Goal: Information Seeking & Learning: Find specific fact

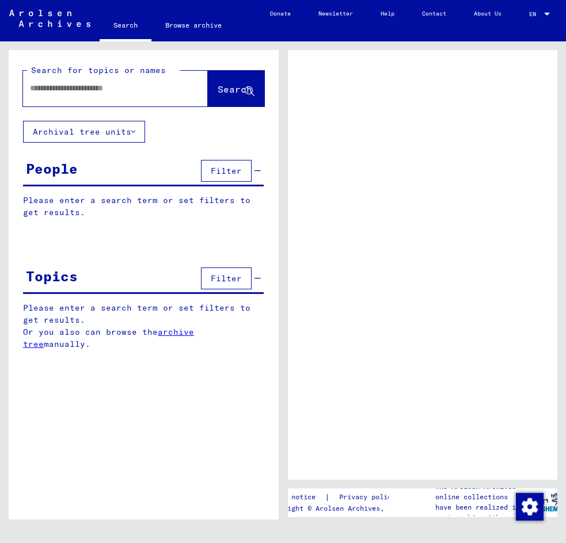
click at [121, 99] on div at bounding box center [101, 88] width 157 height 26
click at [109, 92] on input "text" at bounding box center [105, 88] width 150 height 12
type input "******"
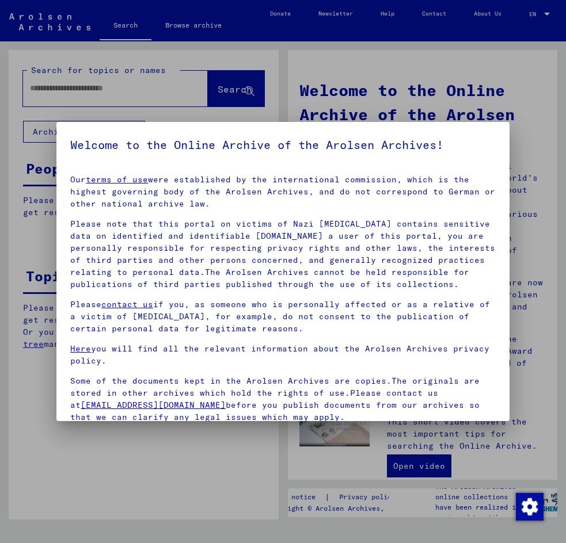
scroll to position [21, 0]
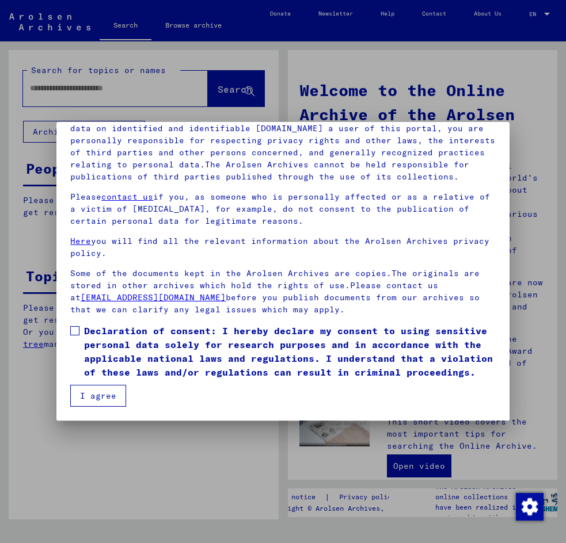
click at [117, 396] on button "I agree" at bounding box center [98, 396] width 56 height 22
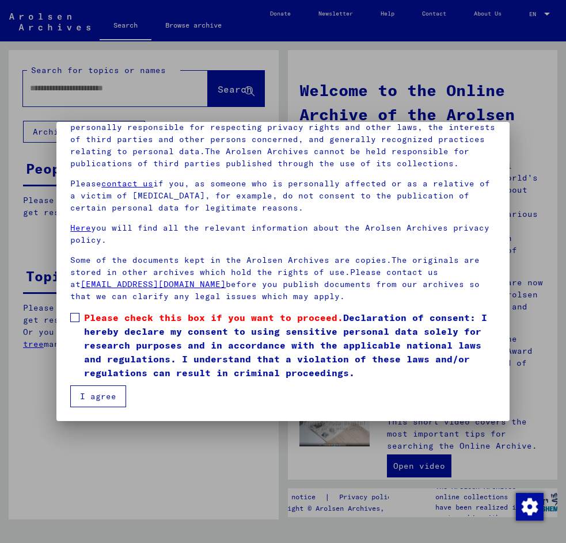
scroll to position [112, 0]
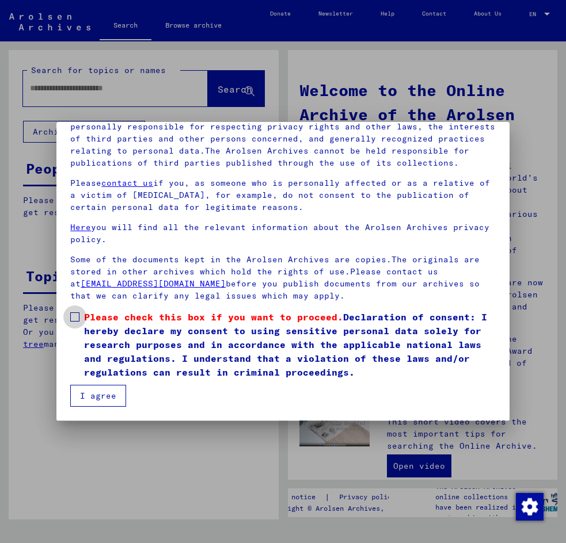
click at [77, 322] on label "Please check this box if you want to proceed. Declaration of consent: I hereby …" at bounding box center [282, 344] width 425 height 69
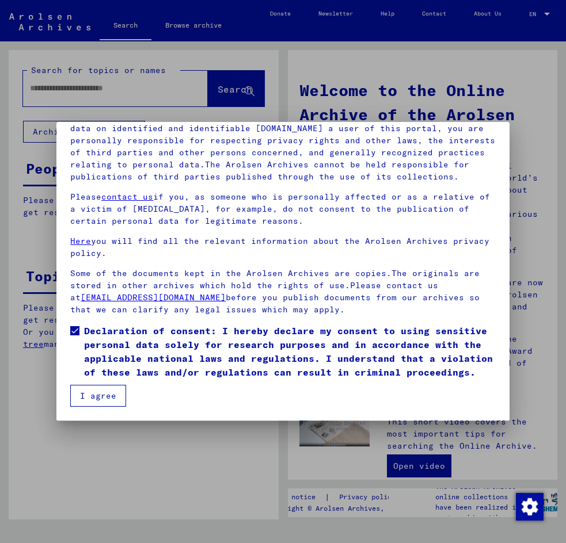
click at [109, 390] on button "I agree" at bounding box center [98, 396] width 56 height 22
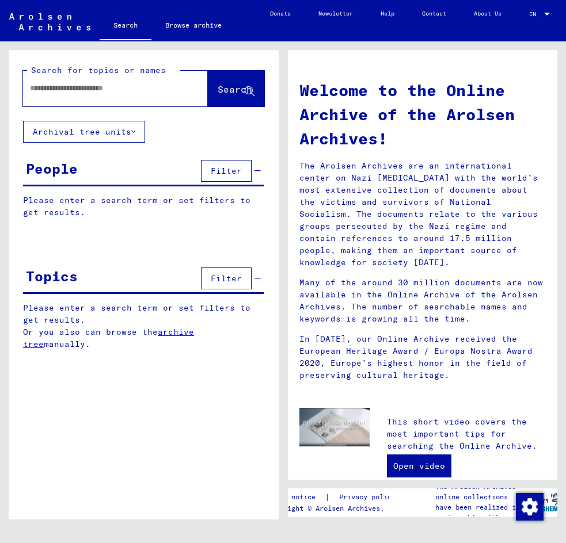
click at [123, 94] on div at bounding box center [98, 88] width 150 height 26
click at [124, 88] on input "text" at bounding box center [101, 88] width 143 height 12
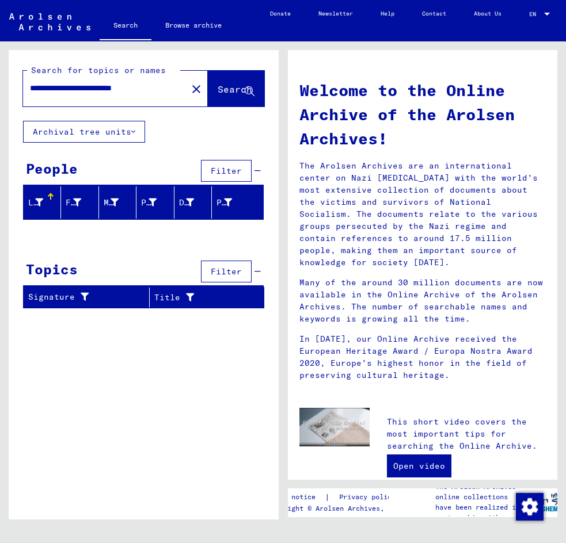
click at [172, 427] on div "**********" at bounding box center [144, 289] width 270 height 478
click at [58, 105] on div "**********" at bounding box center [115, 89] width 185 height 36
click at [65, 93] on input "**********" at bounding box center [93, 88] width 127 height 12
drag, startPoint x: 65, startPoint y: 87, endPoint x: 124, endPoint y: 76, distance: 60.3
click at [124, 76] on div "**********" at bounding box center [143, 85] width 241 height 42
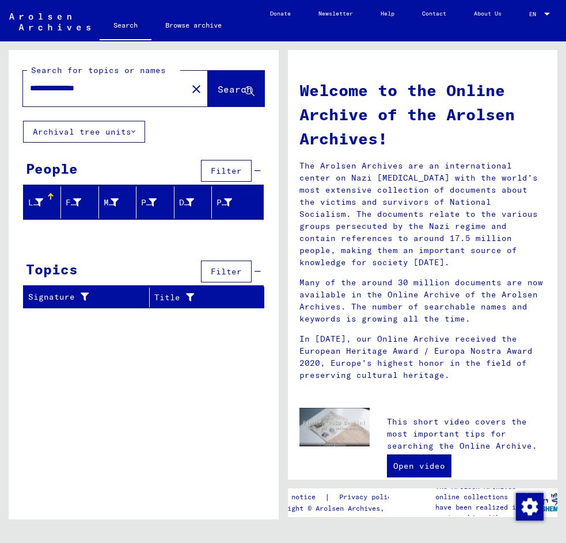
type input "**********"
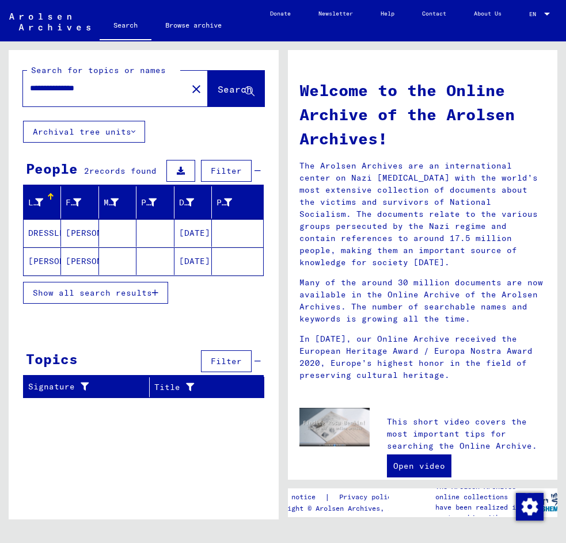
click at [49, 230] on mat-cell "DRESSLER" at bounding box center [42, 233] width 37 height 28
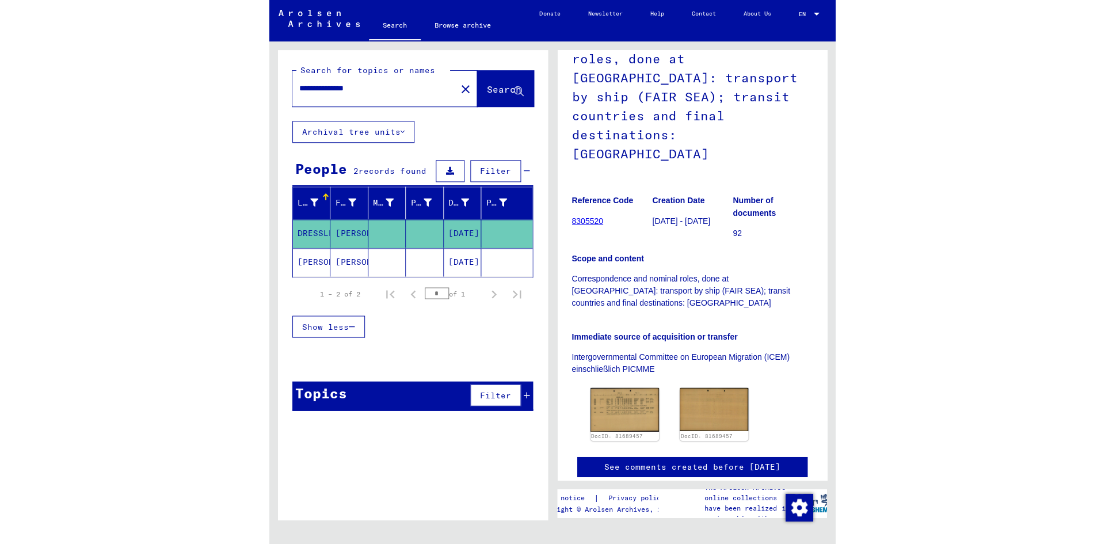
scroll to position [58, 0]
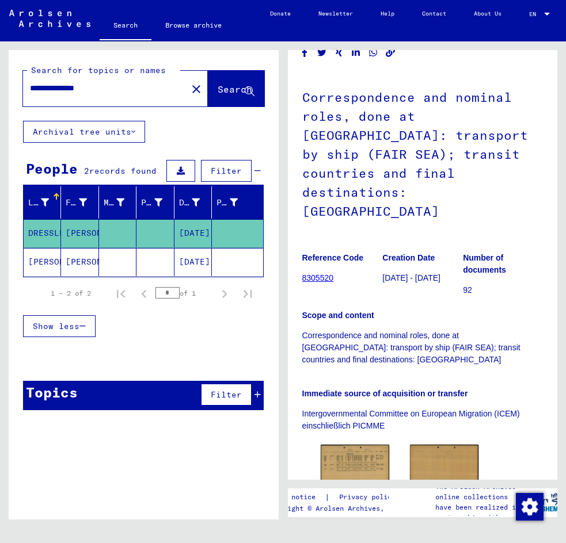
click at [332, 244] on figure "Reference Code 8305520" at bounding box center [342, 270] width 80 height 52
click at [321, 273] on link "8305520" at bounding box center [318, 277] width 32 height 9
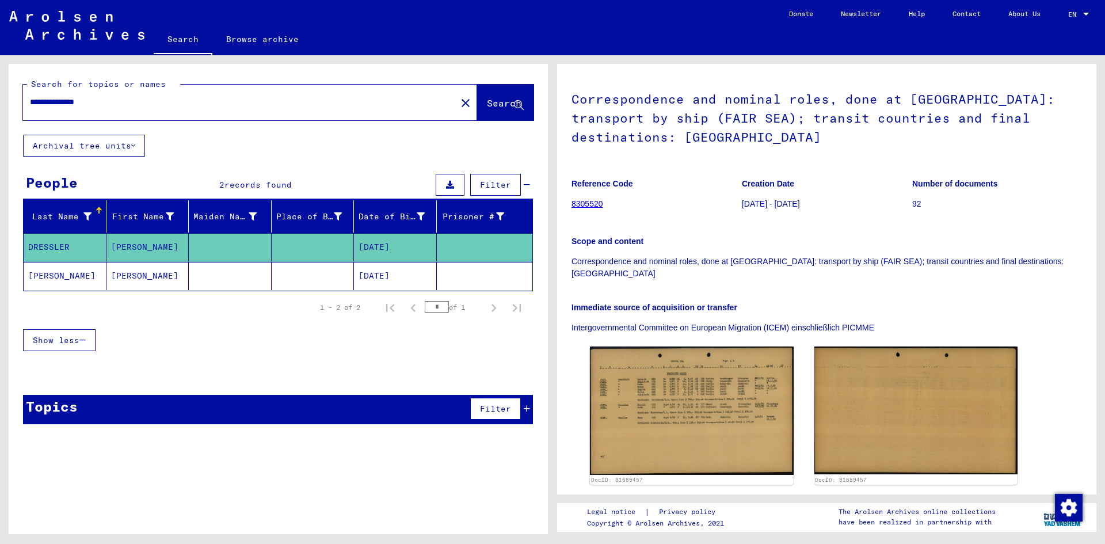
click at [565, 200] on link "8305520" at bounding box center [588, 203] width 32 height 9
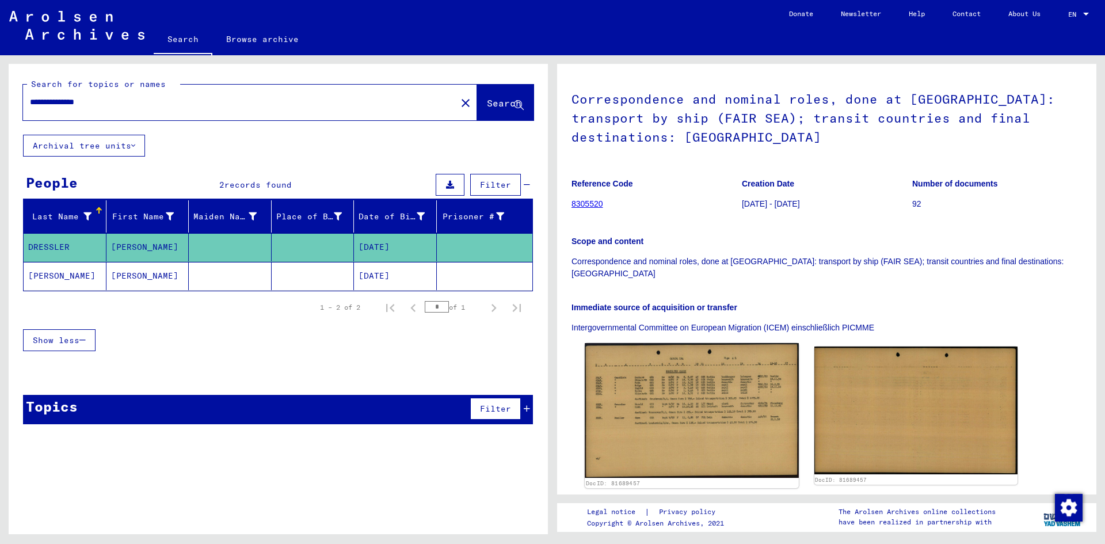
click at [565, 420] on img at bounding box center [692, 410] width 214 height 135
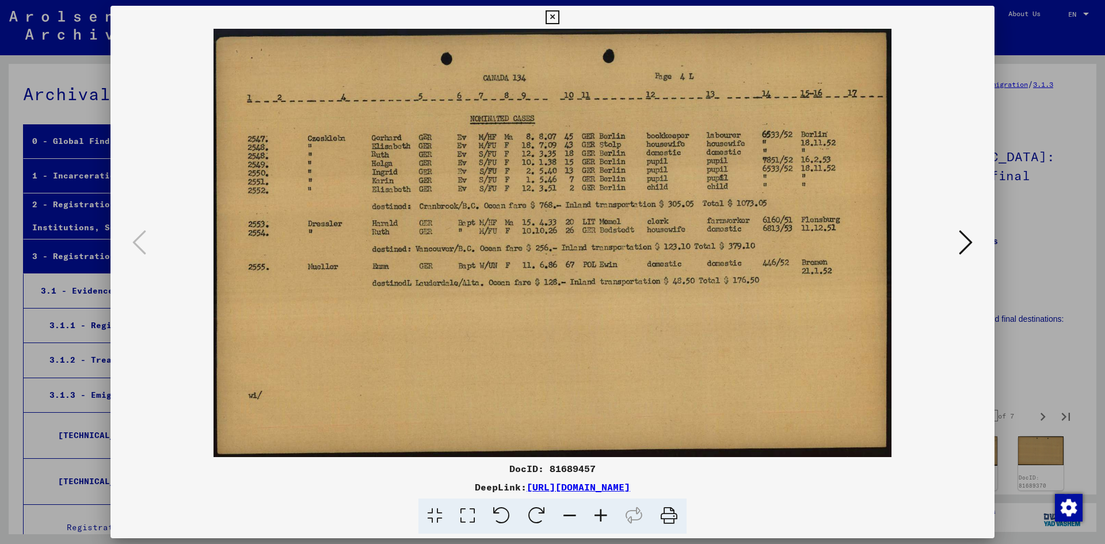
scroll to position [6918, 0]
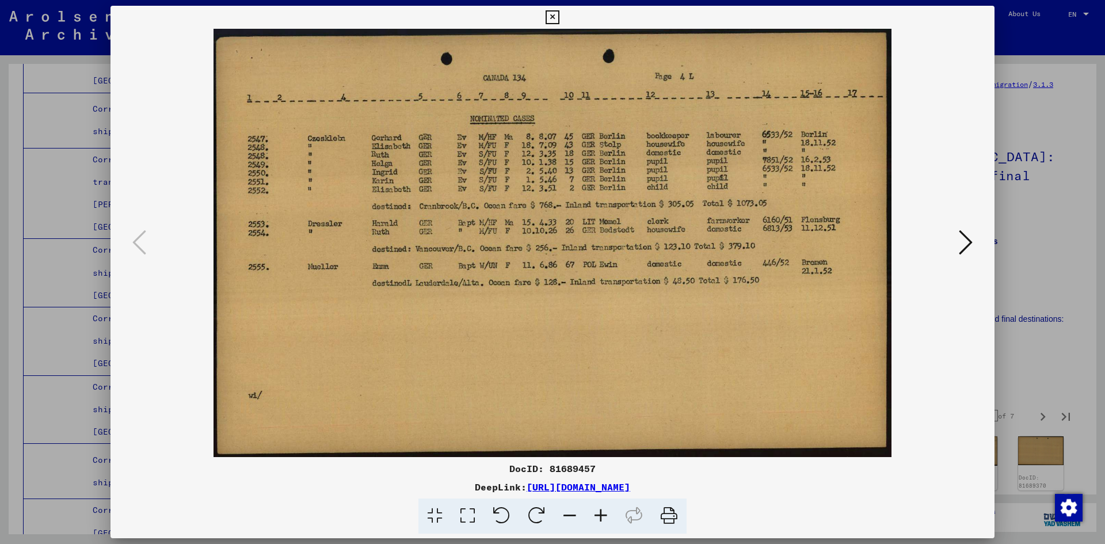
click at [565, 121] on div at bounding box center [552, 272] width 1105 height 544
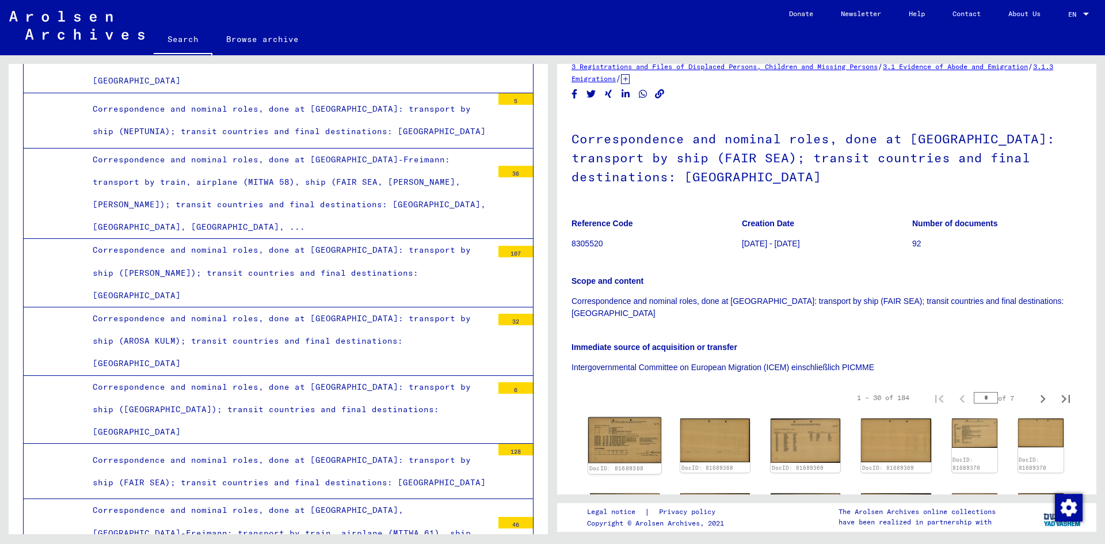
scroll to position [0, 0]
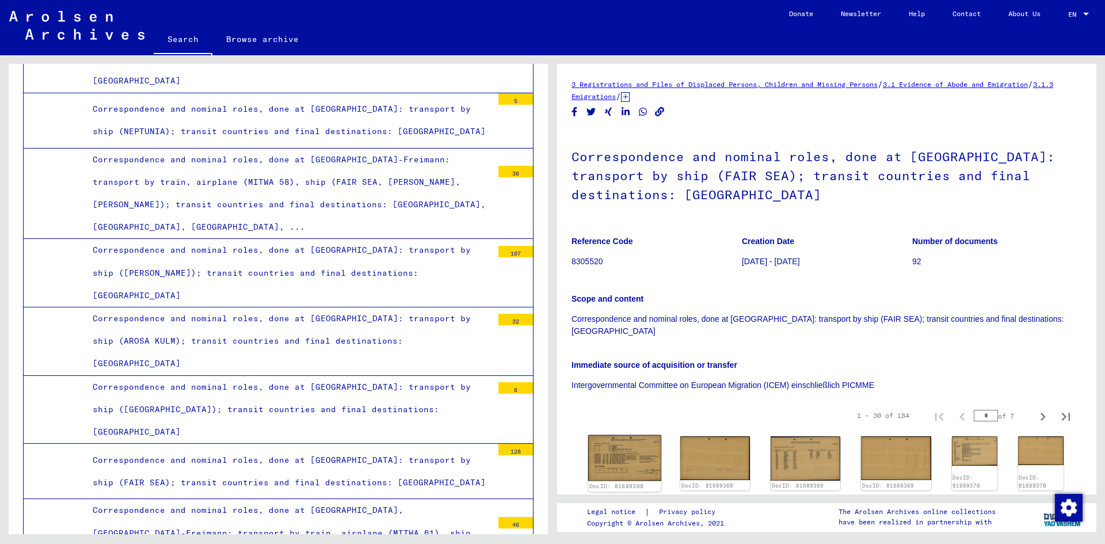
click at [565, 441] on img at bounding box center [624, 458] width 73 height 46
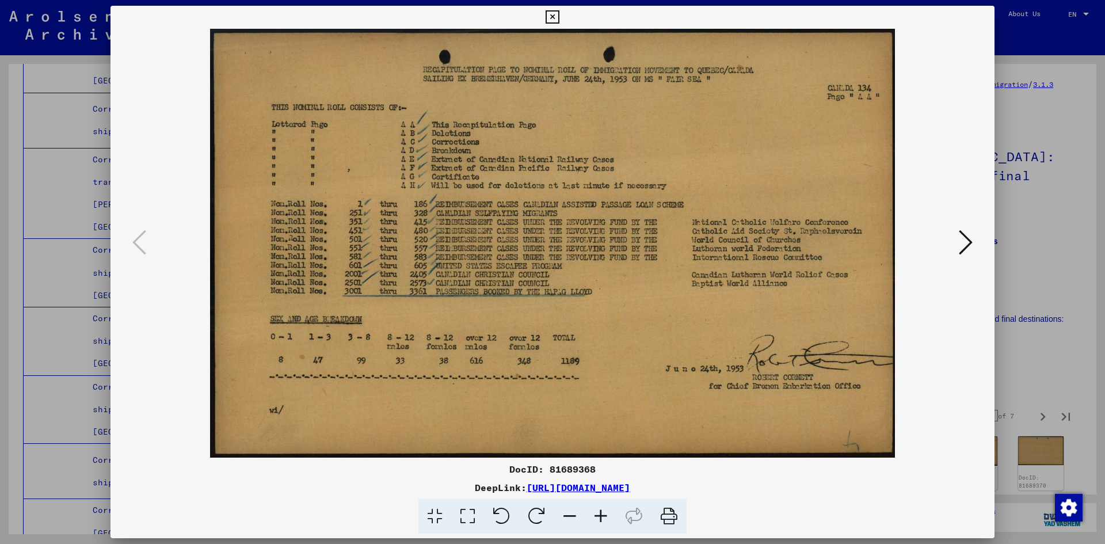
click at [565, 234] on icon at bounding box center [966, 243] width 14 height 28
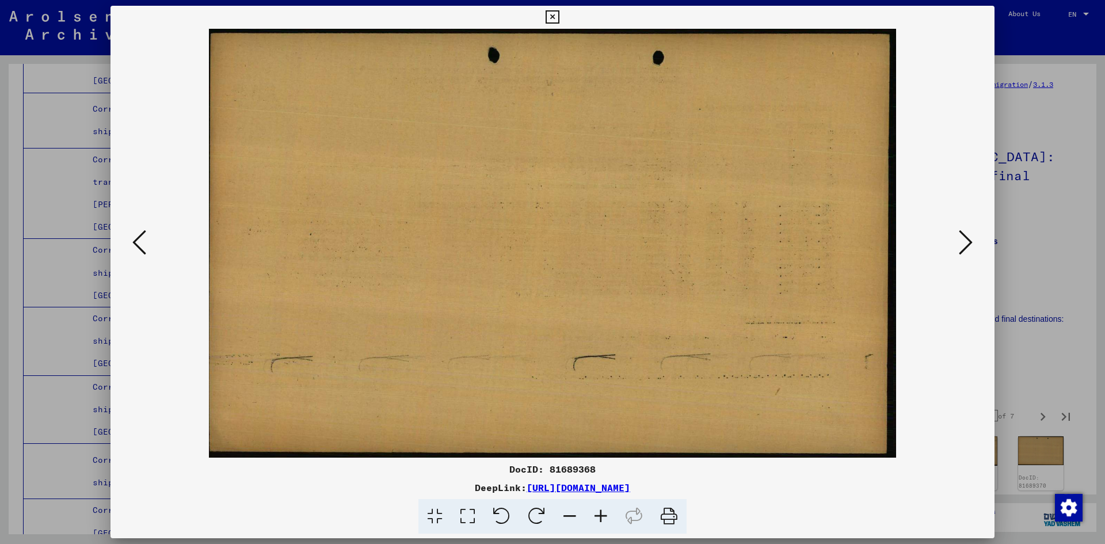
click at [565, 234] on icon at bounding box center [966, 243] width 14 height 28
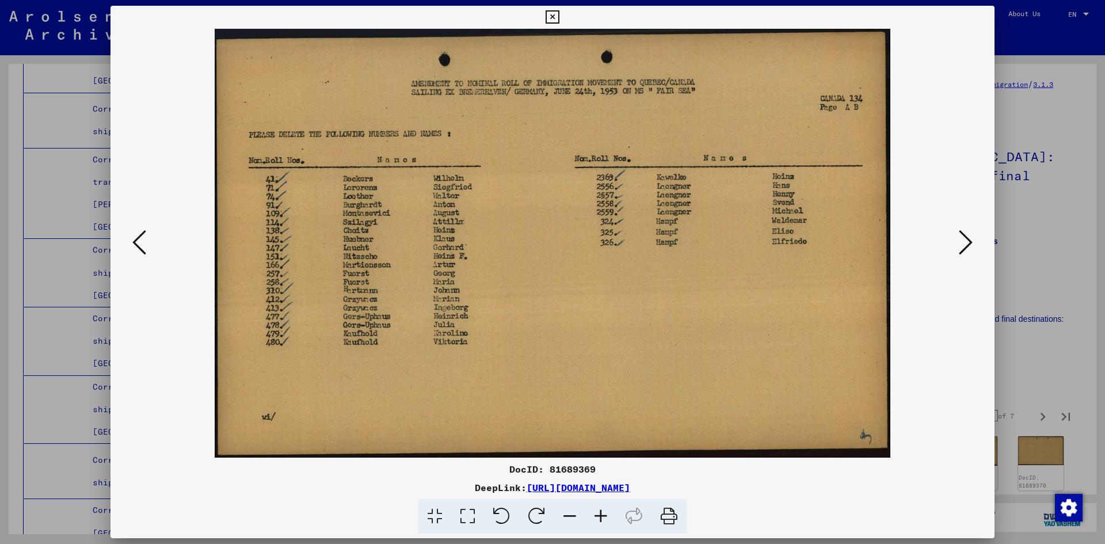
click at [565, 234] on icon at bounding box center [966, 243] width 14 height 28
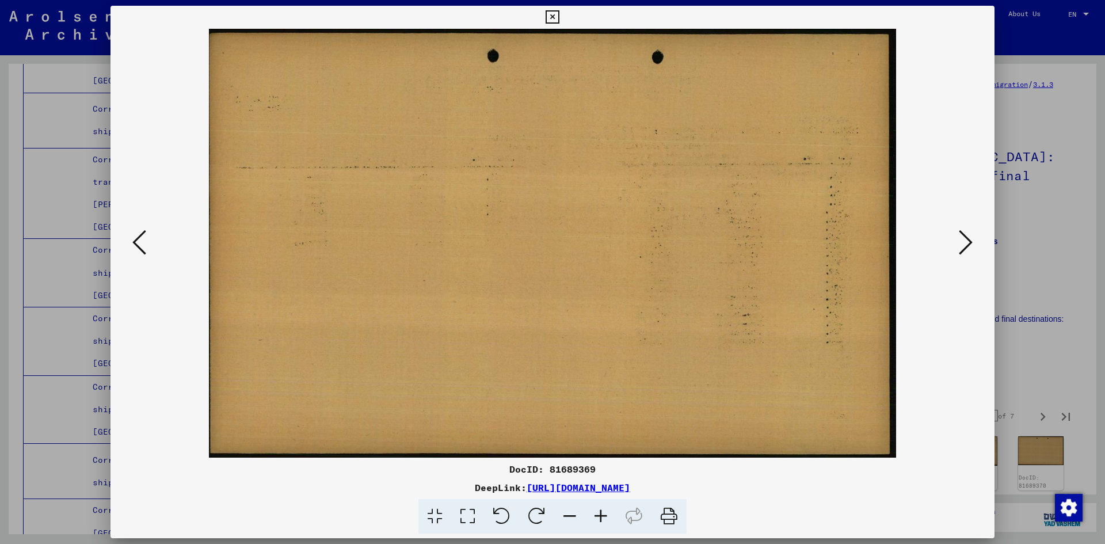
click at [565, 234] on icon at bounding box center [966, 243] width 14 height 28
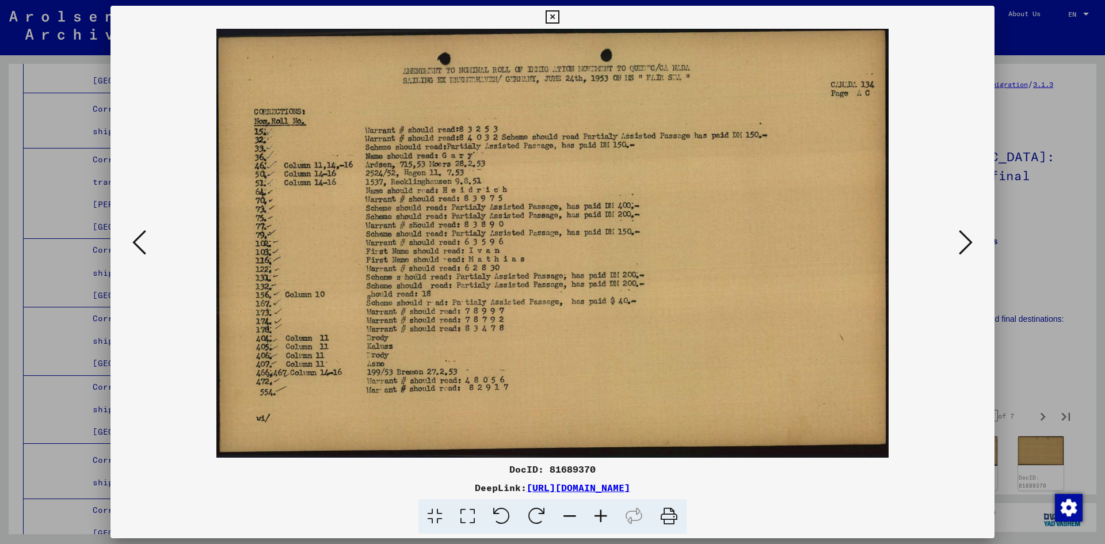
click at [565, 234] on icon at bounding box center [966, 243] width 14 height 28
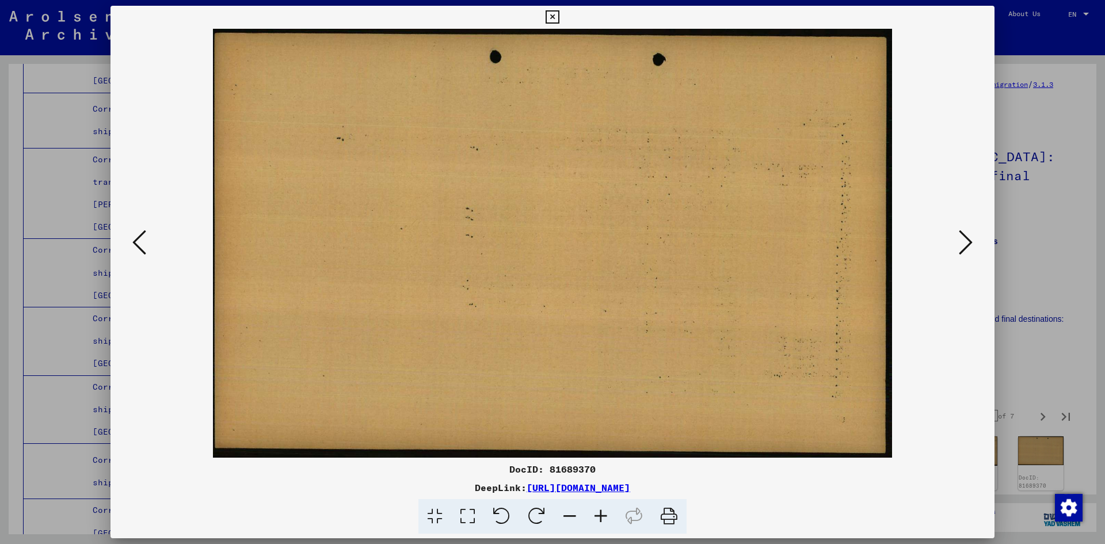
click at [565, 234] on icon at bounding box center [966, 243] width 14 height 28
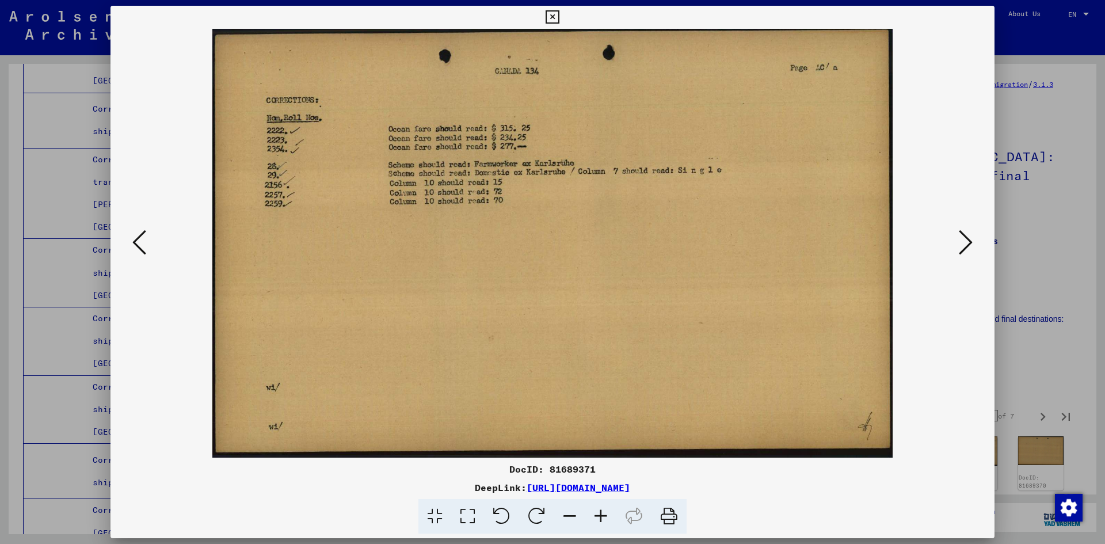
click at [565, 234] on icon at bounding box center [966, 243] width 14 height 28
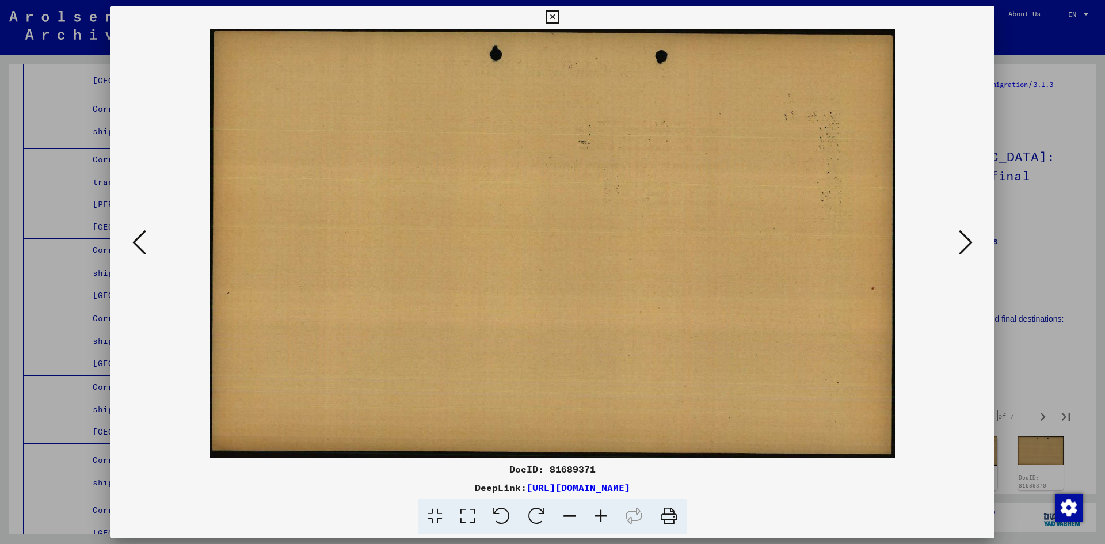
click at [565, 234] on icon at bounding box center [966, 243] width 14 height 28
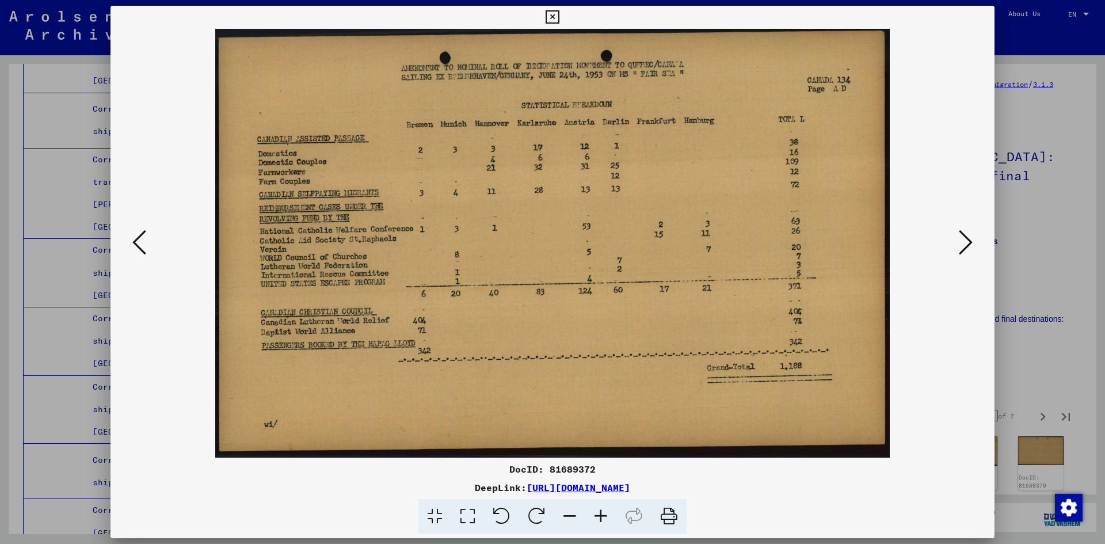
click at [565, 234] on icon at bounding box center [966, 243] width 14 height 28
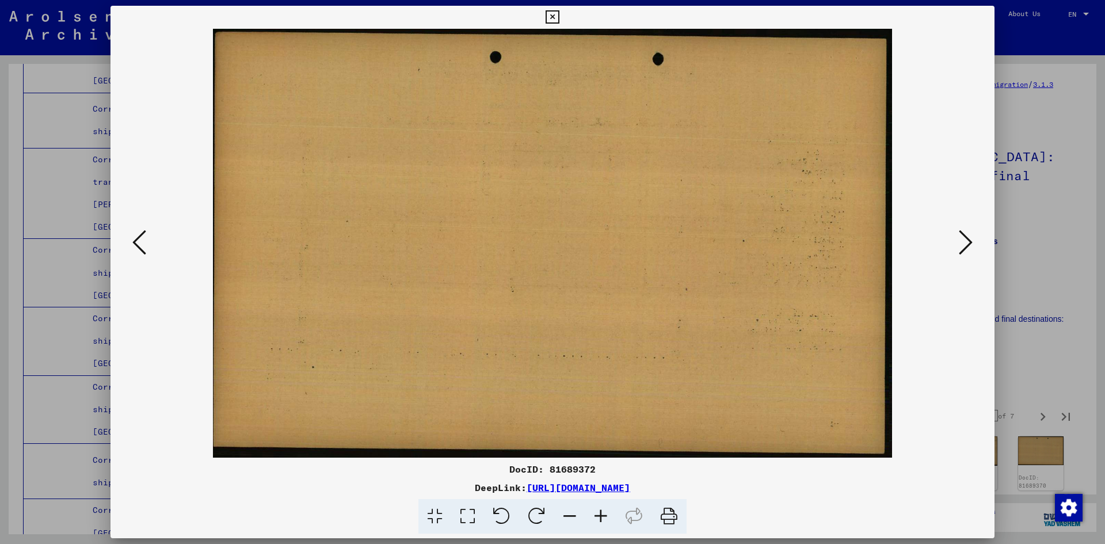
click at [565, 234] on icon at bounding box center [966, 243] width 14 height 28
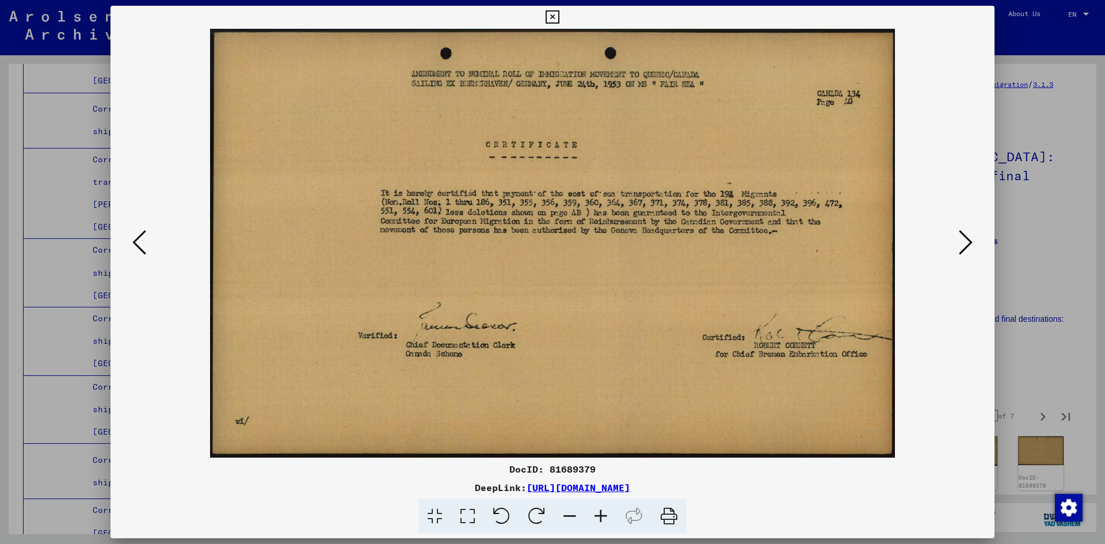
click at [565, 234] on icon at bounding box center [966, 243] width 14 height 28
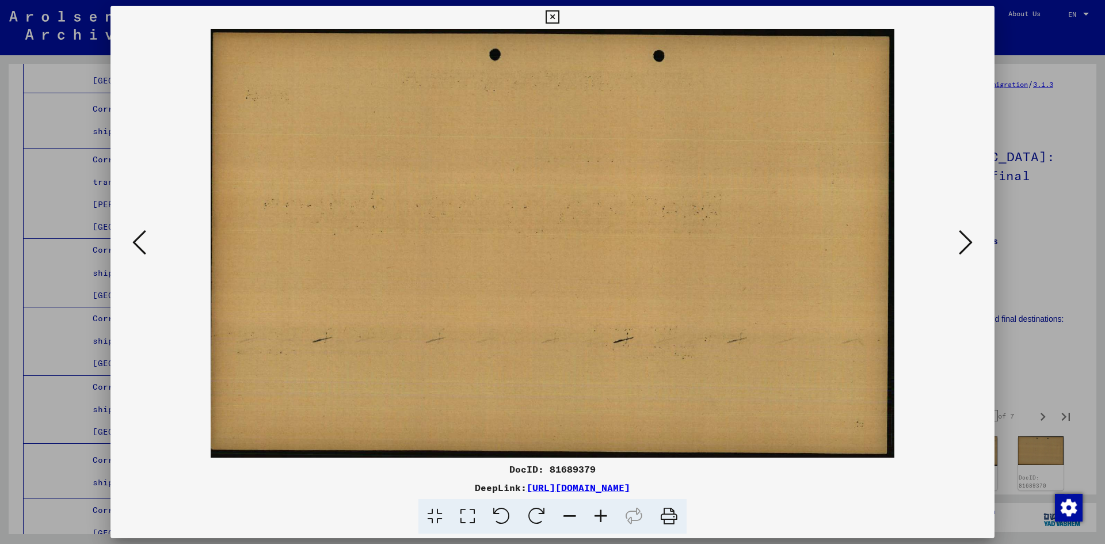
click at [565, 234] on icon at bounding box center [966, 243] width 14 height 28
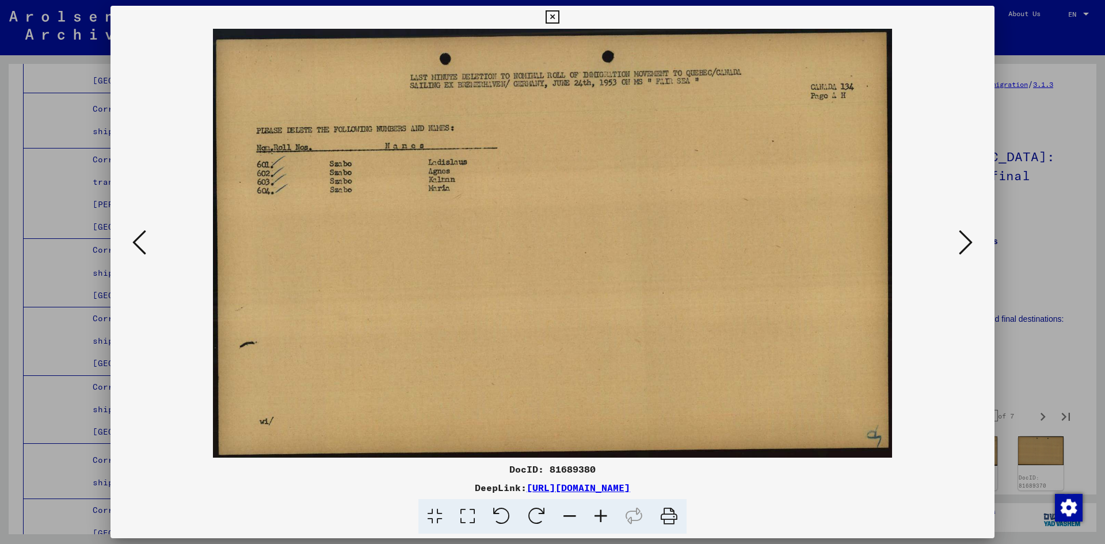
click at [565, 234] on icon at bounding box center [966, 243] width 14 height 28
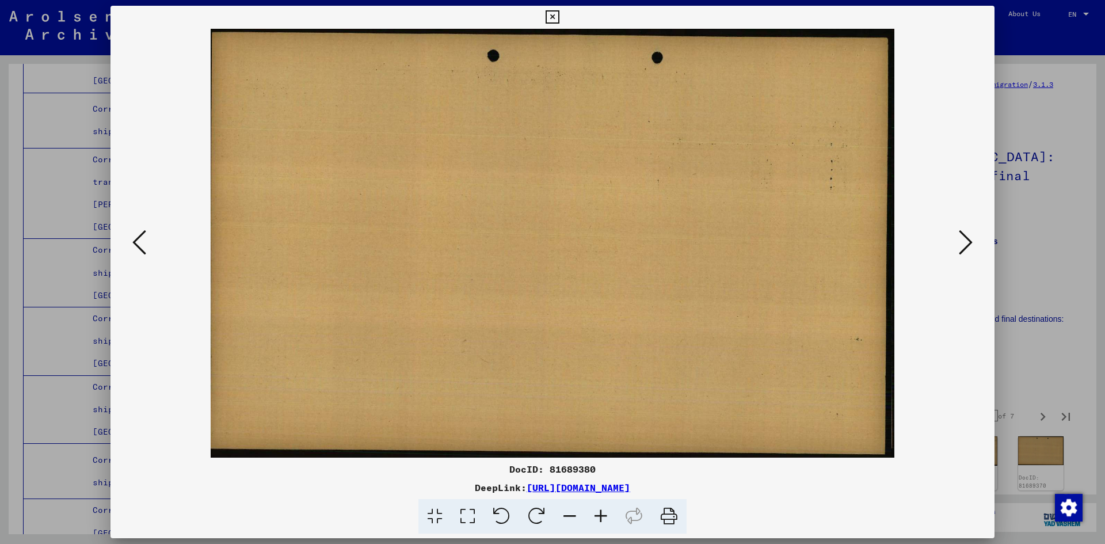
click at [565, 234] on icon at bounding box center [966, 243] width 14 height 28
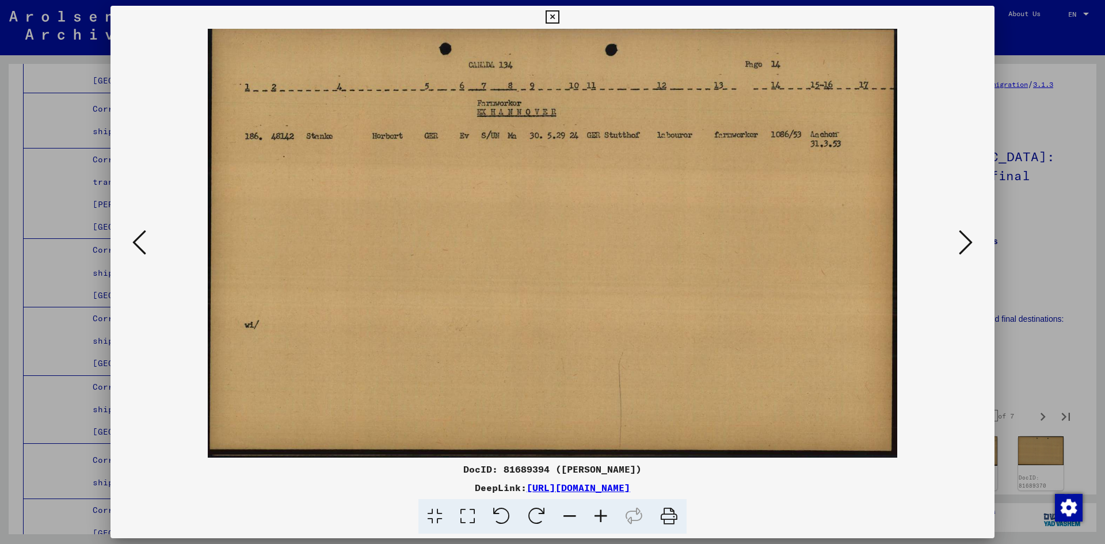
click at [565, 234] on icon at bounding box center [966, 243] width 14 height 28
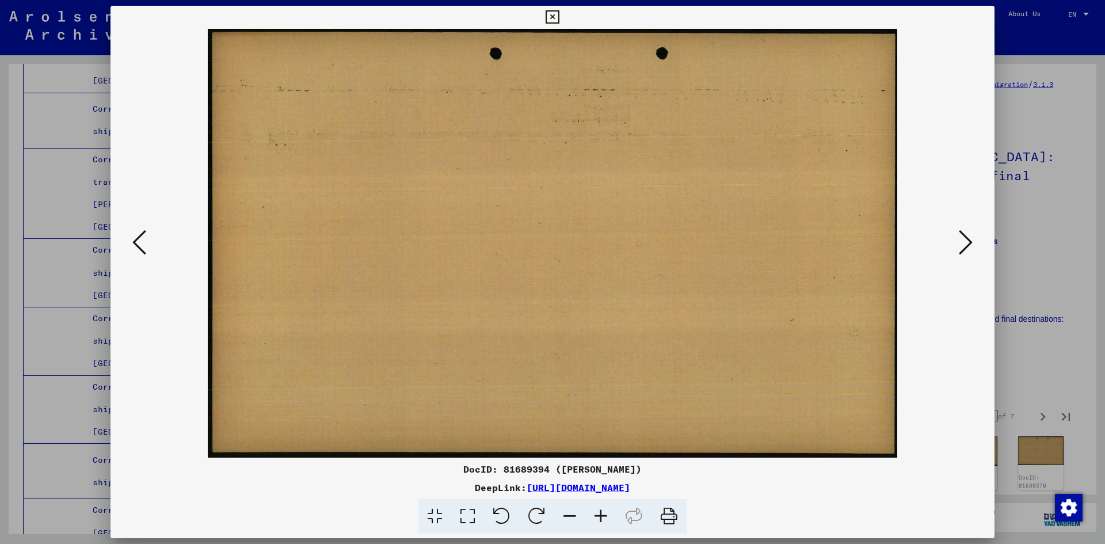
click at [565, 234] on icon at bounding box center [966, 243] width 14 height 28
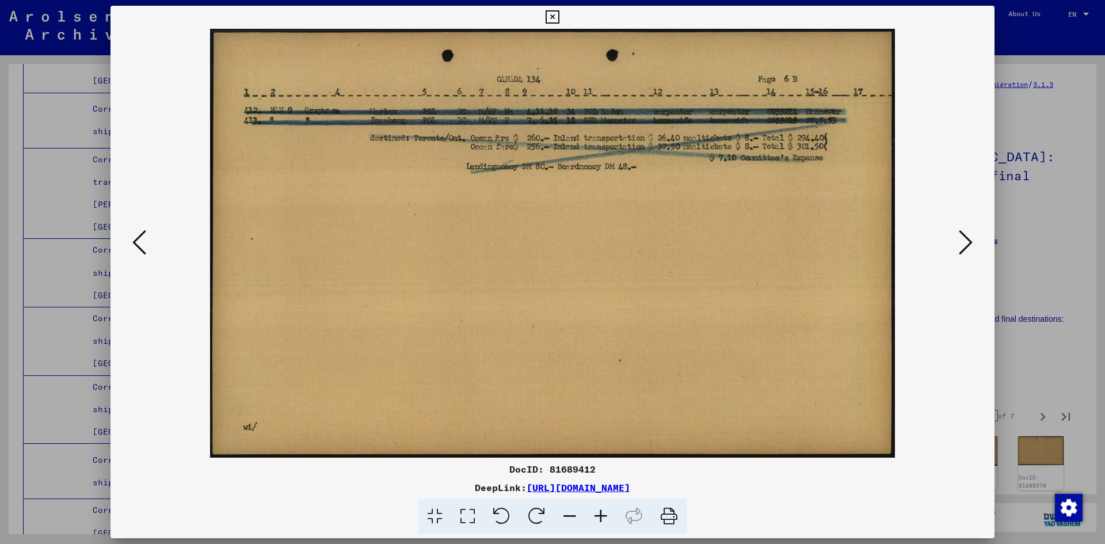
click at [565, 234] on icon at bounding box center [966, 243] width 14 height 28
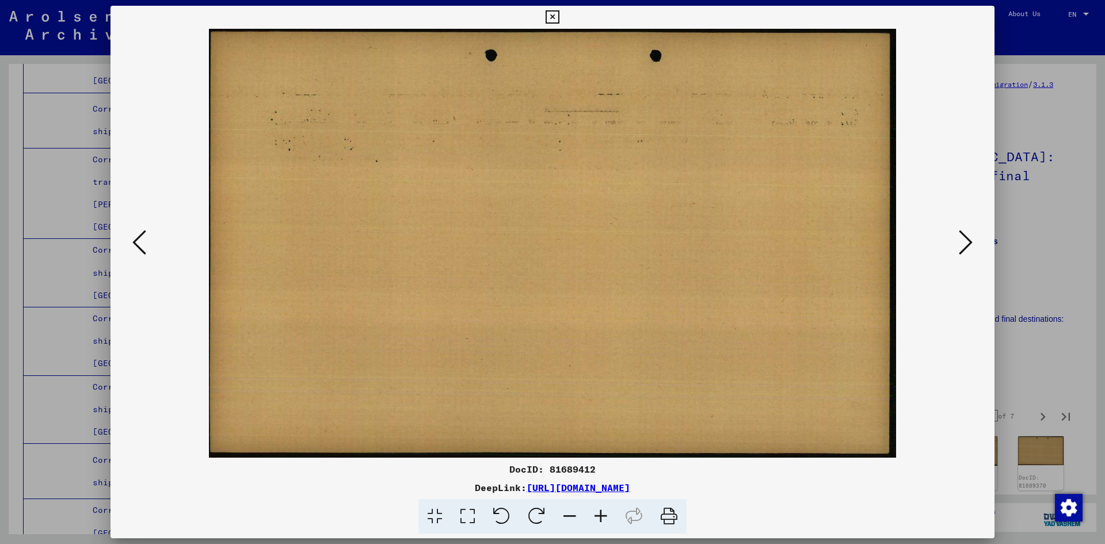
click at [565, 234] on icon at bounding box center [966, 243] width 14 height 28
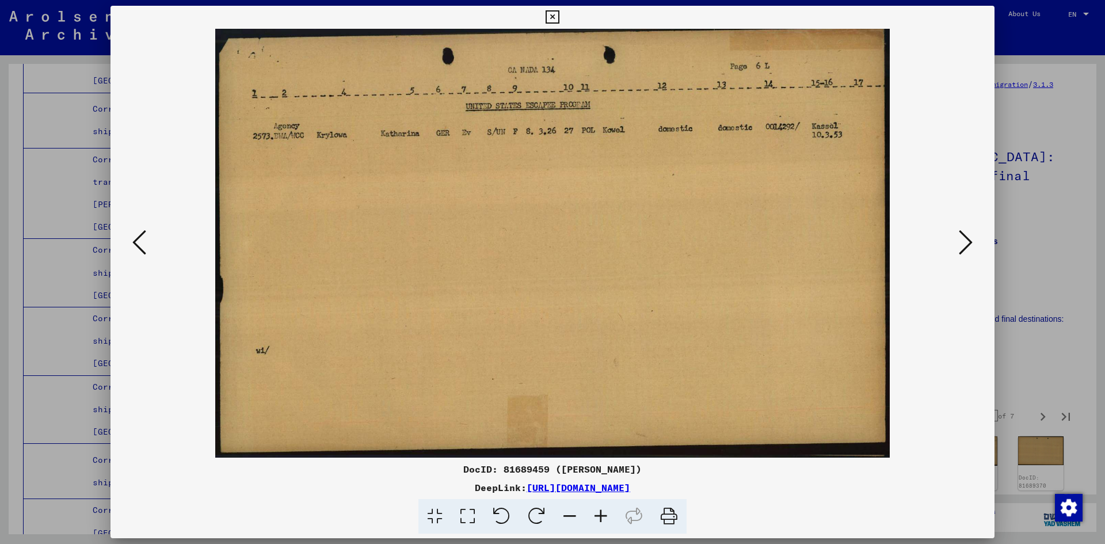
click at [565, 237] on icon at bounding box center [966, 243] width 14 height 28
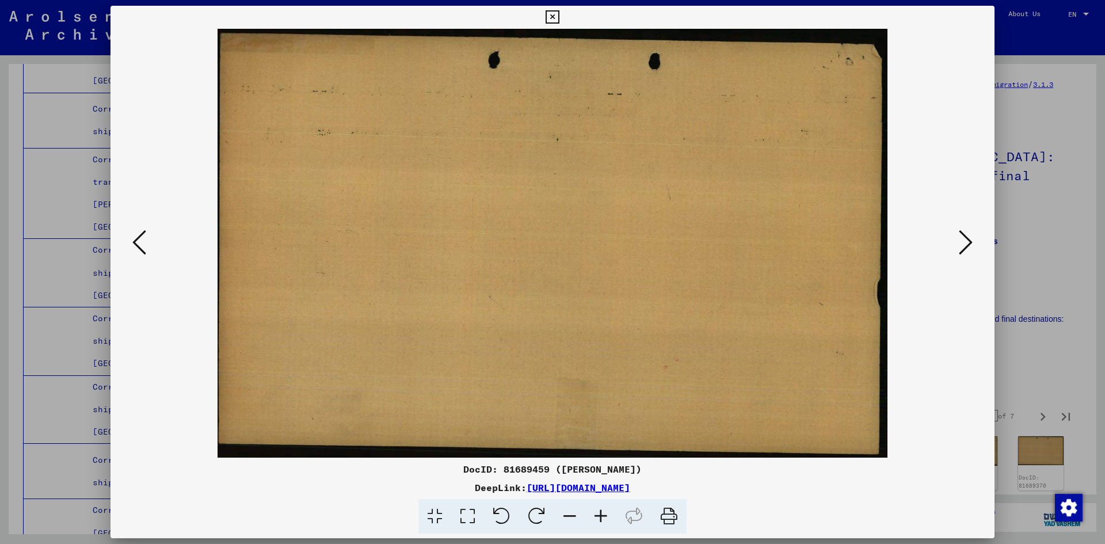
click at [565, 237] on icon at bounding box center [966, 243] width 14 height 28
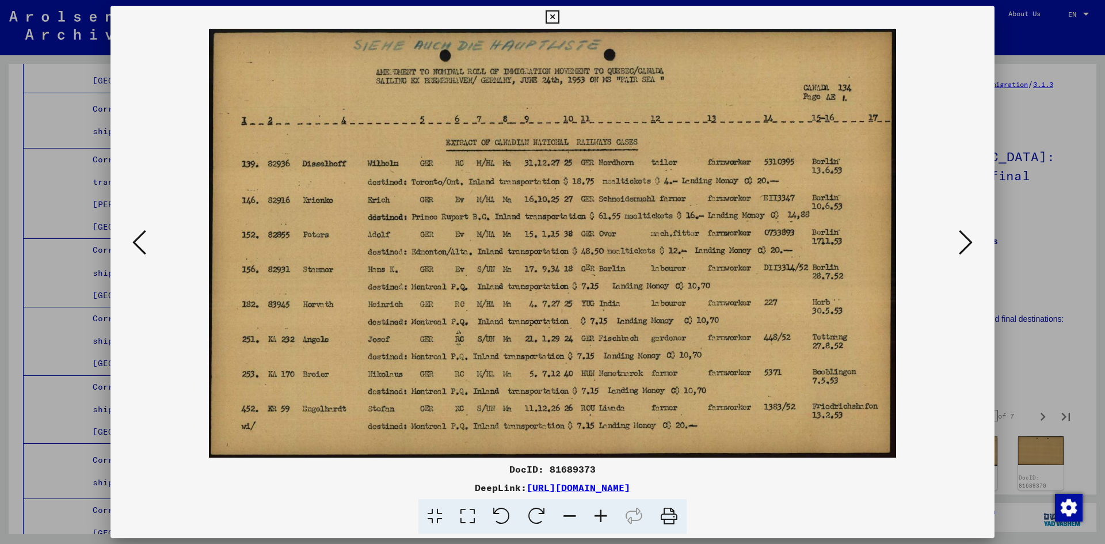
click at [565, 240] on icon at bounding box center [966, 243] width 14 height 28
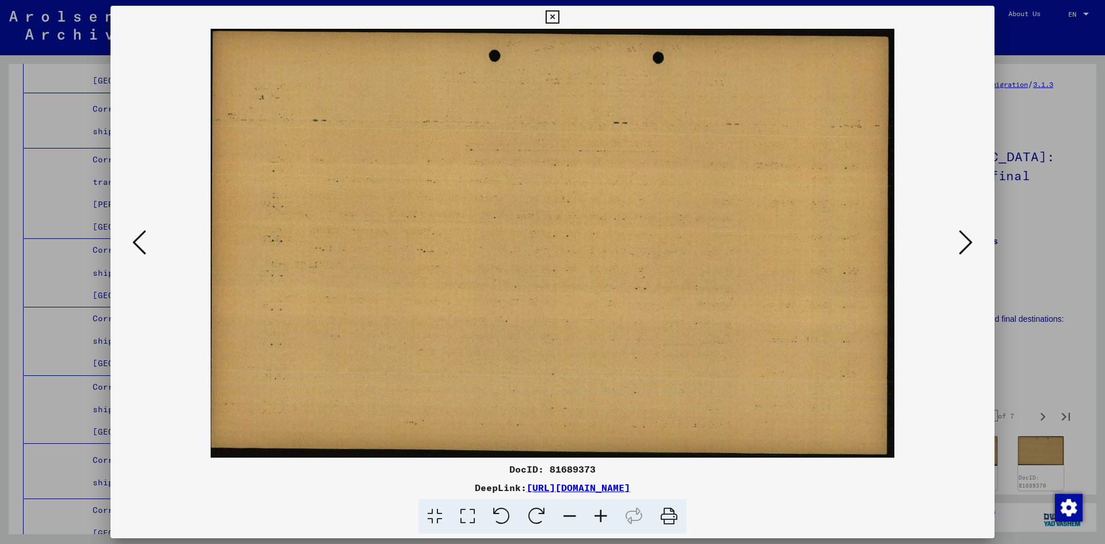
click at [565, 240] on icon at bounding box center [966, 243] width 14 height 28
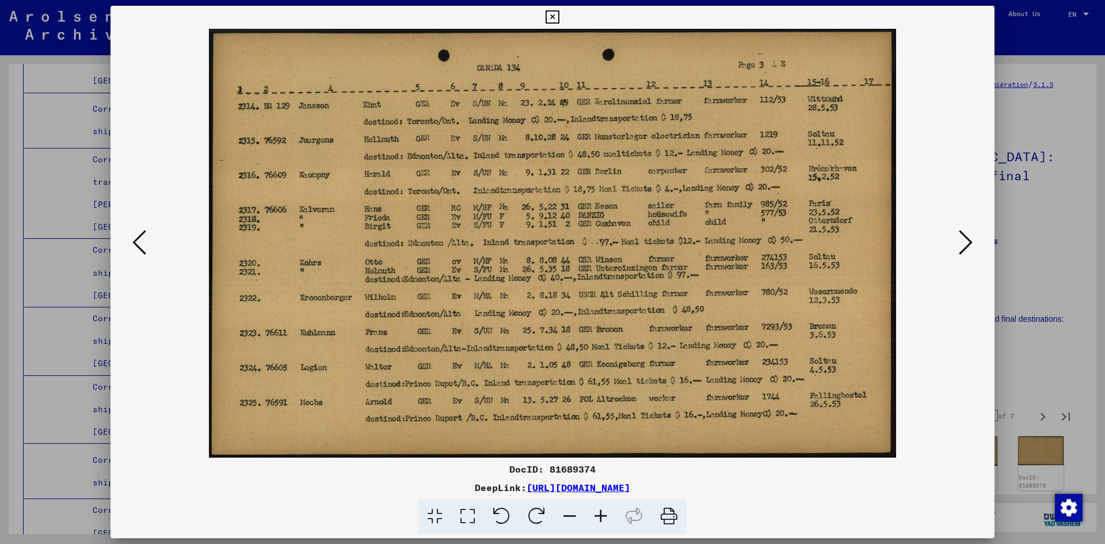
click at [565, 240] on icon at bounding box center [966, 243] width 14 height 28
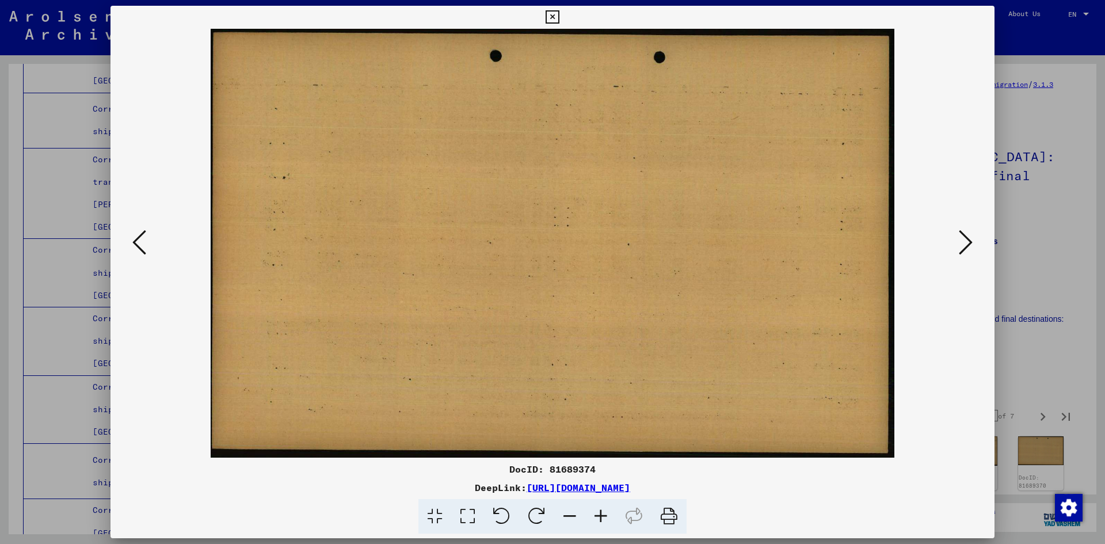
click at [565, 240] on icon at bounding box center [966, 243] width 14 height 28
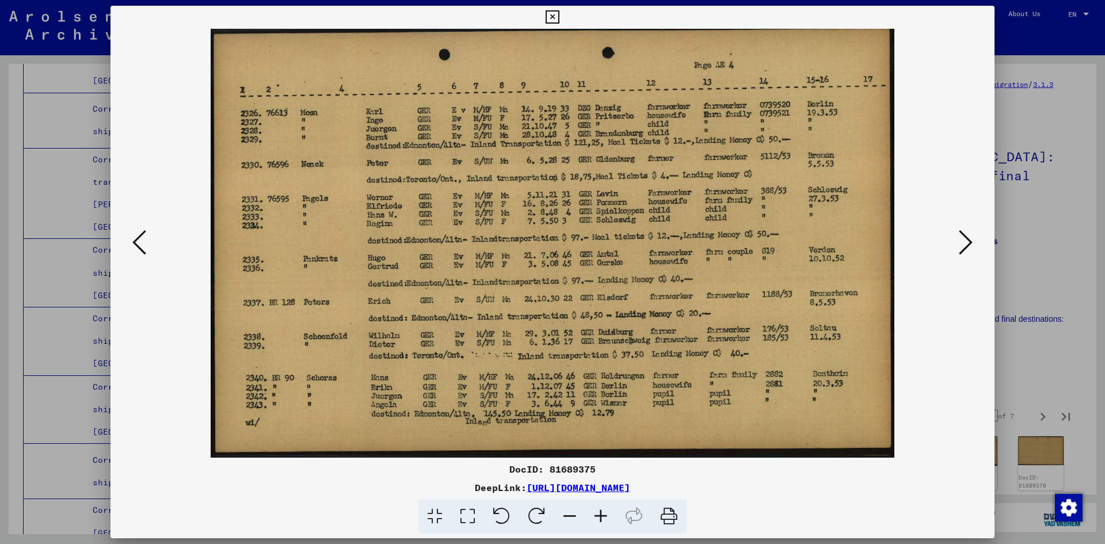
click at [565, 240] on icon at bounding box center [966, 243] width 14 height 28
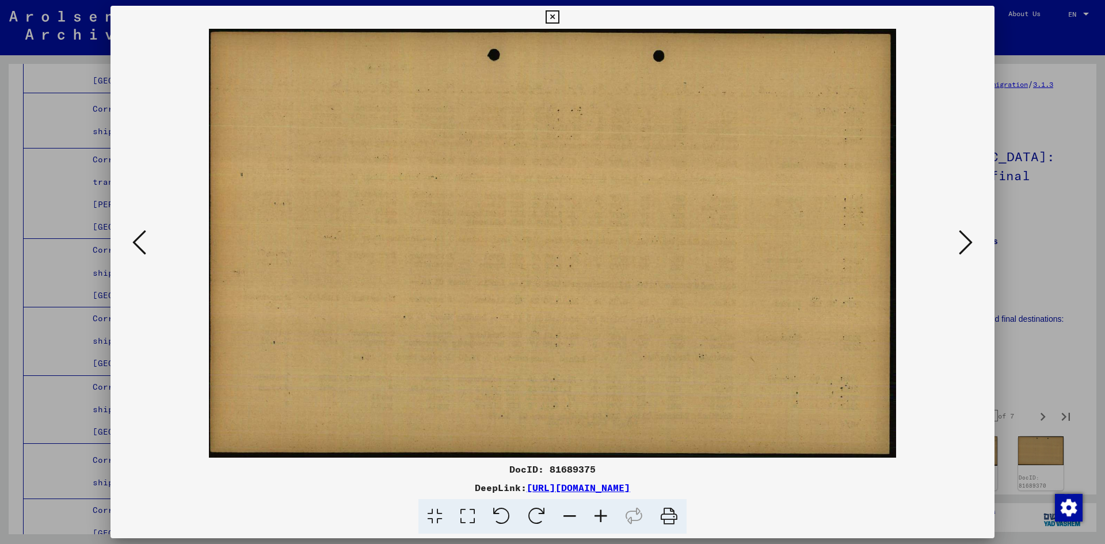
click at [565, 240] on icon at bounding box center [966, 243] width 14 height 28
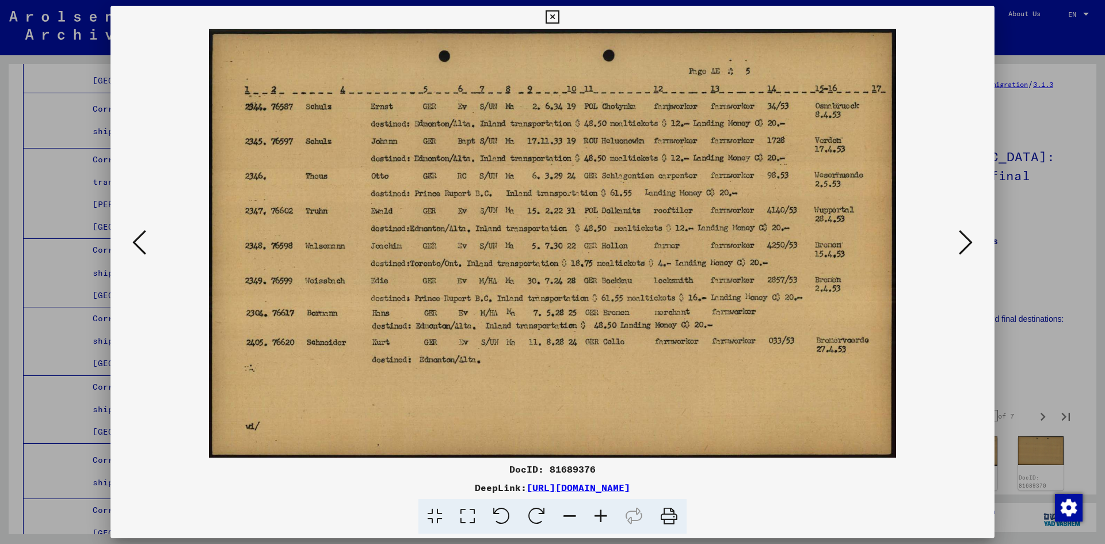
click at [565, 240] on icon at bounding box center [966, 243] width 14 height 28
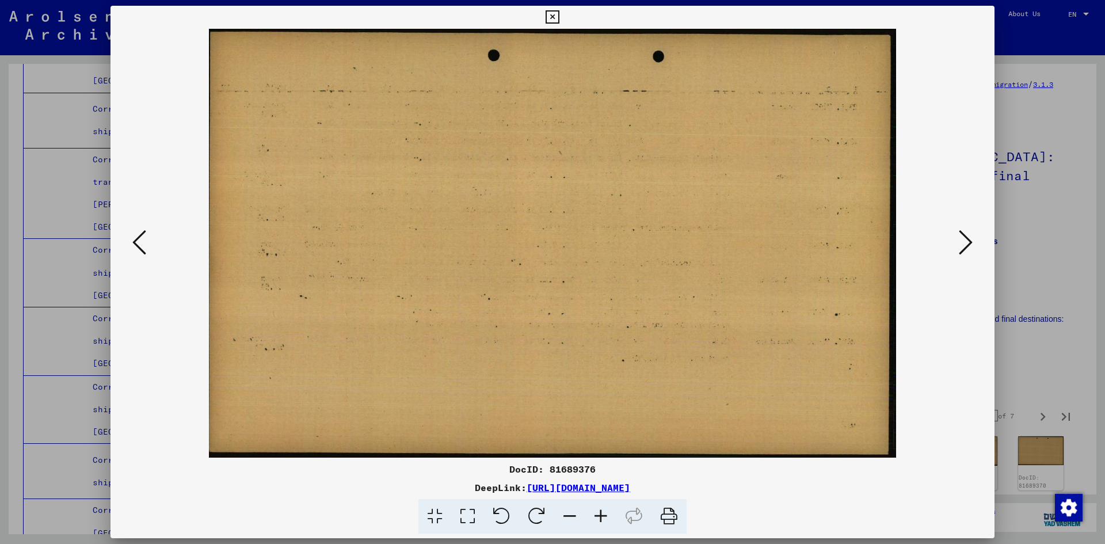
click at [565, 240] on icon at bounding box center [966, 243] width 14 height 28
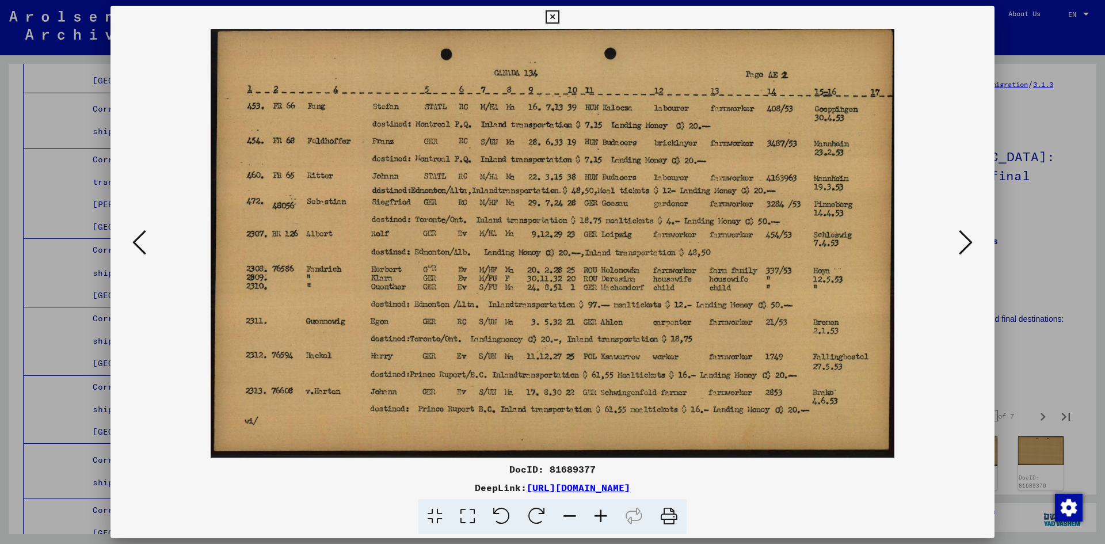
click at [565, 240] on icon at bounding box center [966, 243] width 14 height 28
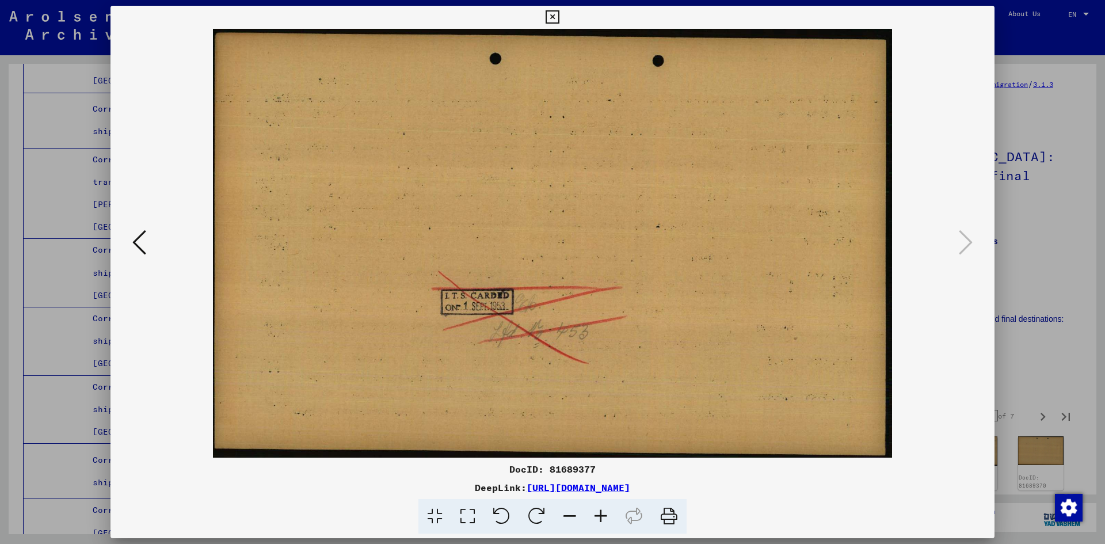
click at [153, 235] on img at bounding box center [553, 243] width 806 height 429
click at [143, 234] on icon at bounding box center [139, 243] width 14 height 28
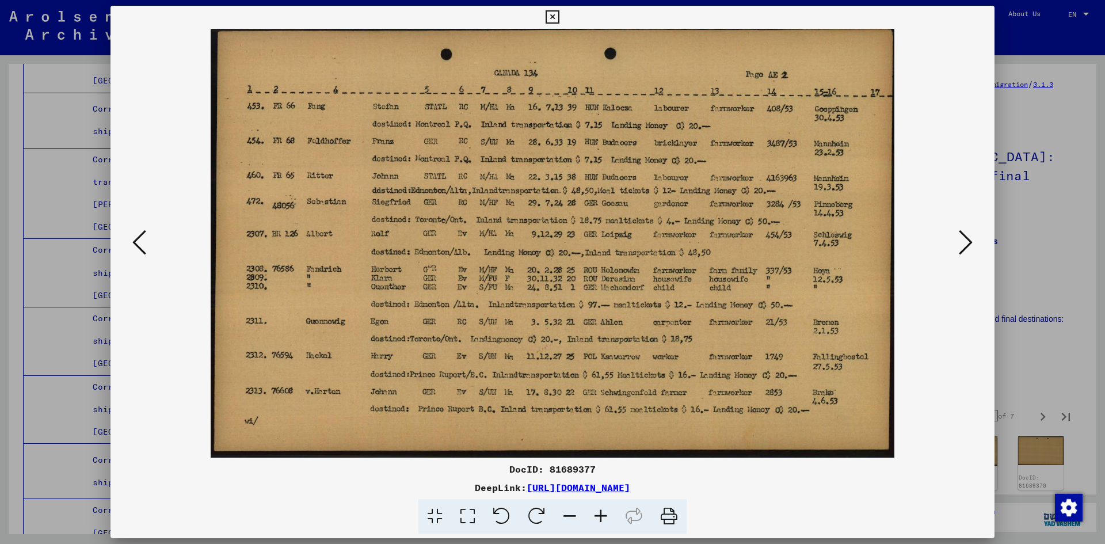
click at [143, 234] on icon at bounding box center [139, 243] width 14 height 28
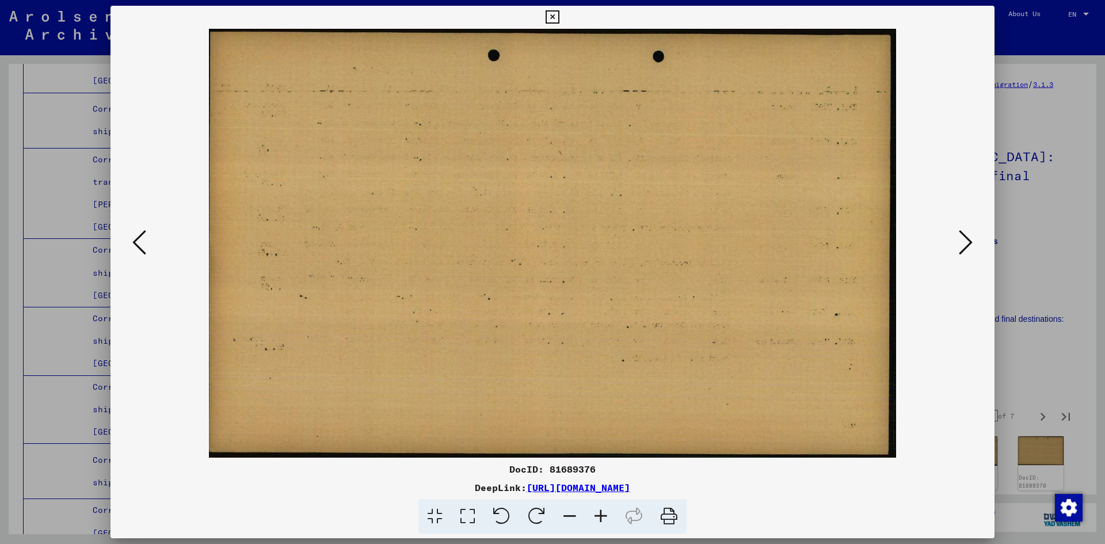
click at [143, 234] on icon at bounding box center [139, 243] width 14 height 28
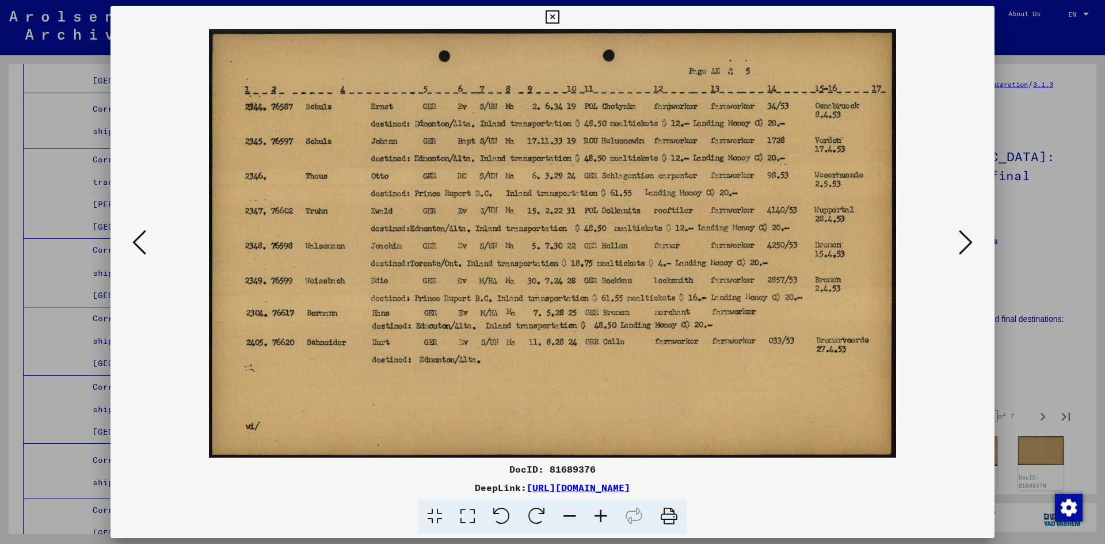
click at [143, 234] on icon at bounding box center [139, 243] width 14 height 28
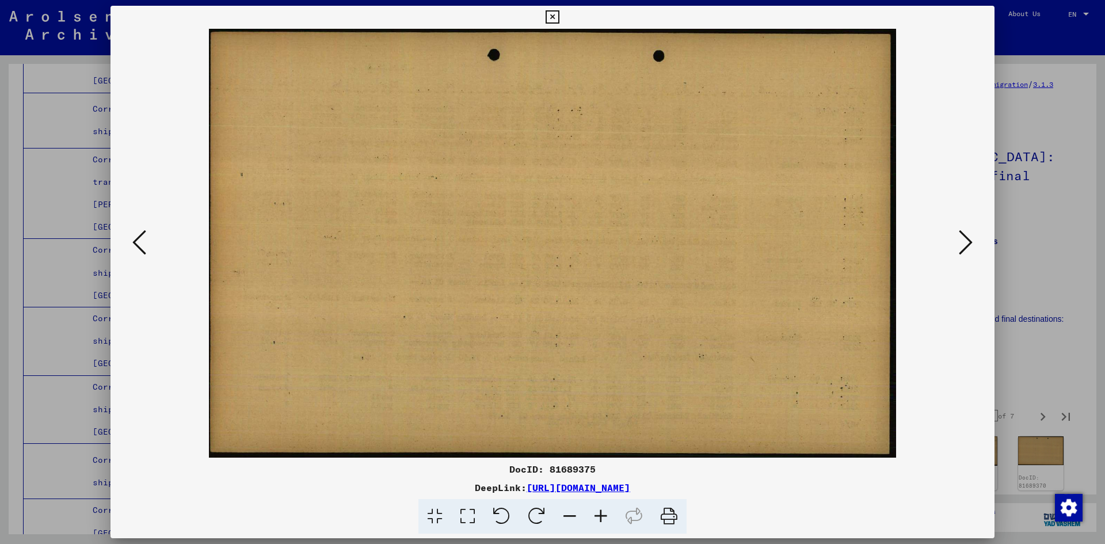
click at [143, 234] on icon at bounding box center [139, 243] width 14 height 28
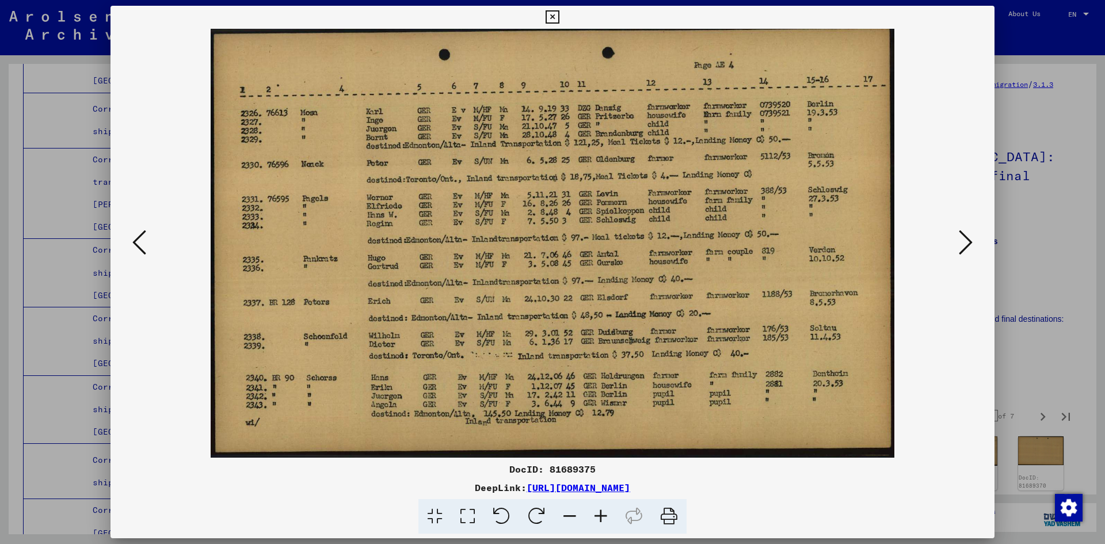
click at [143, 234] on icon at bounding box center [139, 243] width 14 height 28
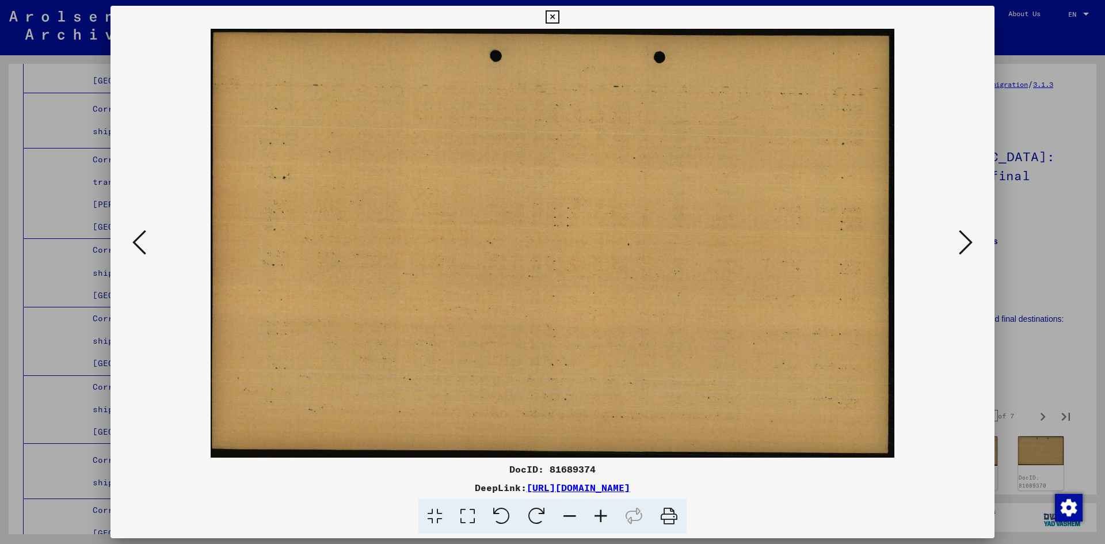
click at [30, 223] on div at bounding box center [552, 272] width 1105 height 544
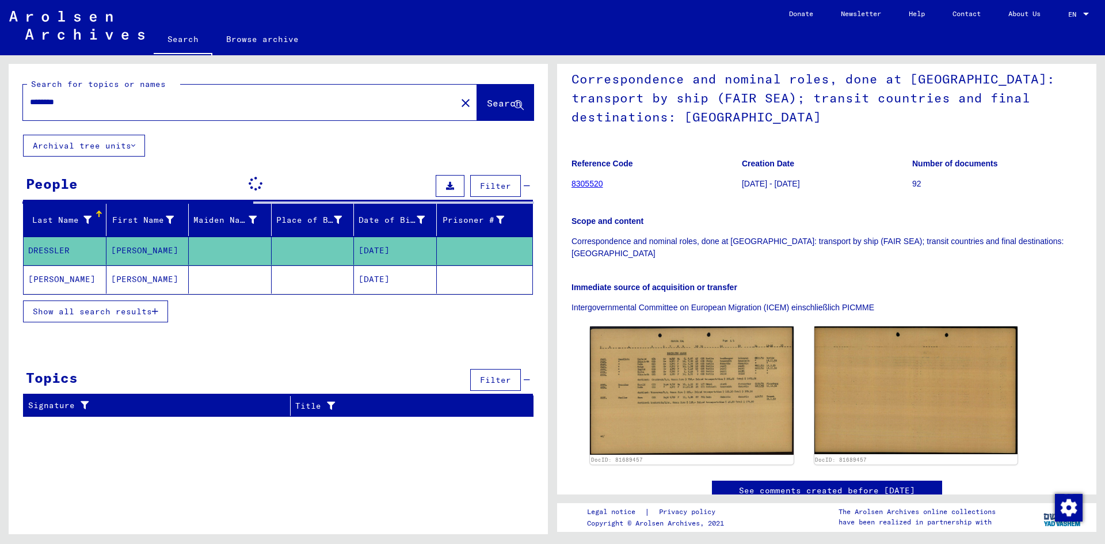
scroll to position [173, 0]
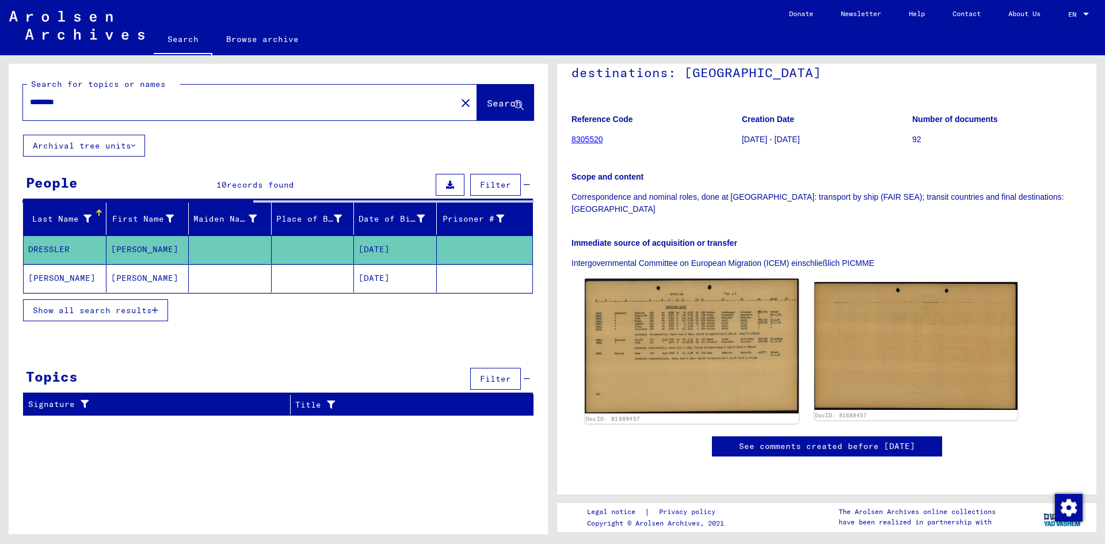
click at [565, 279] on img at bounding box center [692, 346] width 214 height 135
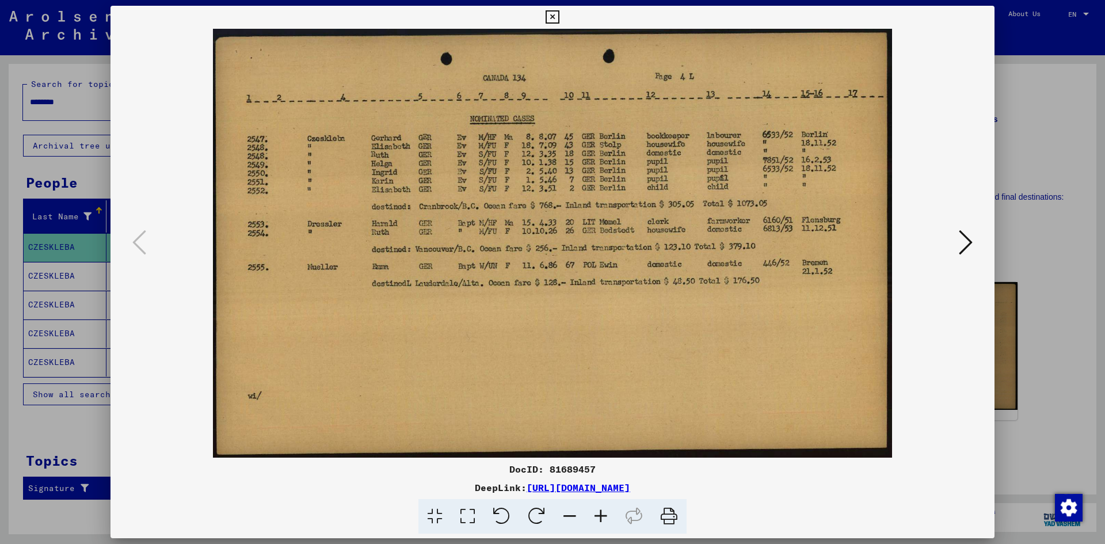
click at [89, 82] on div at bounding box center [552, 272] width 1105 height 544
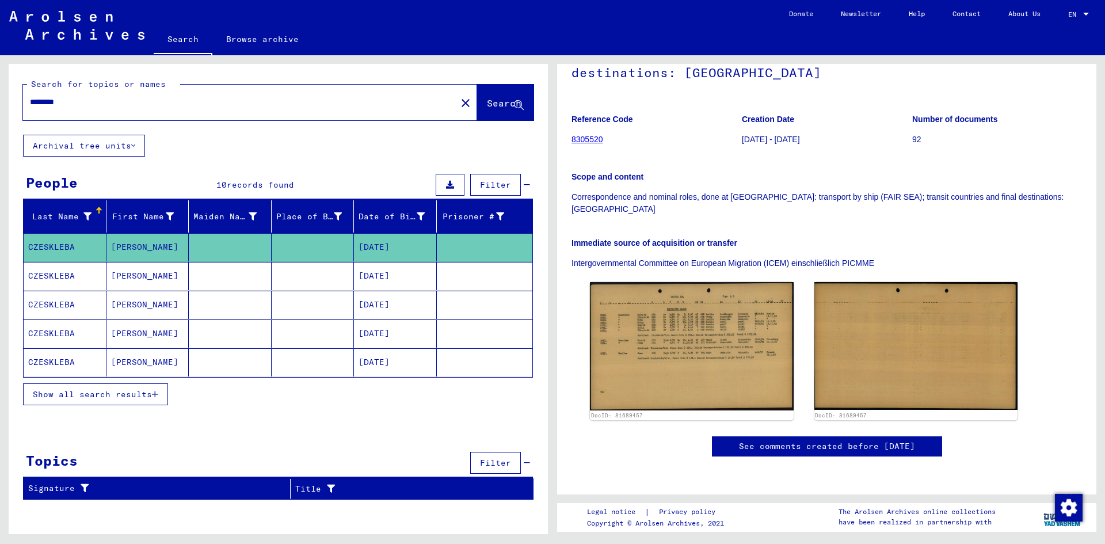
scroll to position [115, 0]
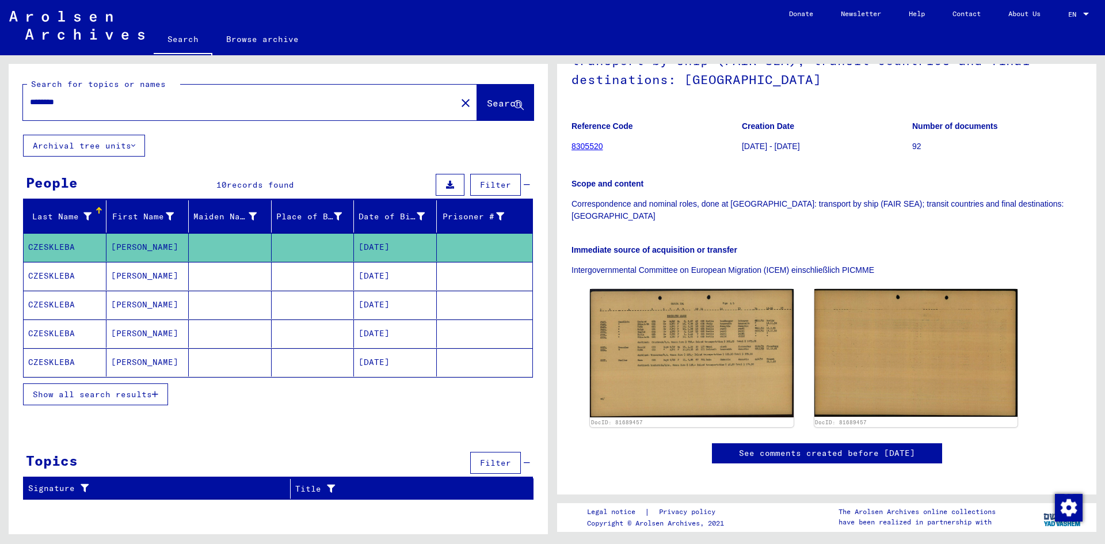
click at [565, 149] on link "8305520" at bounding box center [588, 146] width 32 height 9
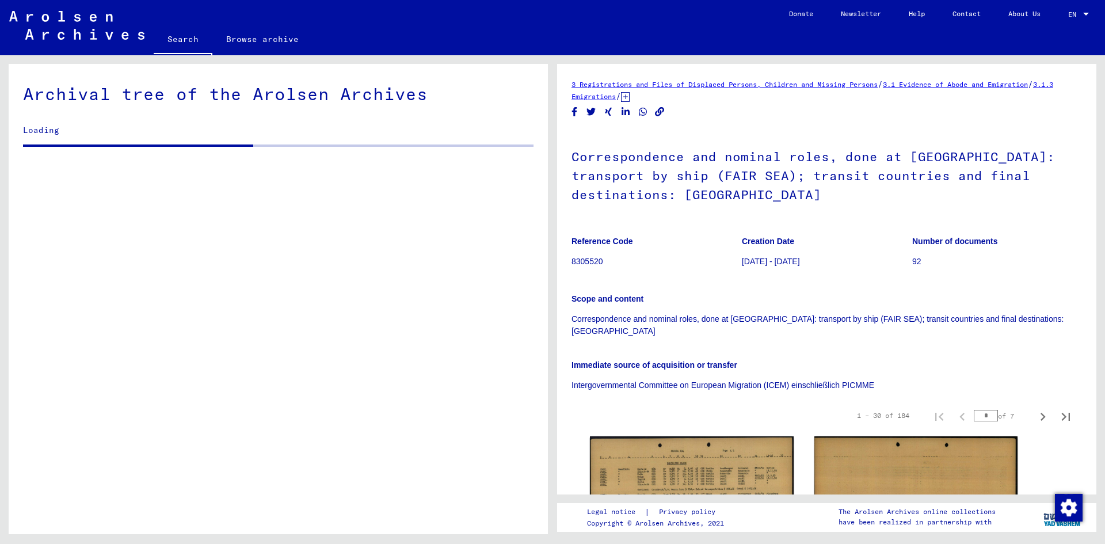
click at [565, 260] on p "8305520" at bounding box center [657, 262] width 170 height 12
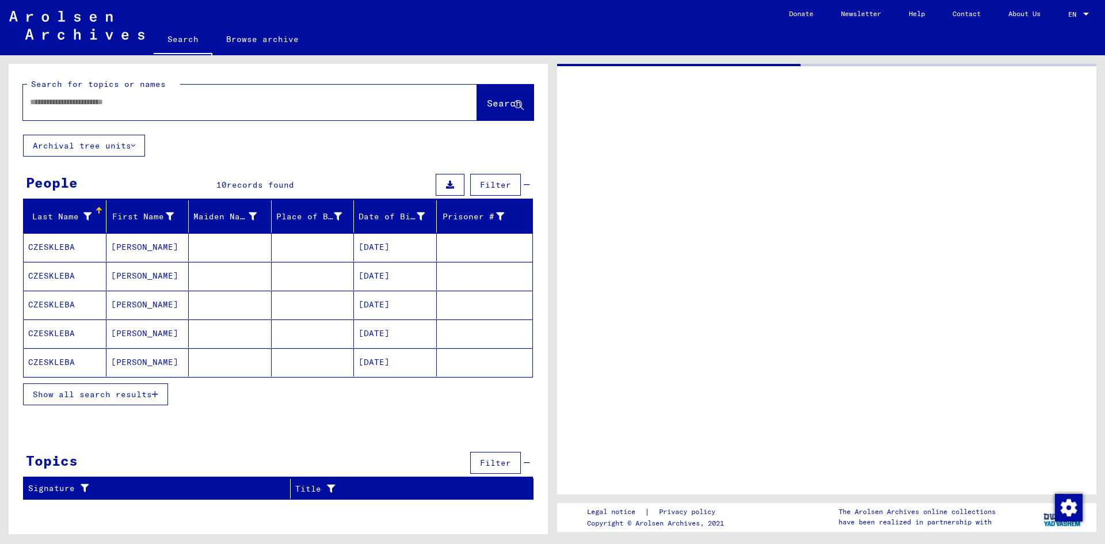
type input "********"
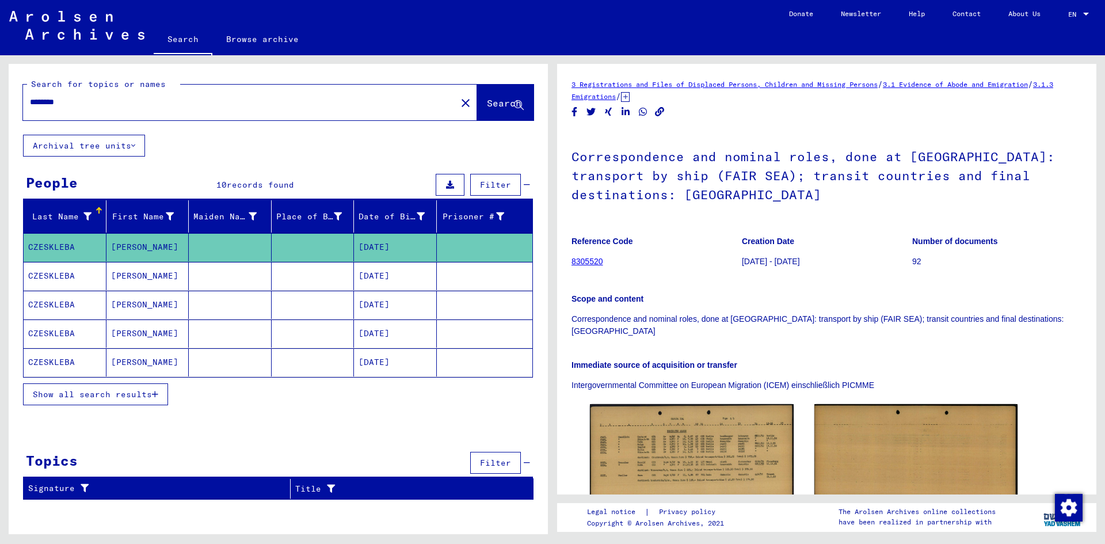
click at [565, 265] on link "8305520" at bounding box center [588, 261] width 32 height 9
click at [565, 264] on link "8305520" at bounding box center [588, 261] width 32 height 9
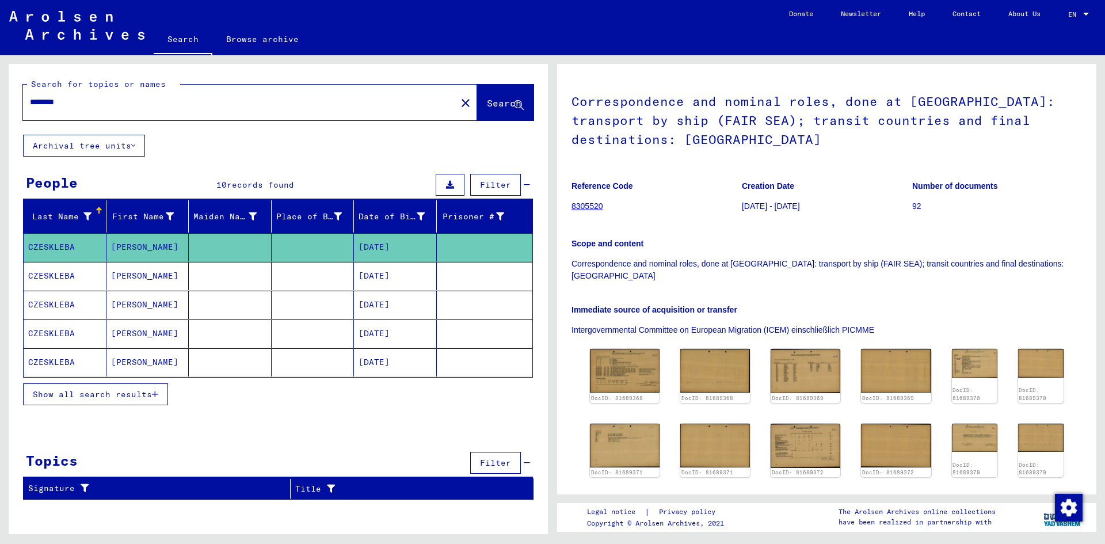
scroll to position [115, 0]
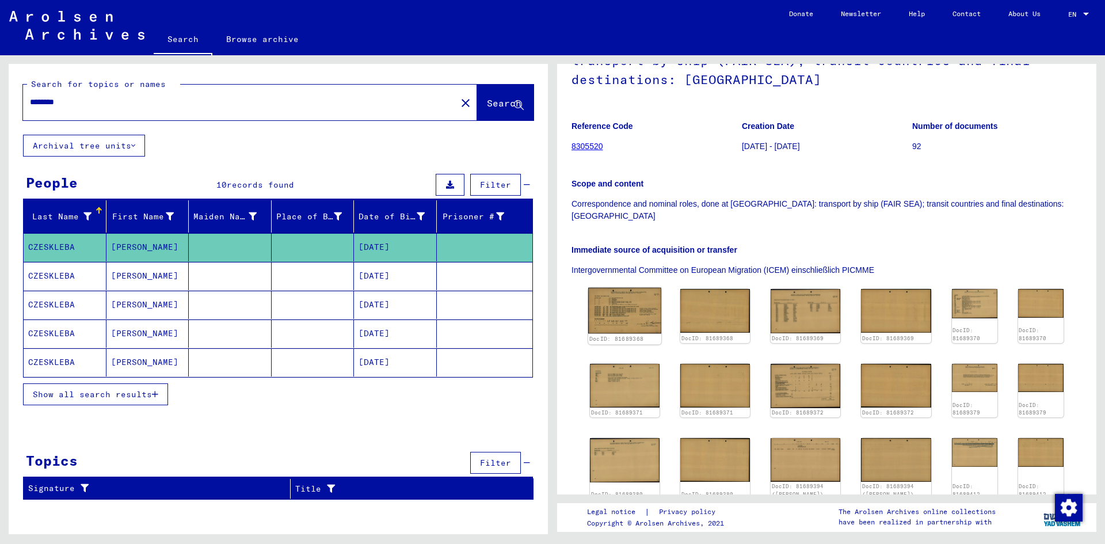
click at [565, 288] on img at bounding box center [624, 311] width 73 height 46
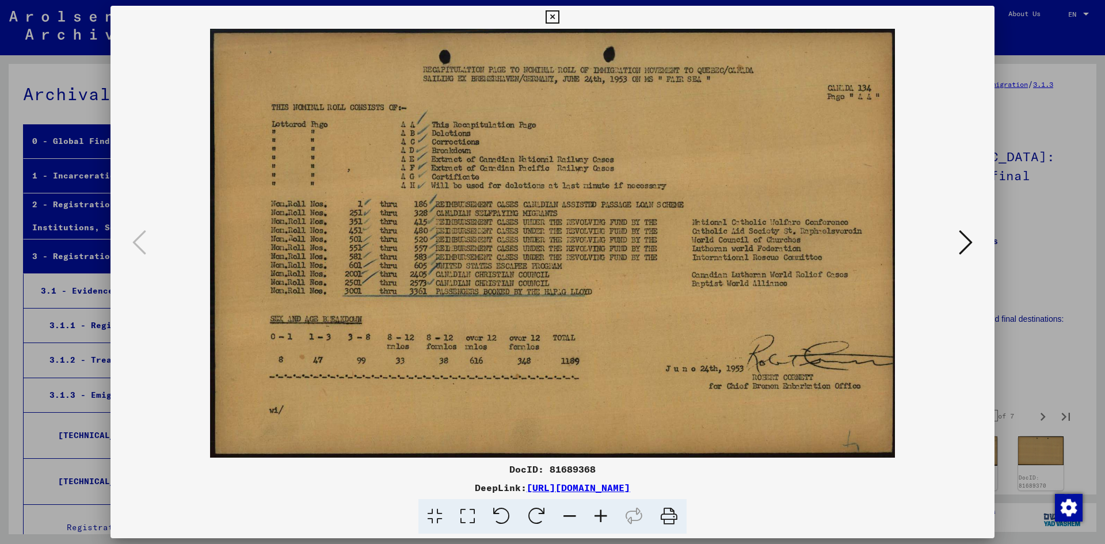
scroll to position [6918, 0]
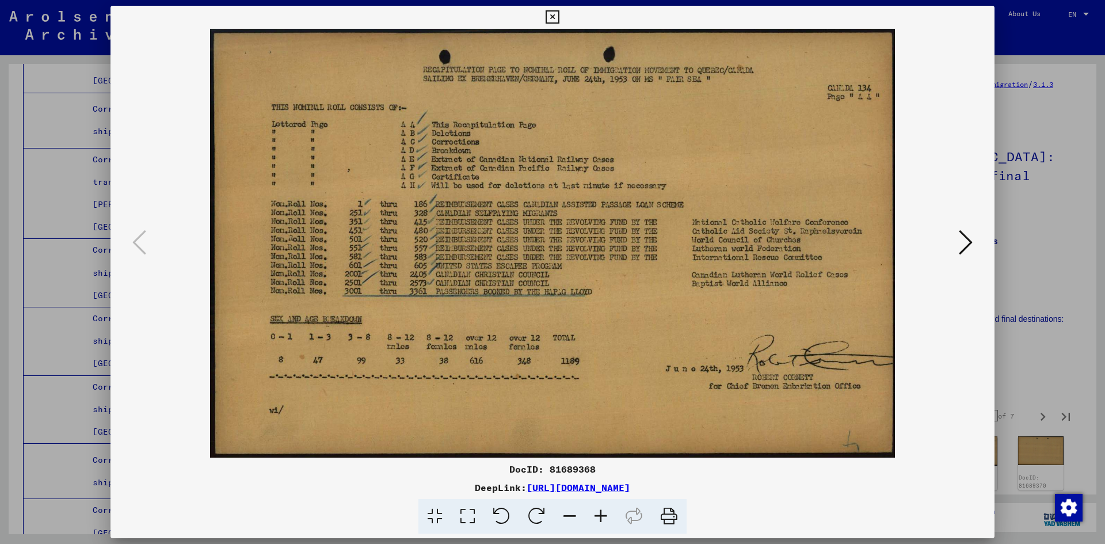
click at [565, 242] on icon at bounding box center [966, 243] width 14 height 28
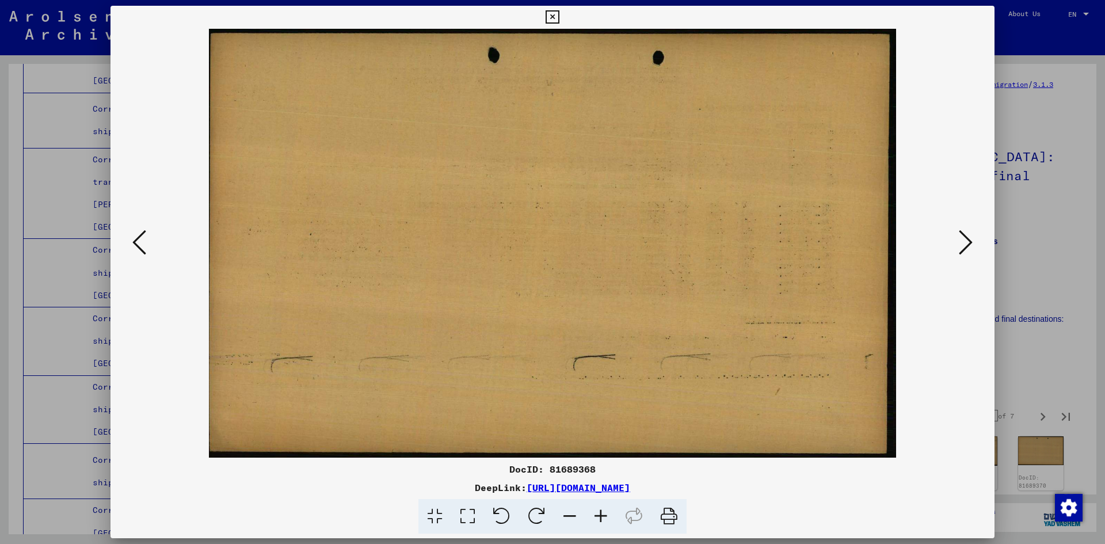
click at [565, 242] on icon at bounding box center [966, 243] width 14 height 28
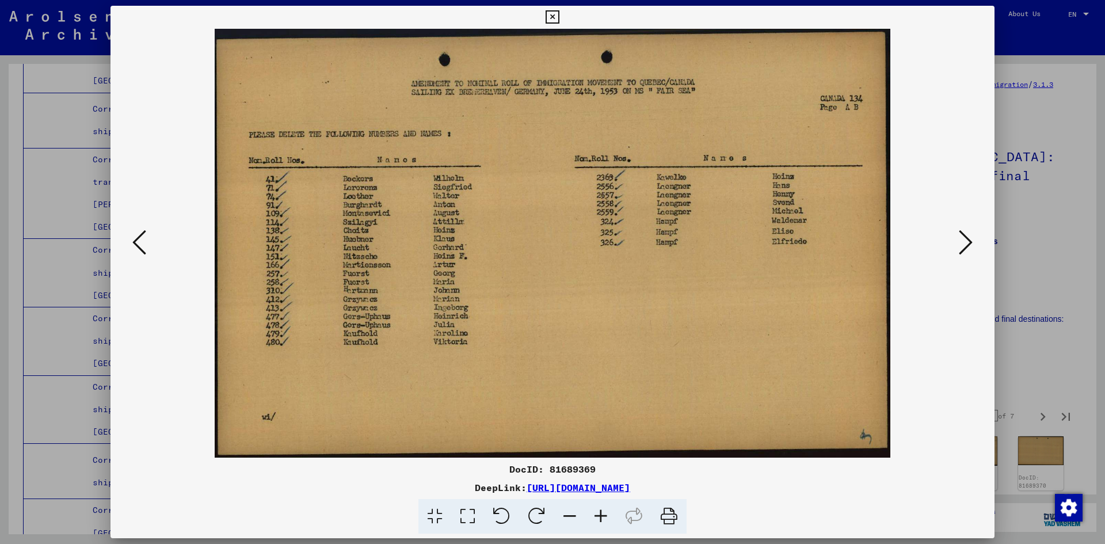
click at [565, 242] on icon at bounding box center [966, 243] width 14 height 28
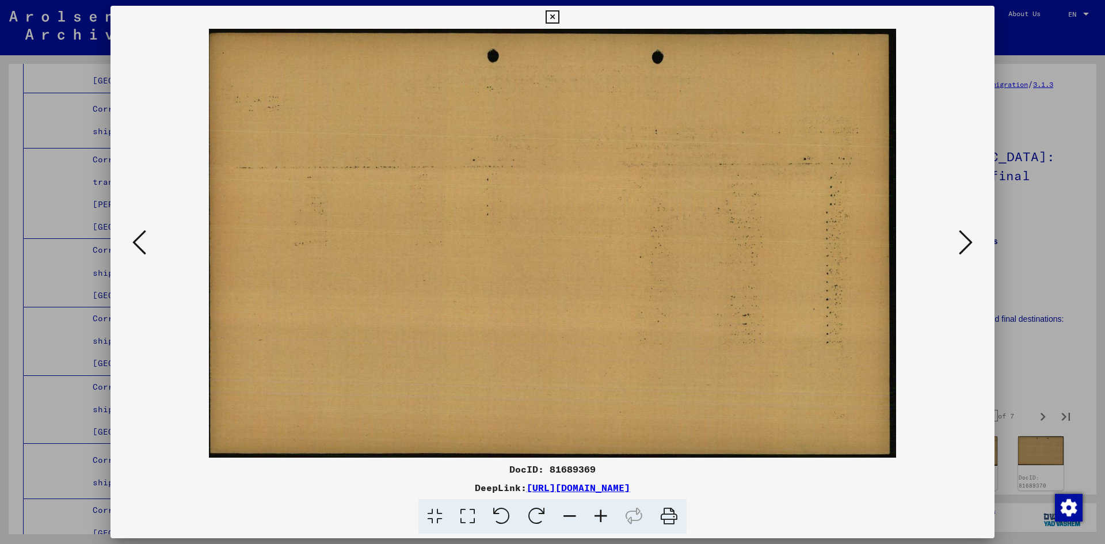
click at [565, 242] on icon at bounding box center [966, 243] width 14 height 28
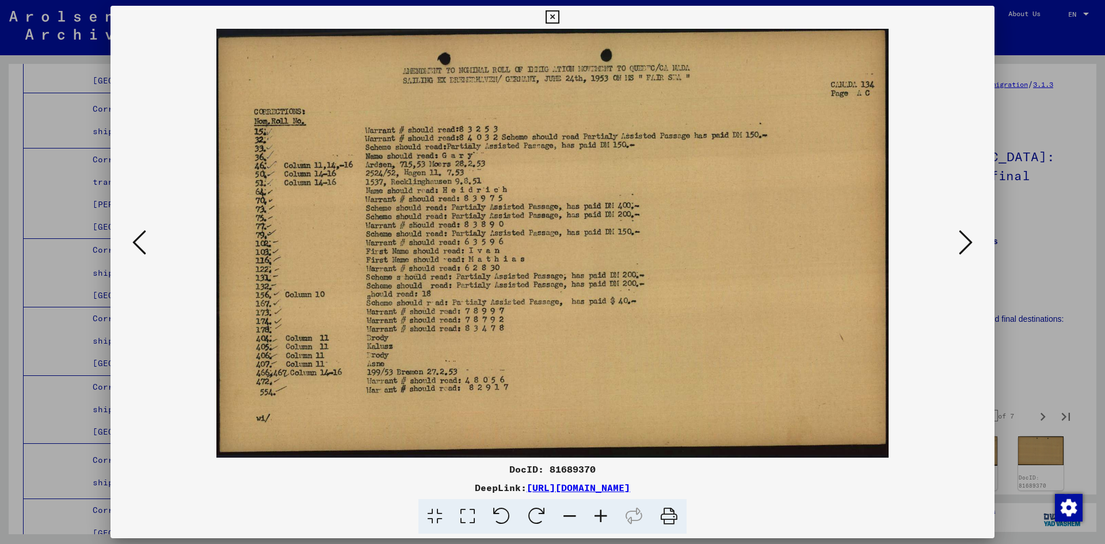
click at [565, 242] on icon at bounding box center [966, 243] width 14 height 28
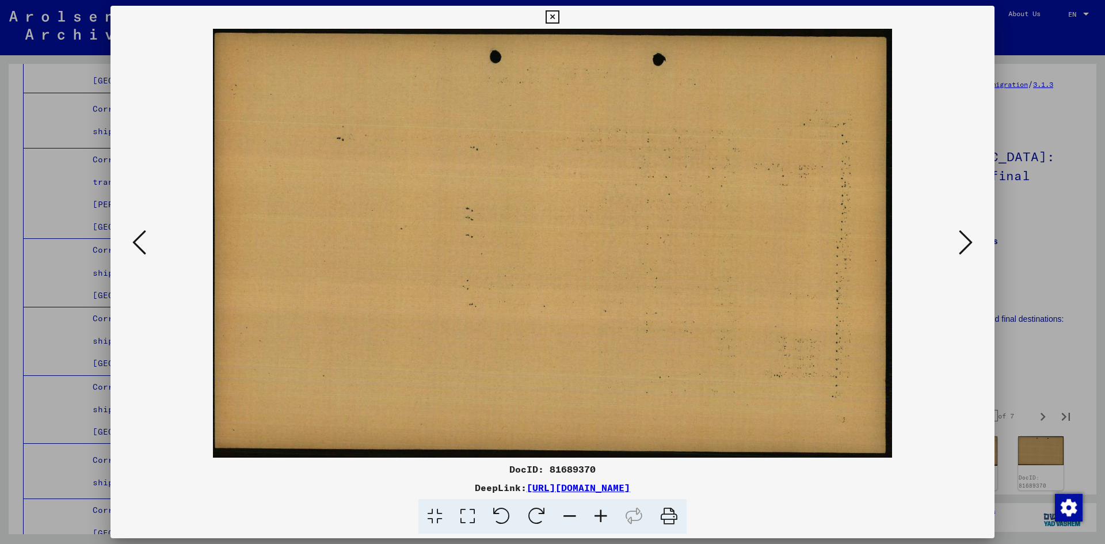
click at [565, 242] on icon at bounding box center [966, 243] width 14 height 28
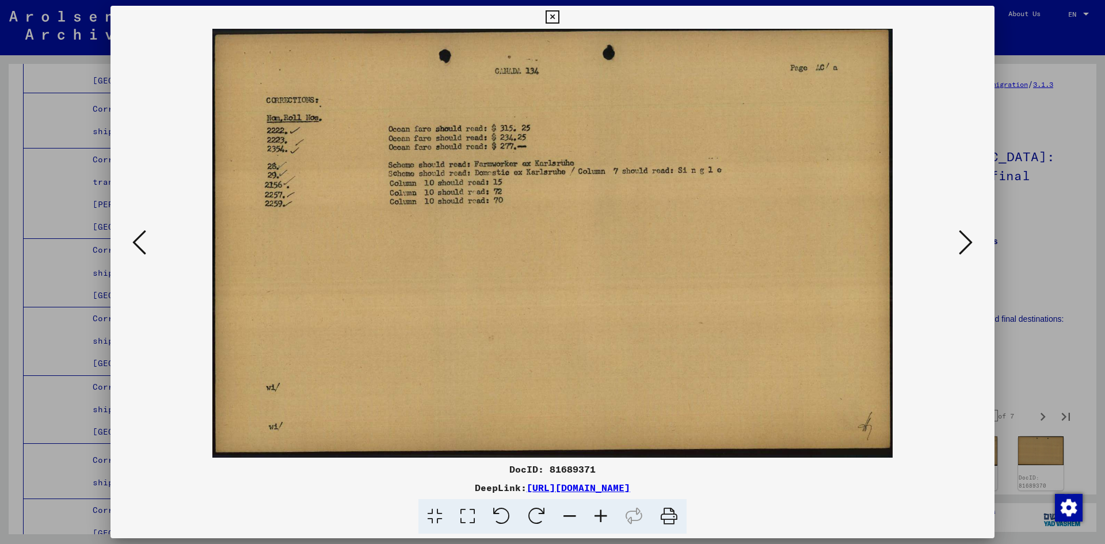
click at [565, 242] on icon at bounding box center [966, 243] width 14 height 28
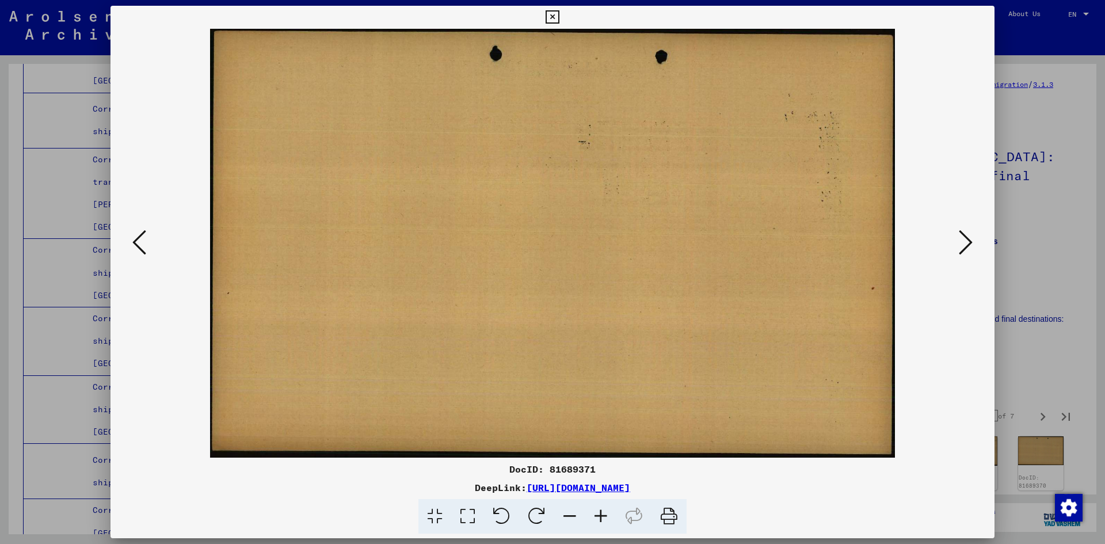
click at [565, 242] on icon at bounding box center [966, 243] width 14 height 28
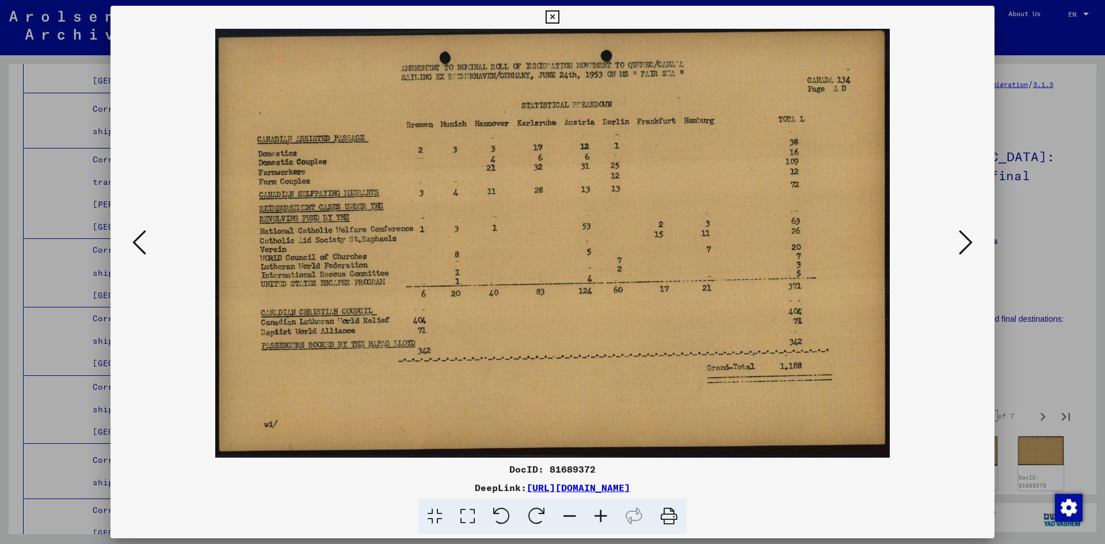
click at [565, 241] on icon at bounding box center [966, 243] width 14 height 28
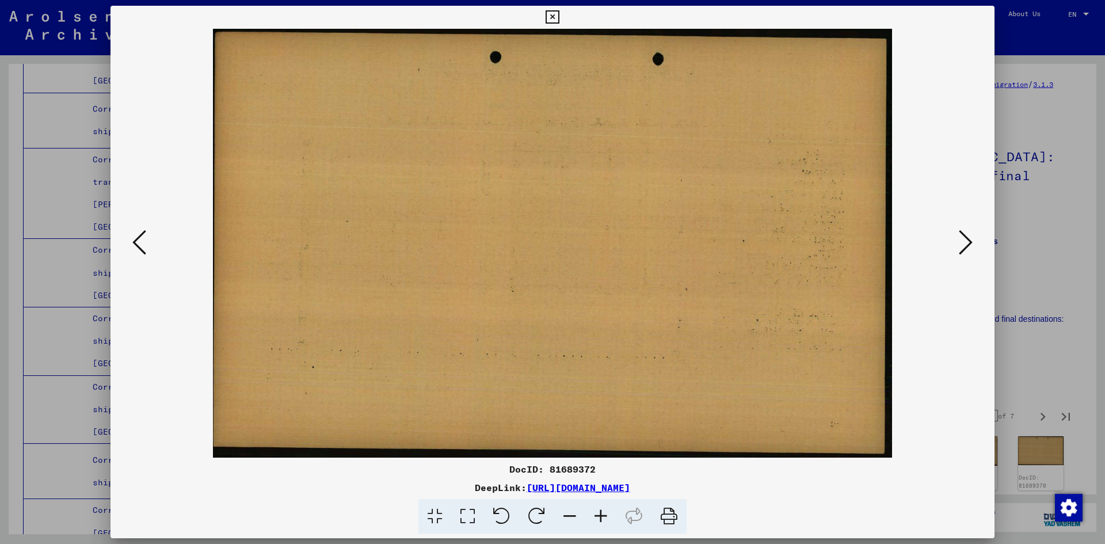
click at [565, 241] on icon at bounding box center [966, 243] width 14 height 28
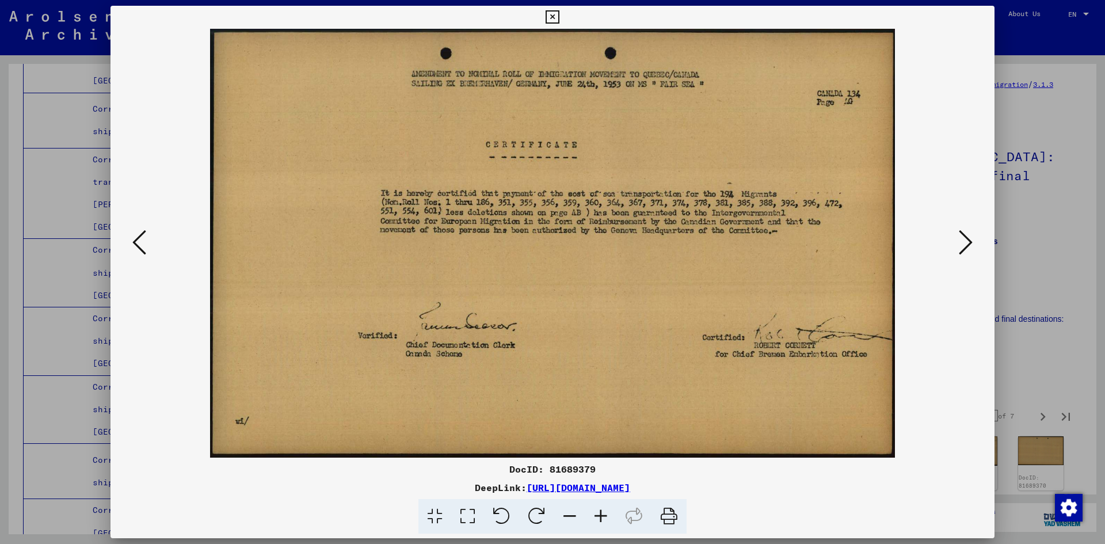
click at [565, 241] on icon at bounding box center [966, 243] width 14 height 28
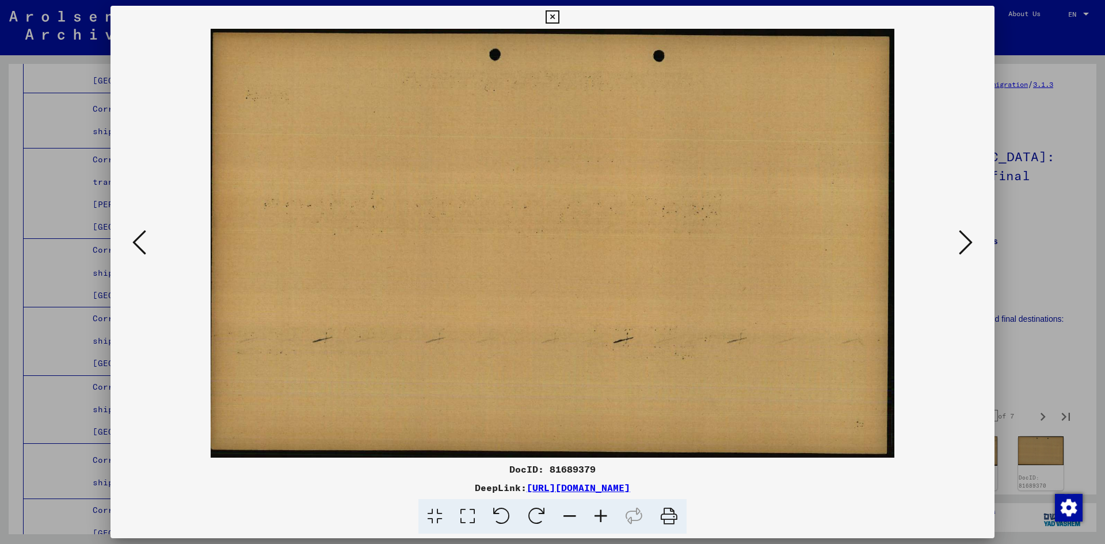
click at [565, 241] on icon at bounding box center [966, 243] width 14 height 28
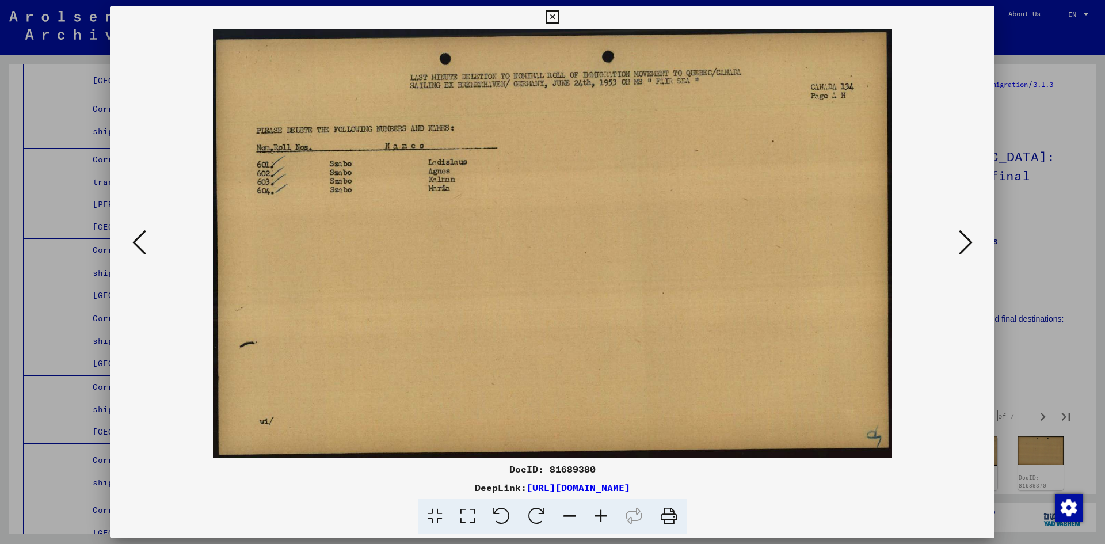
click at [565, 241] on icon at bounding box center [966, 243] width 14 height 28
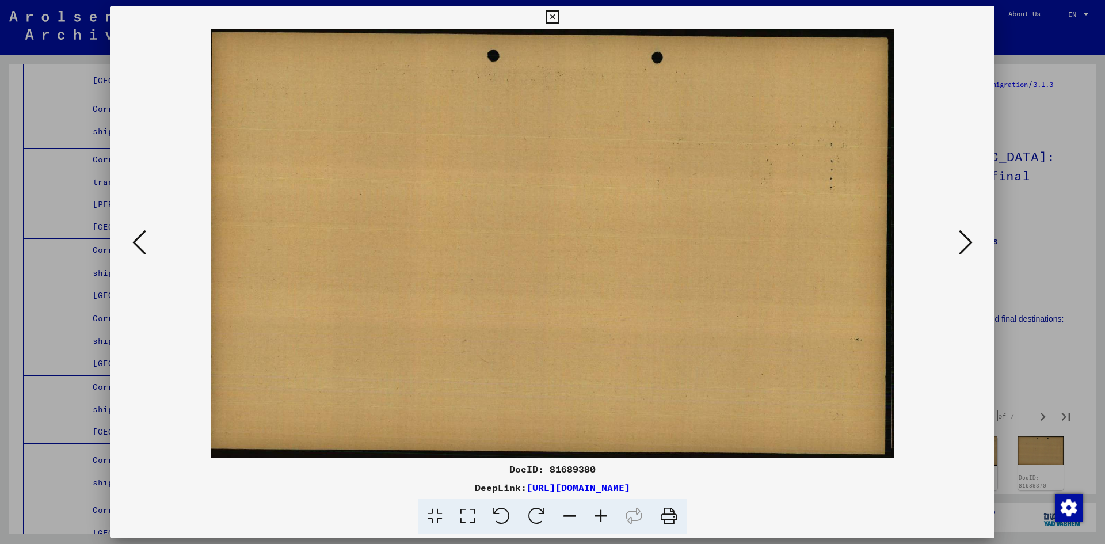
click at [565, 241] on icon at bounding box center [966, 243] width 14 height 28
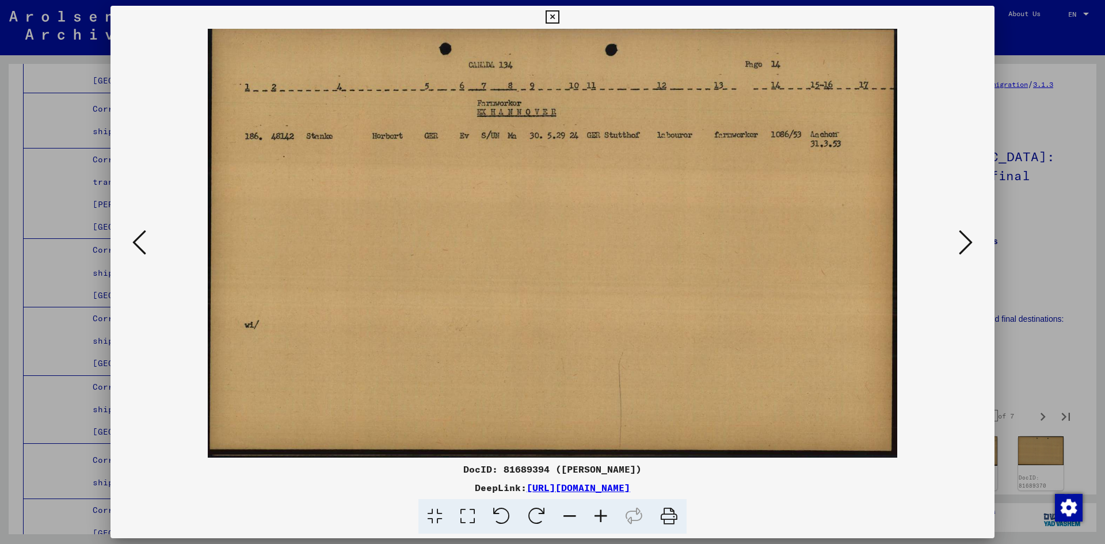
click at [565, 241] on icon at bounding box center [966, 243] width 14 height 28
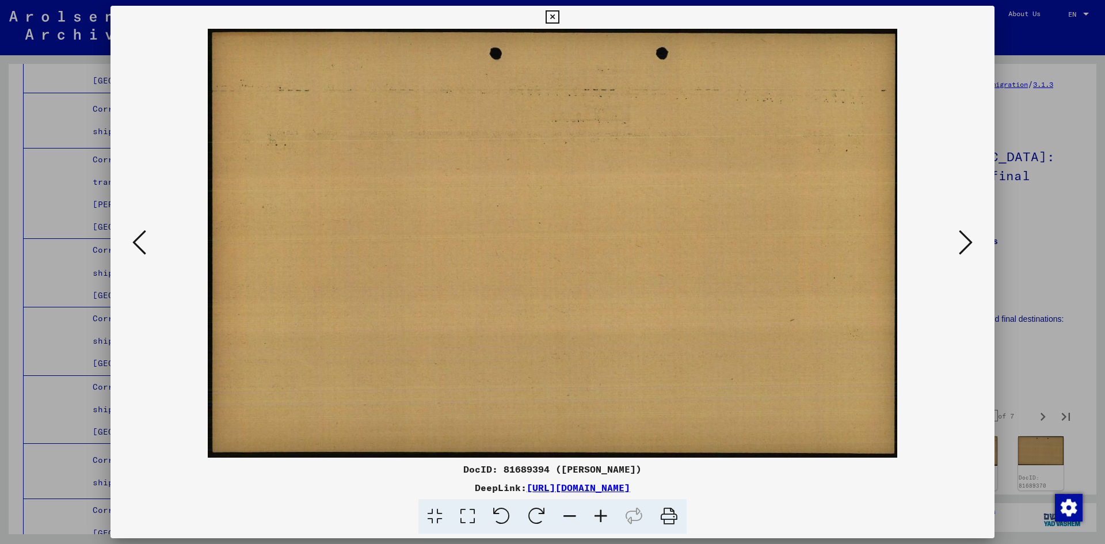
click at [565, 241] on icon at bounding box center [966, 243] width 14 height 28
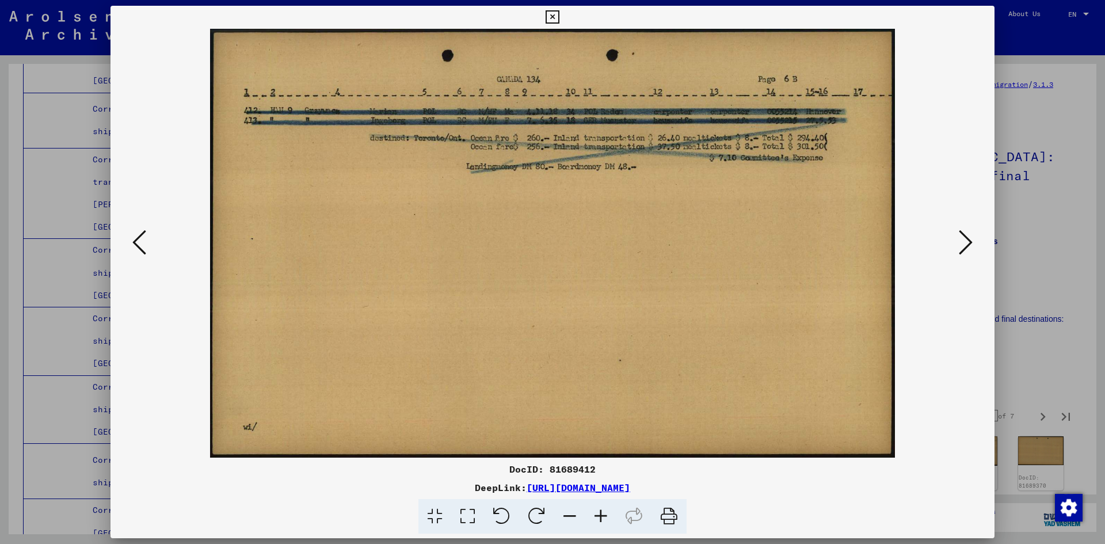
click at [565, 241] on icon at bounding box center [966, 243] width 14 height 28
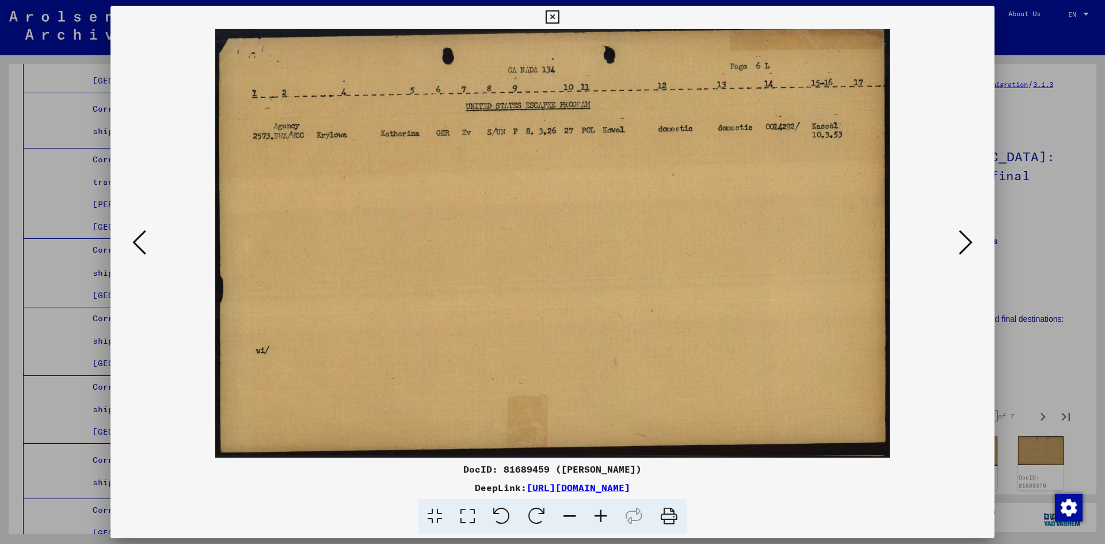
click at [565, 241] on icon at bounding box center [966, 243] width 14 height 28
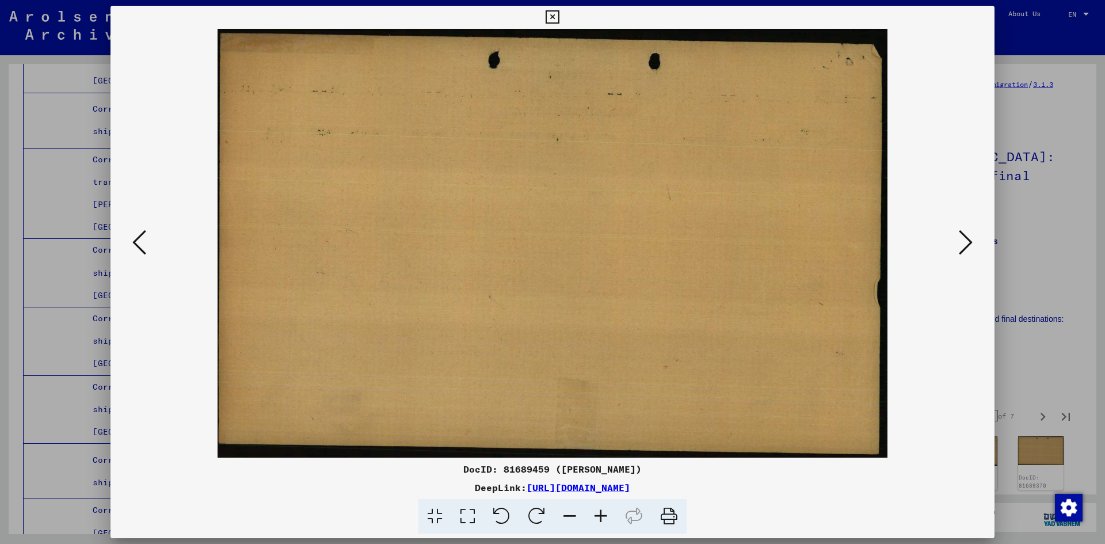
click at [565, 241] on icon at bounding box center [966, 243] width 14 height 28
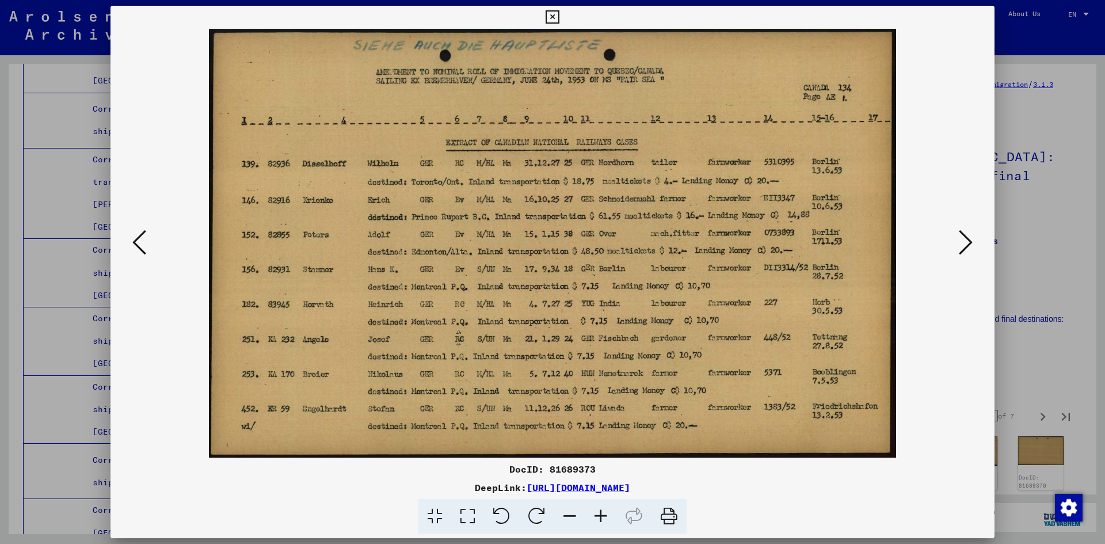
click at [565, 241] on icon at bounding box center [966, 243] width 14 height 28
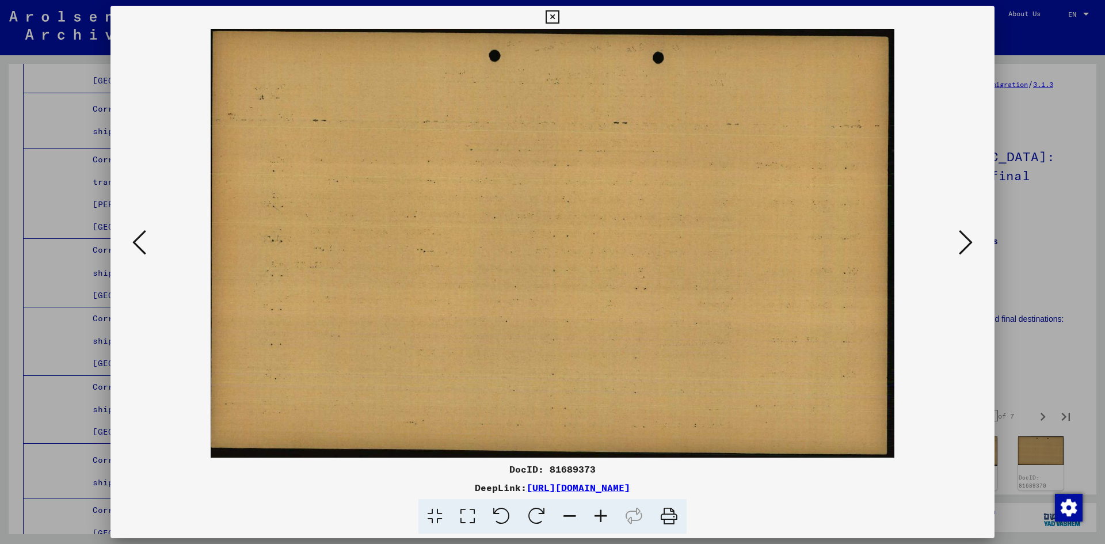
click at [565, 241] on icon at bounding box center [966, 243] width 14 height 28
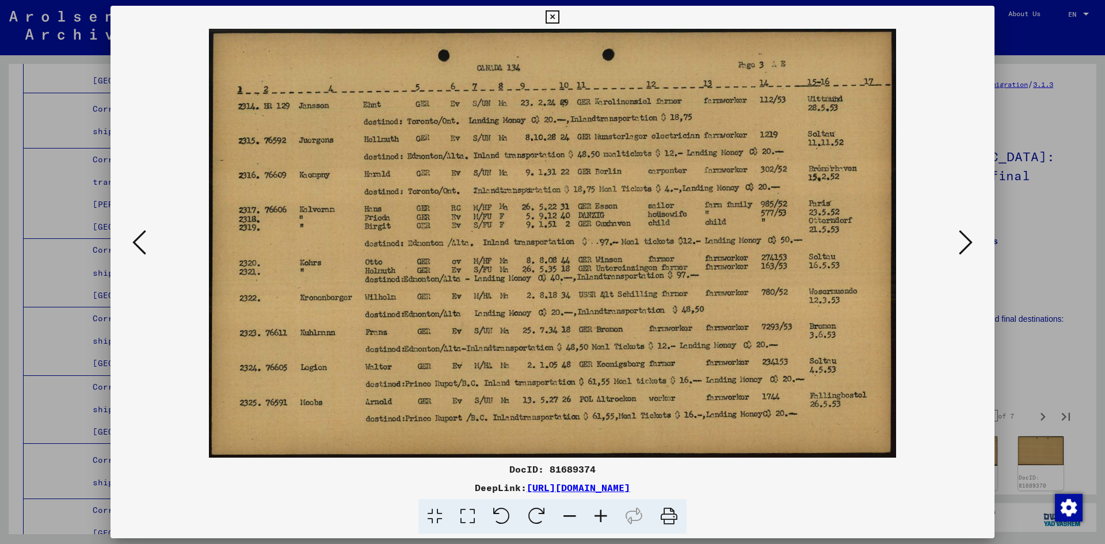
click at [565, 241] on icon at bounding box center [966, 243] width 14 height 28
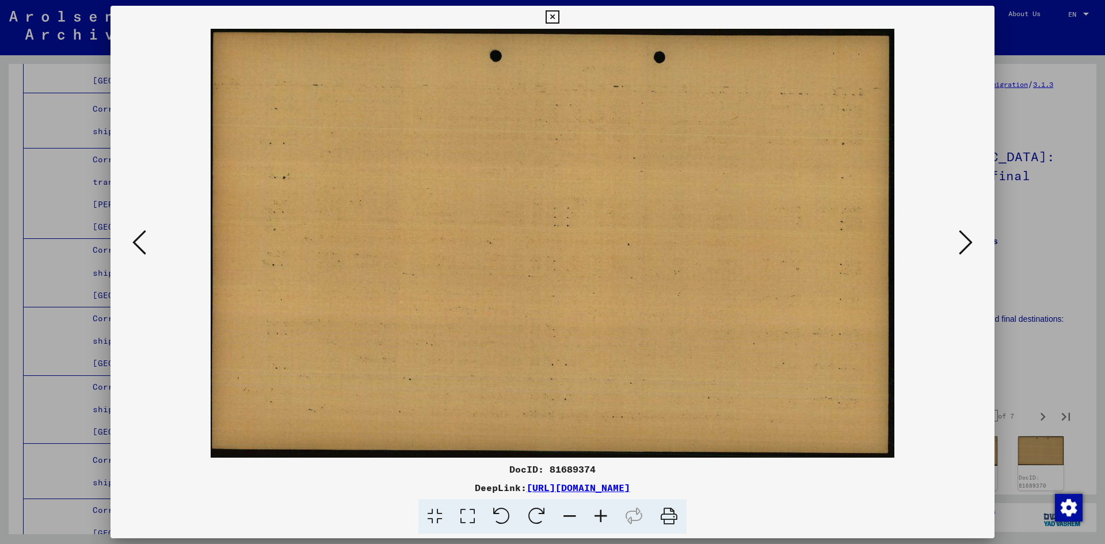
click at [565, 241] on icon at bounding box center [966, 243] width 14 height 28
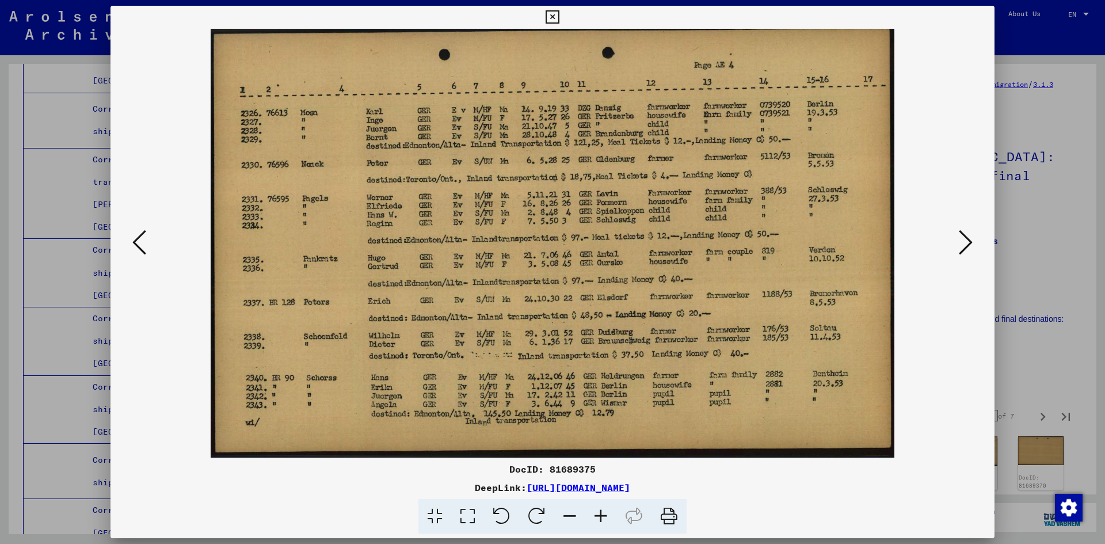
click at [565, 241] on icon at bounding box center [966, 243] width 14 height 28
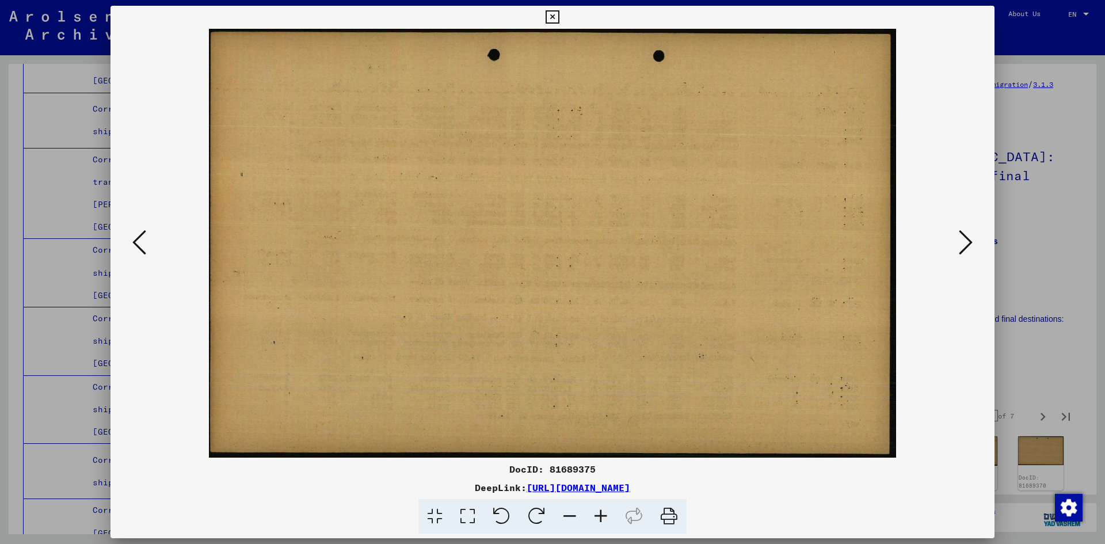
click at [565, 241] on icon at bounding box center [966, 243] width 14 height 28
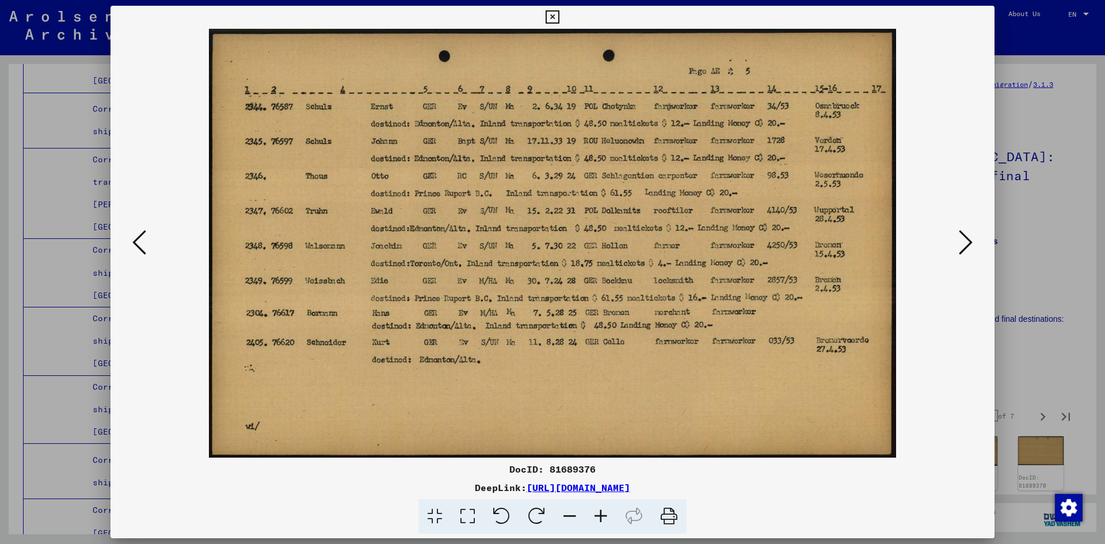
click at [565, 241] on icon at bounding box center [966, 243] width 14 height 28
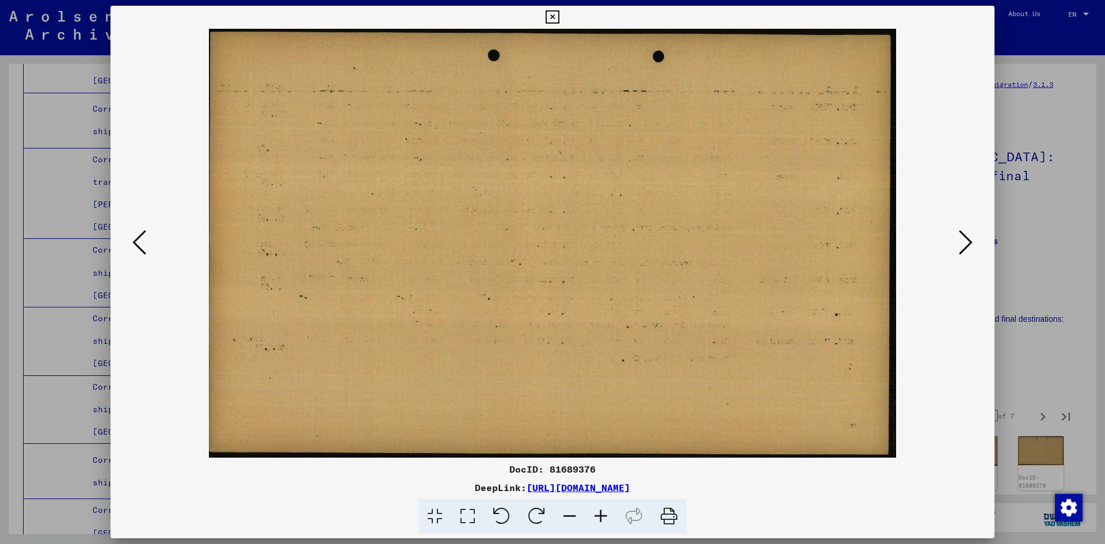
click at [565, 241] on icon at bounding box center [966, 243] width 14 height 28
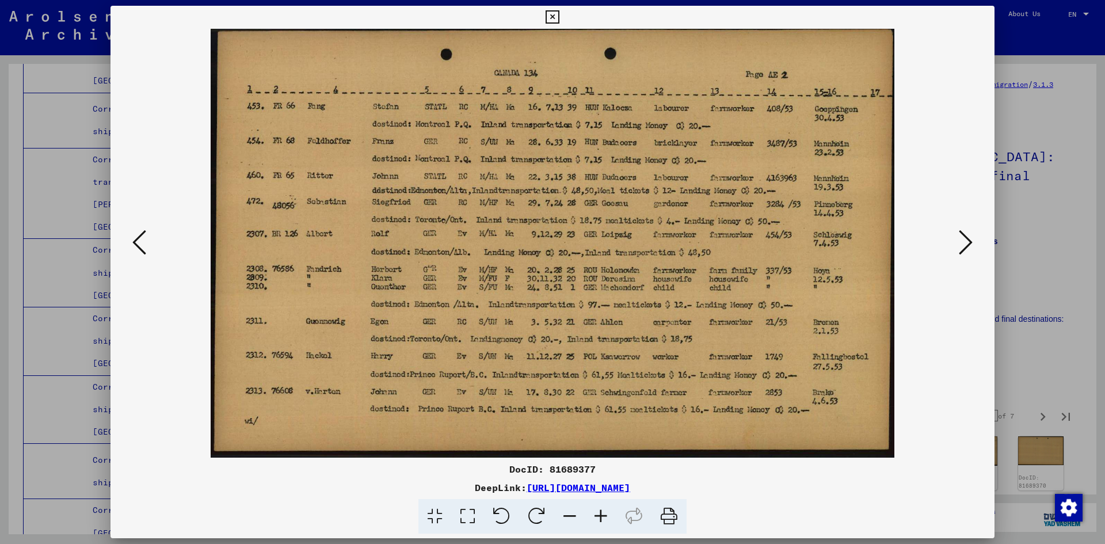
click at [565, 241] on icon at bounding box center [966, 243] width 14 height 28
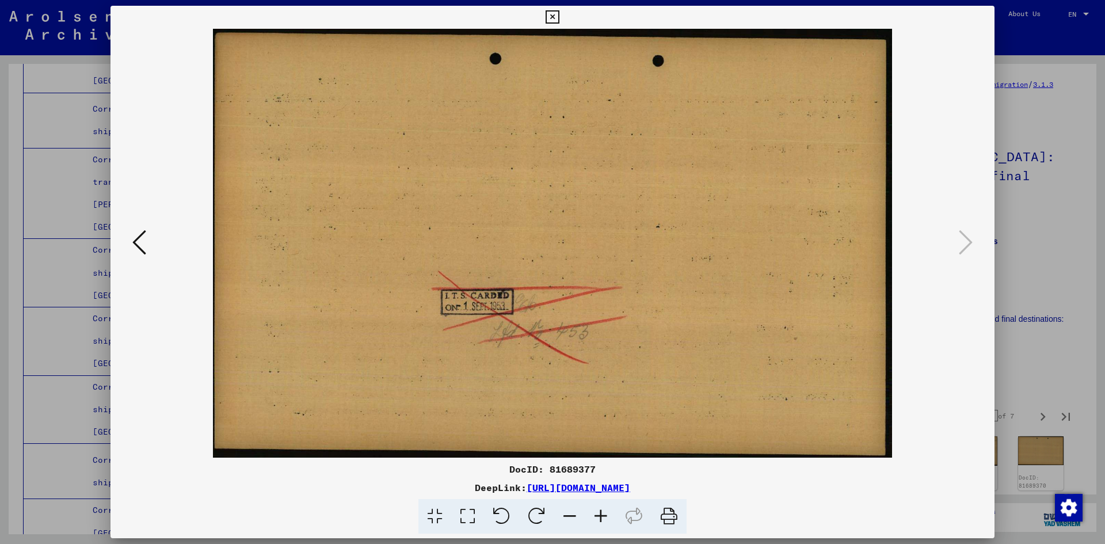
click at [552, 18] on icon at bounding box center [552, 17] width 13 height 14
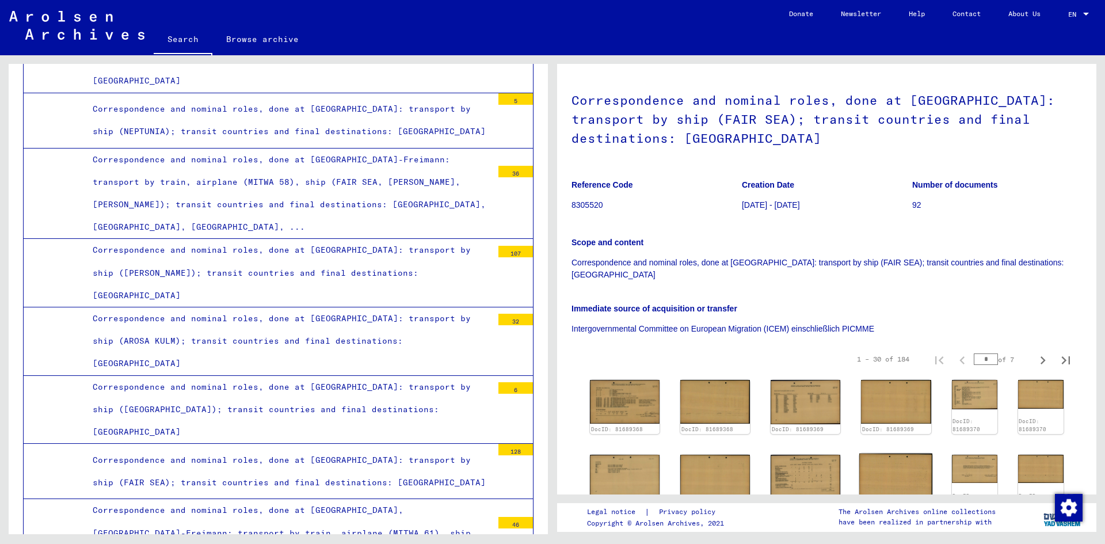
scroll to position [173, 0]
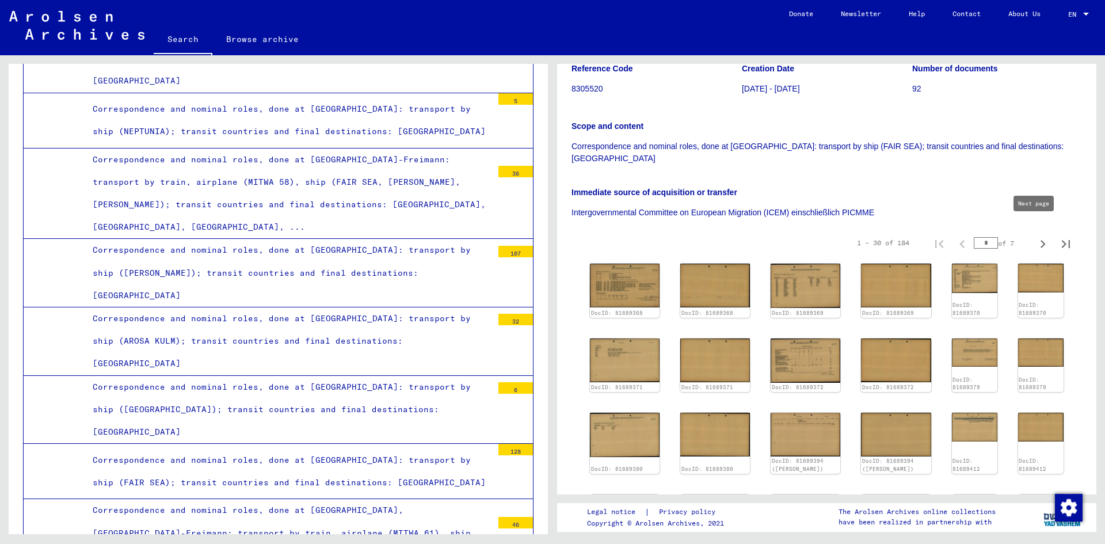
click at [565, 240] on icon "Next page" at bounding box center [1043, 244] width 5 height 8
type input "*"
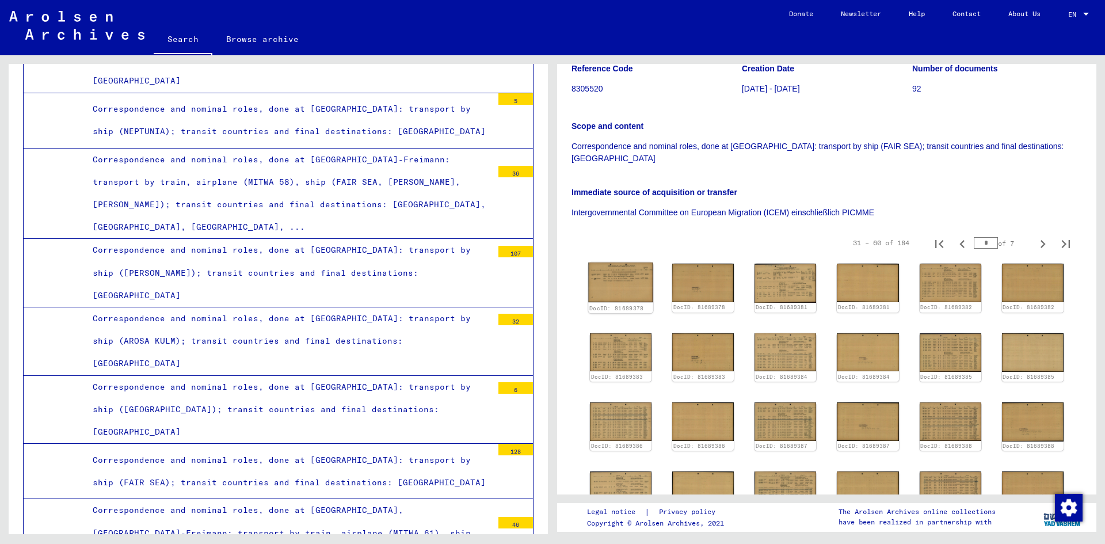
click at [565, 263] on img at bounding box center [620, 283] width 65 height 40
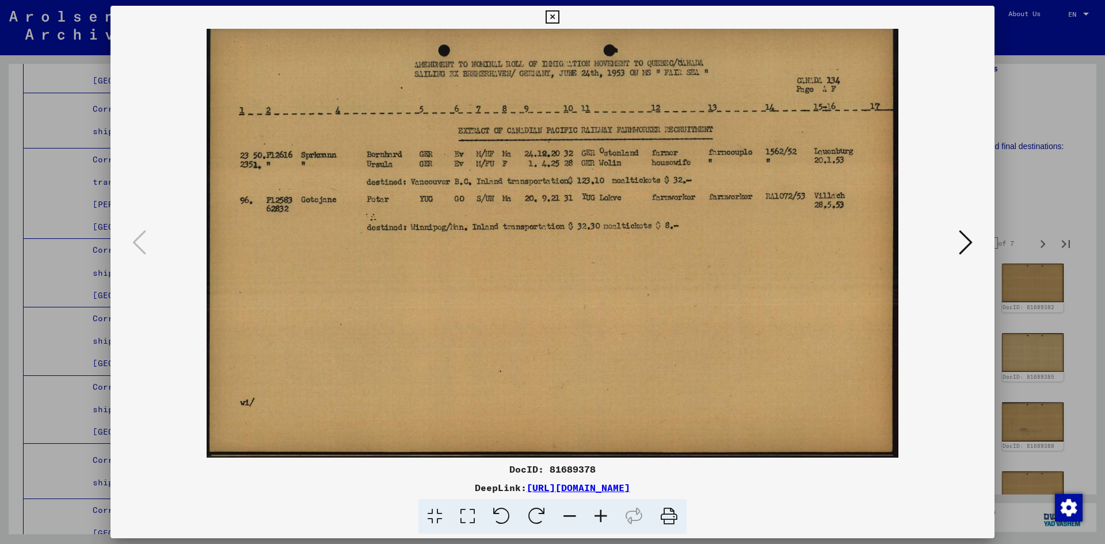
click at [565, 240] on icon at bounding box center [966, 243] width 14 height 28
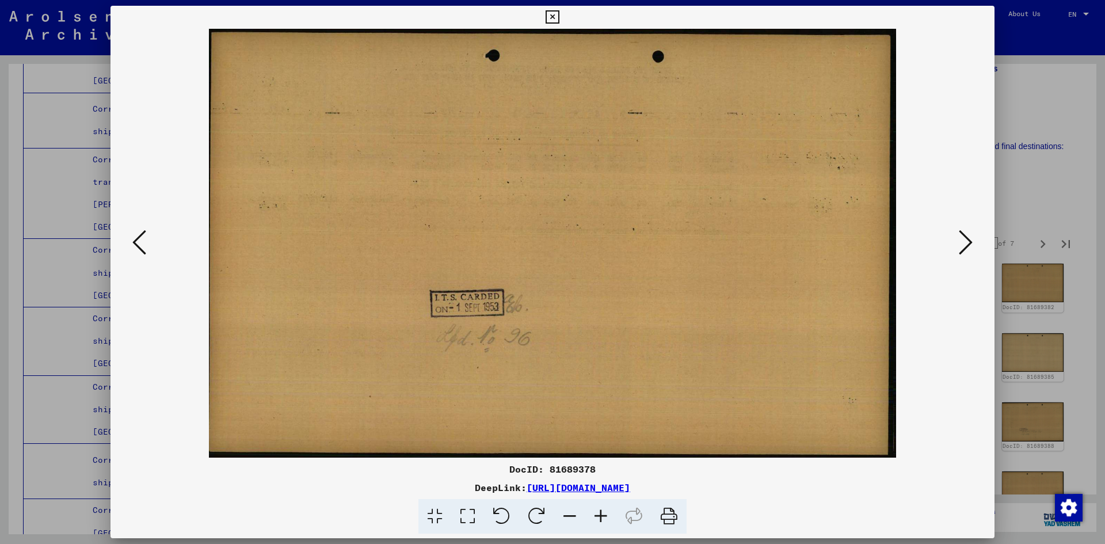
click at [565, 240] on icon at bounding box center [966, 243] width 14 height 28
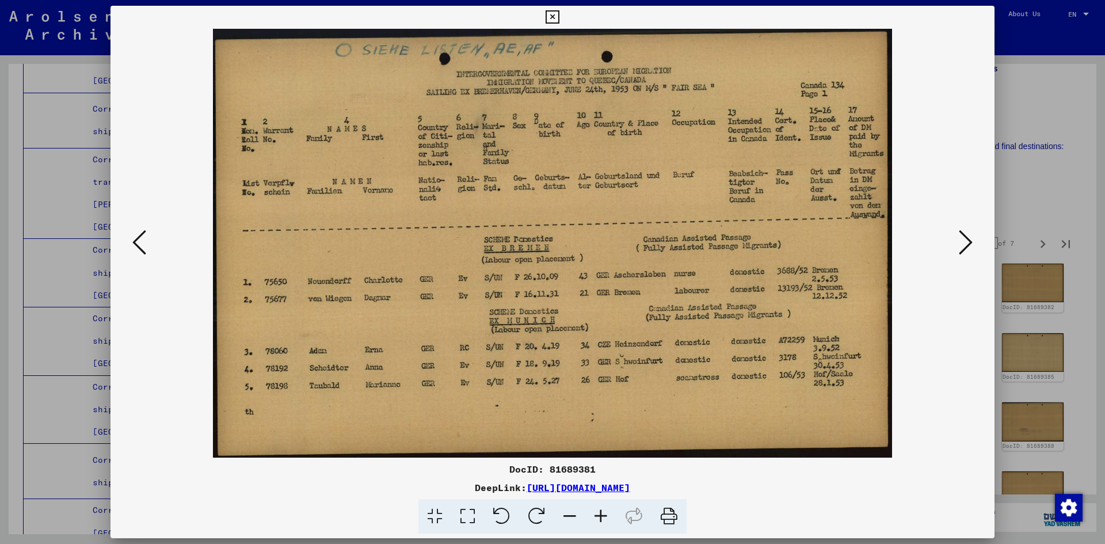
click at [565, 240] on icon at bounding box center [966, 243] width 14 height 28
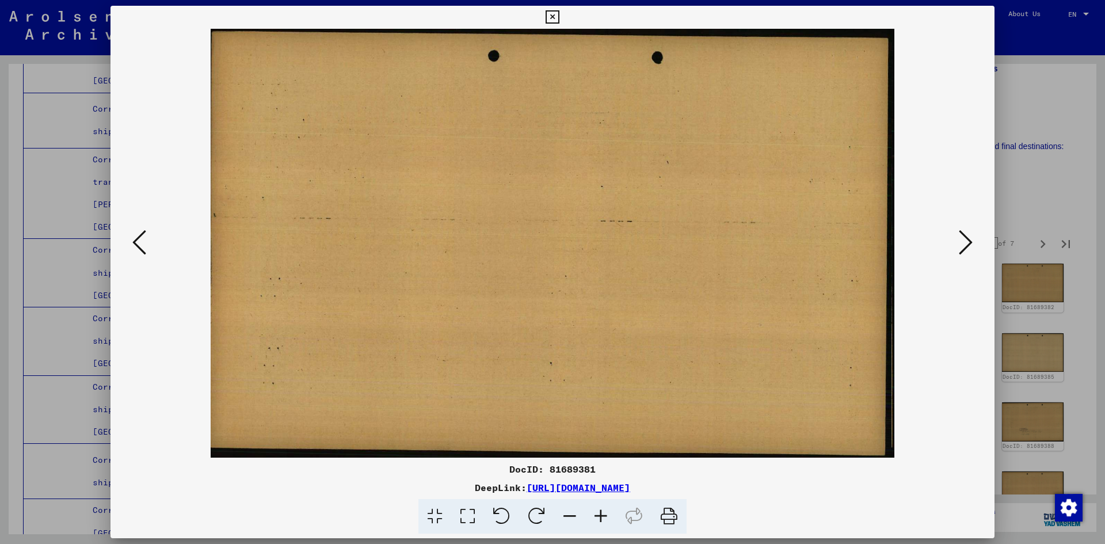
click at [565, 240] on icon at bounding box center [966, 243] width 14 height 28
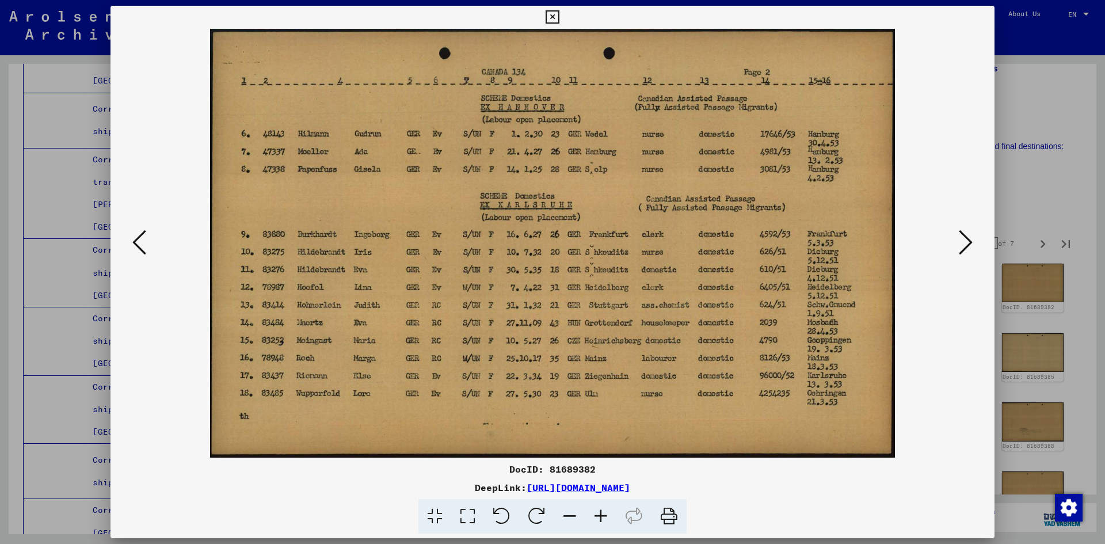
click at [565, 240] on icon at bounding box center [966, 243] width 14 height 28
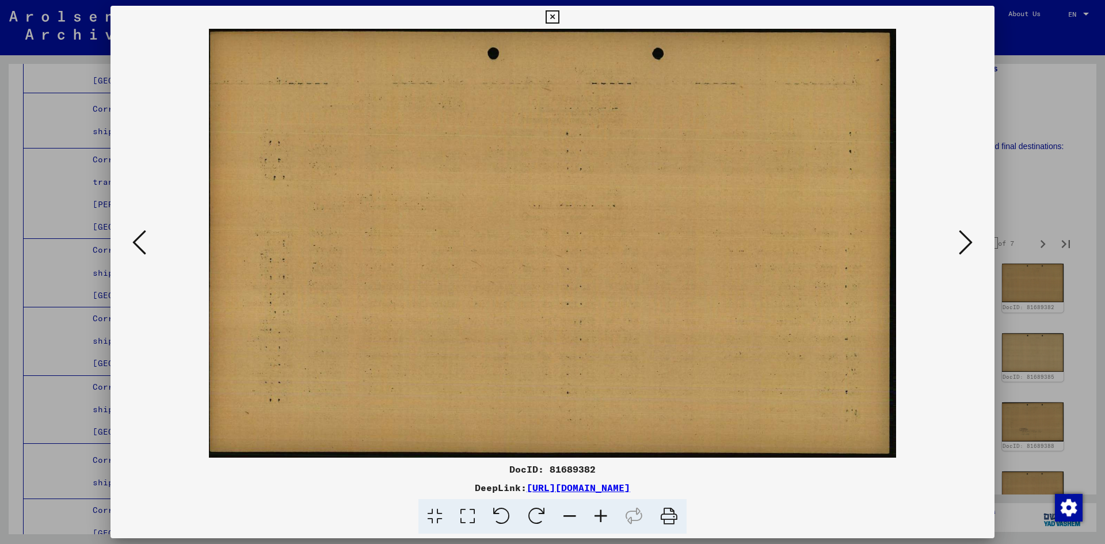
click at [565, 240] on icon at bounding box center [966, 243] width 14 height 28
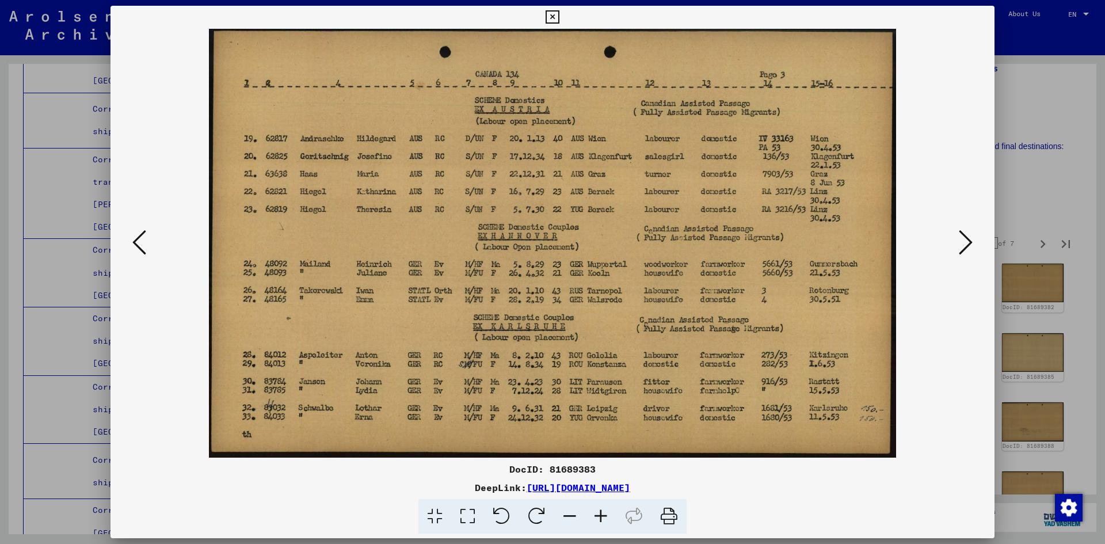
click at [565, 240] on icon at bounding box center [966, 243] width 14 height 28
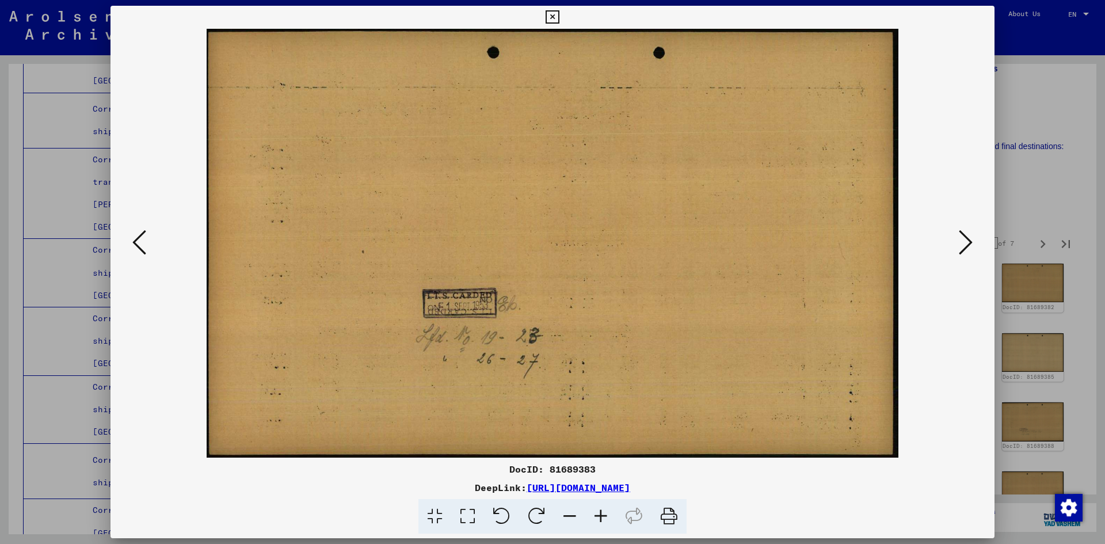
click at [565, 240] on icon at bounding box center [966, 243] width 14 height 28
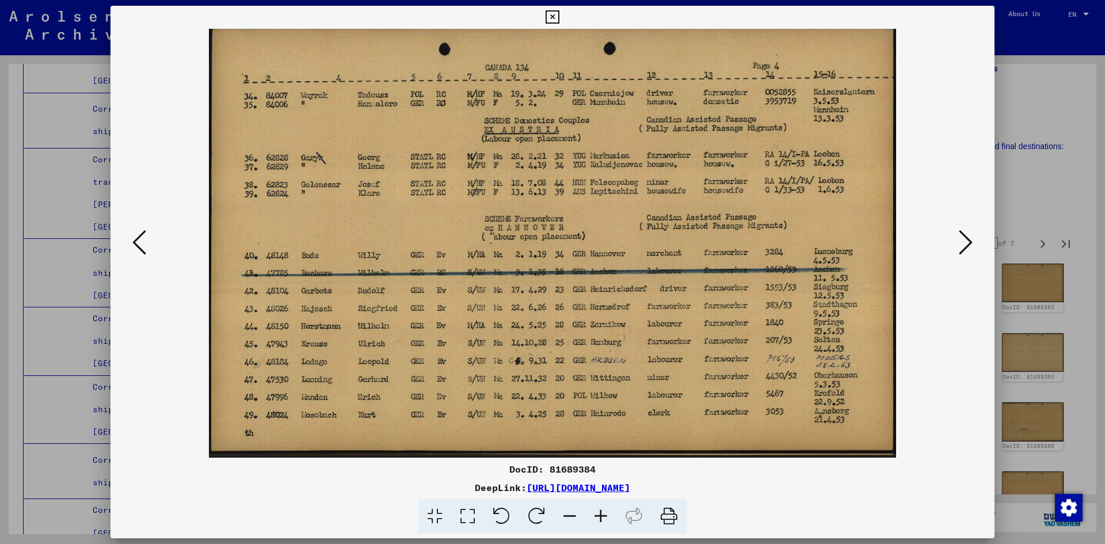
click at [565, 240] on icon at bounding box center [966, 243] width 14 height 28
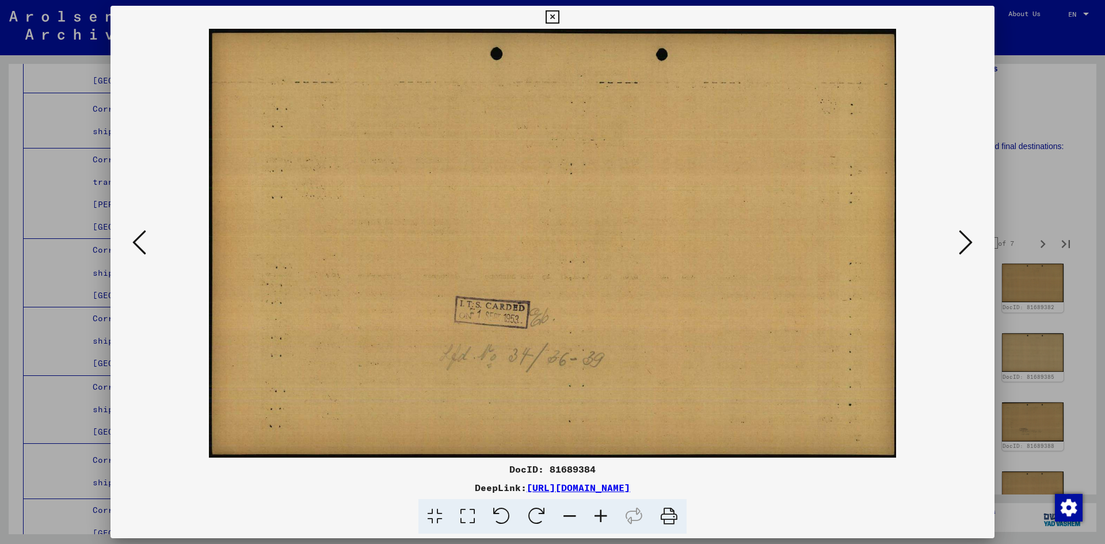
click at [565, 240] on icon at bounding box center [966, 243] width 14 height 28
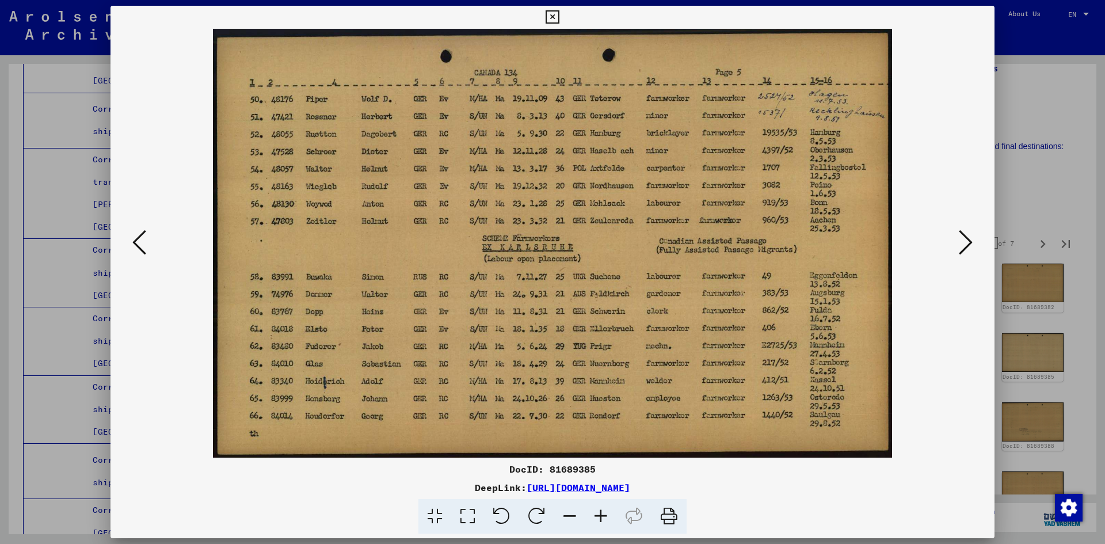
click at [59, 199] on div at bounding box center [552, 272] width 1105 height 544
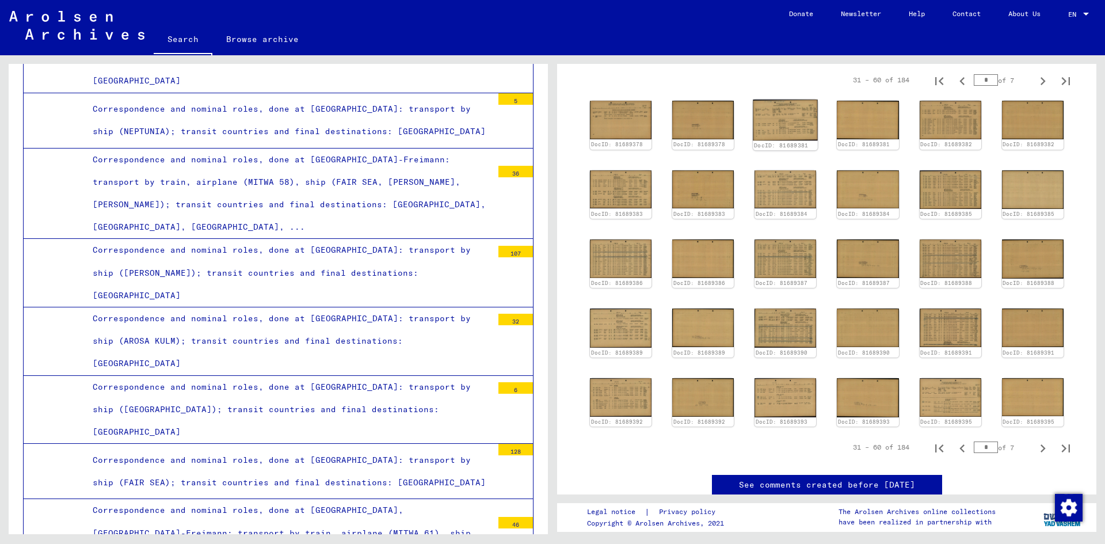
scroll to position [345, 0]
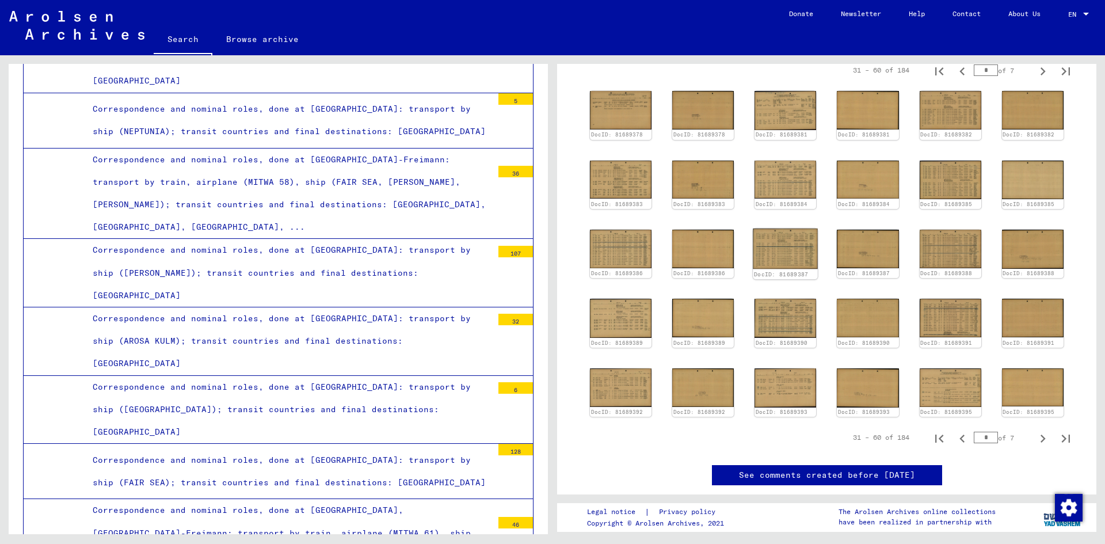
click at [565, 253] on img at bounding box center [786, 249] width 65 height 40
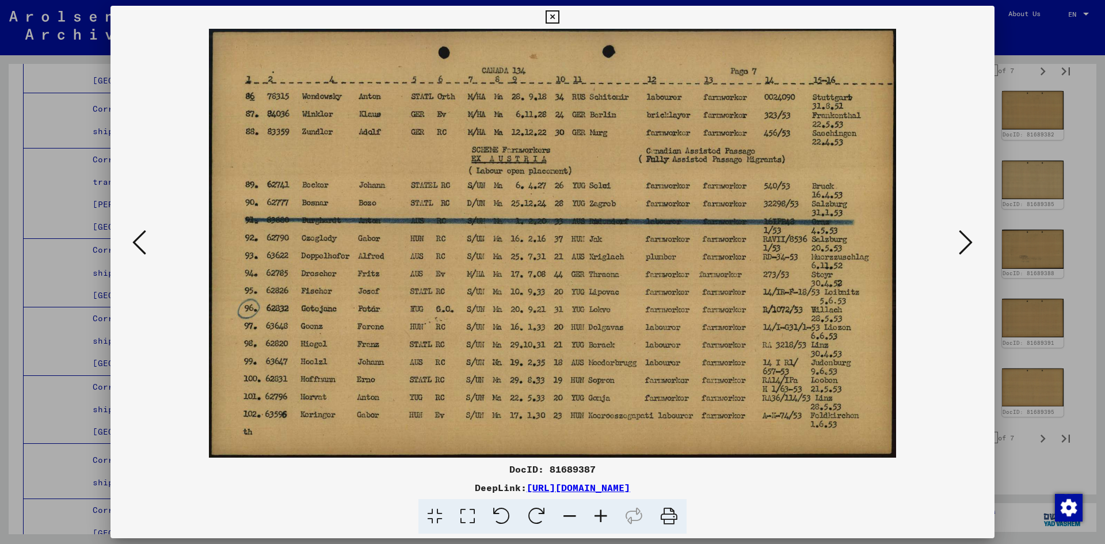
click at [565, 246] on icon at bounding box center [966, 243] width 14 height 28
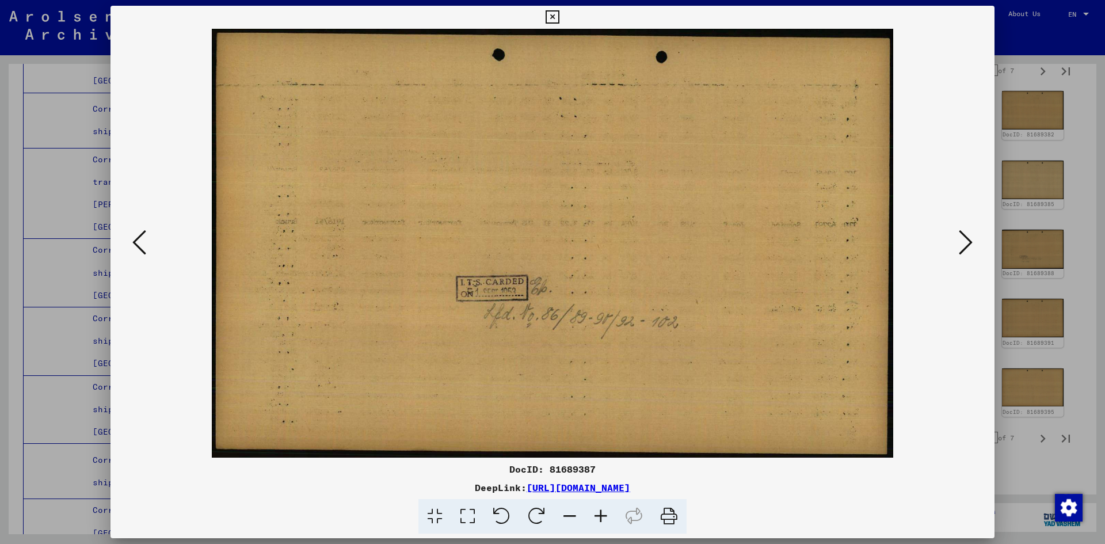
click at [565, 246] on icon at bounding box center [966, 243] width 14 height 28
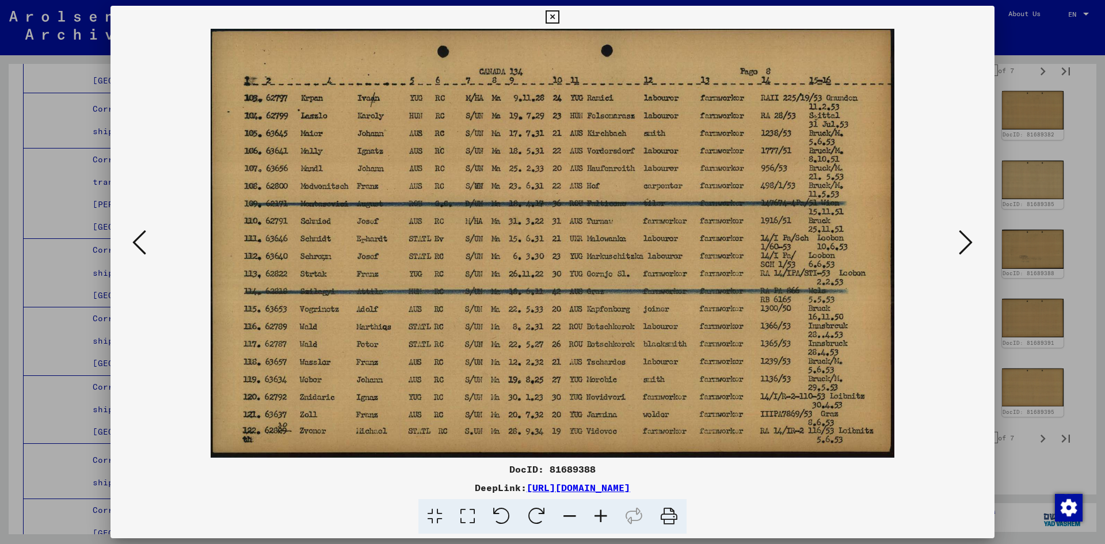
click at [565, 246] on icon at bounding box center [966, 243] width 14 height 28
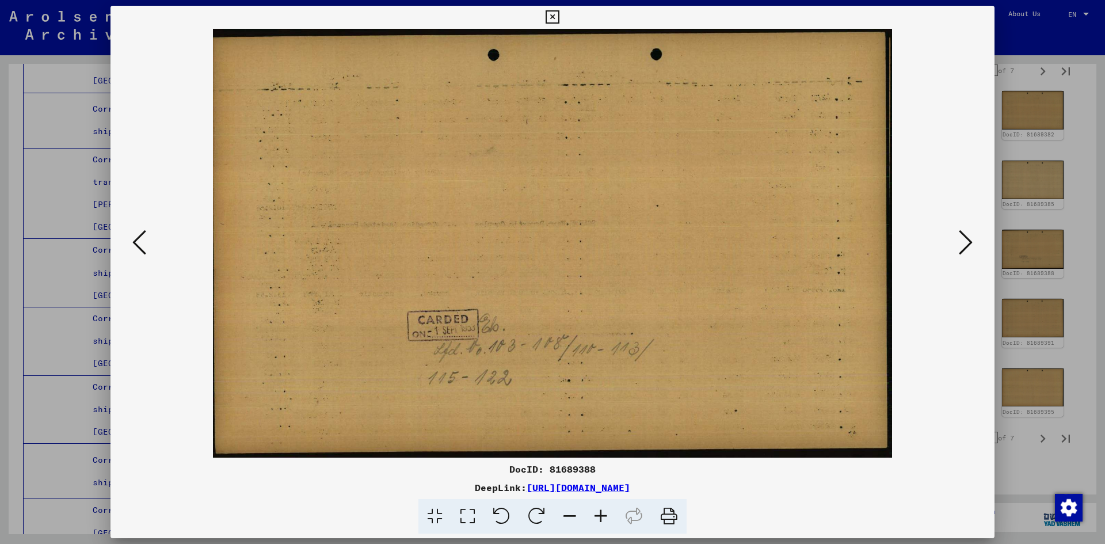
click at [565, 246] on icon at bounding box center [966, 243] width 14 height 28
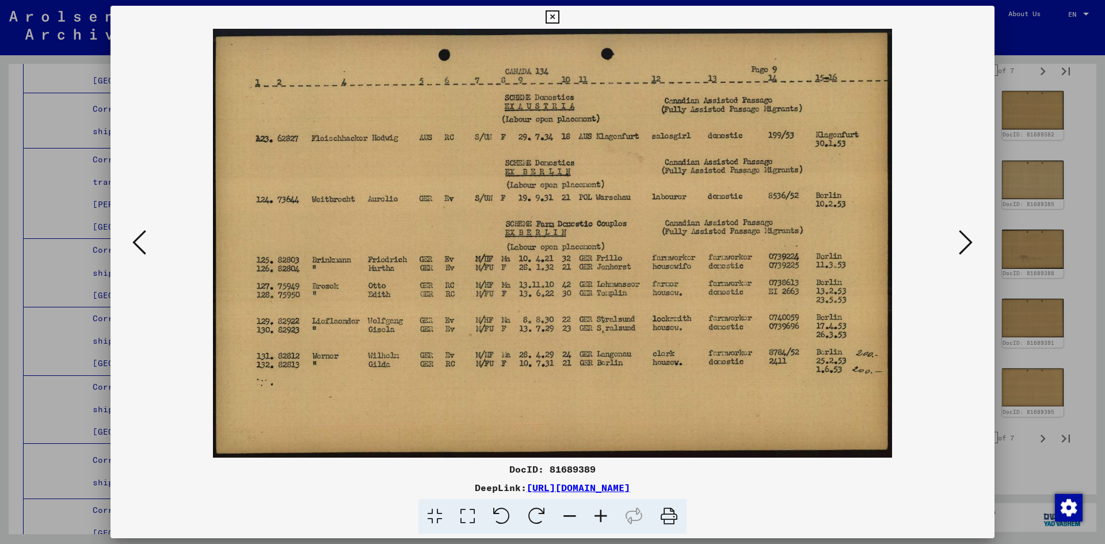
click at [565, 246] on icon at bounding box center [966, 243] width 14 height 28
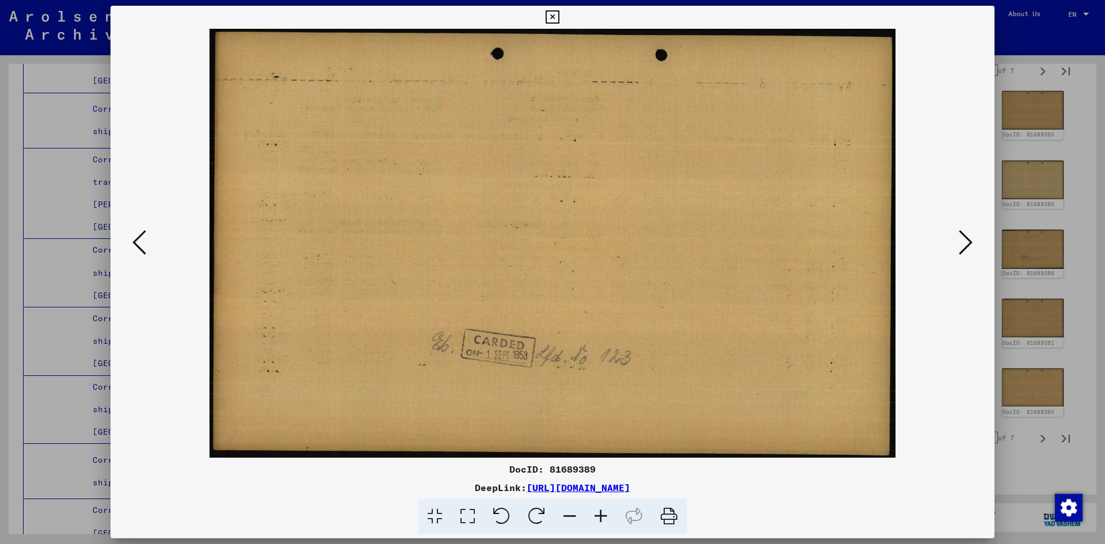
click at [565, 246] on icon at bounding box center [966, 243] width 14 height 28
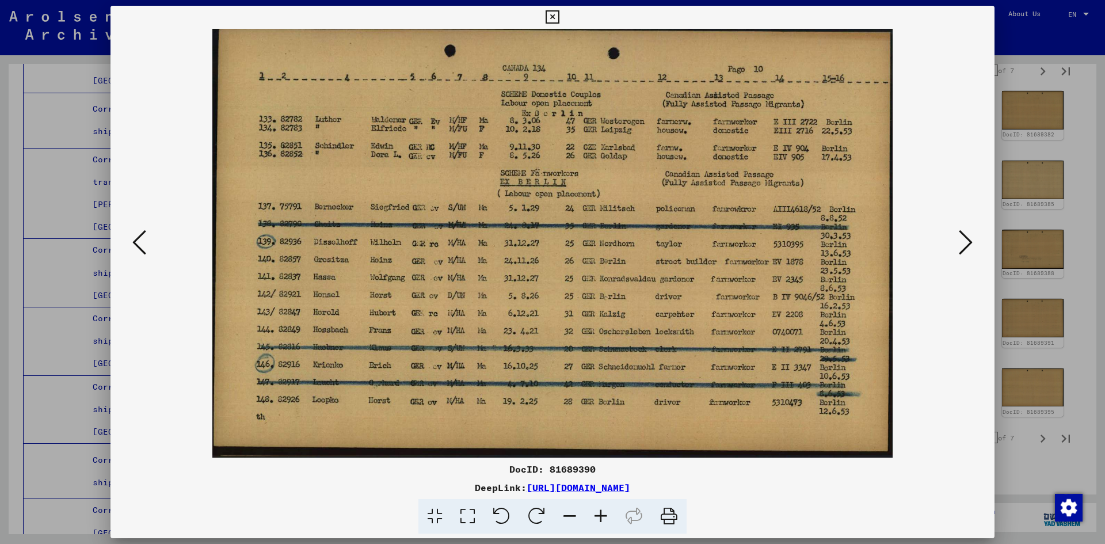
click at [565, 246] on icon at bounding box center [966, 243] width 14 height 28
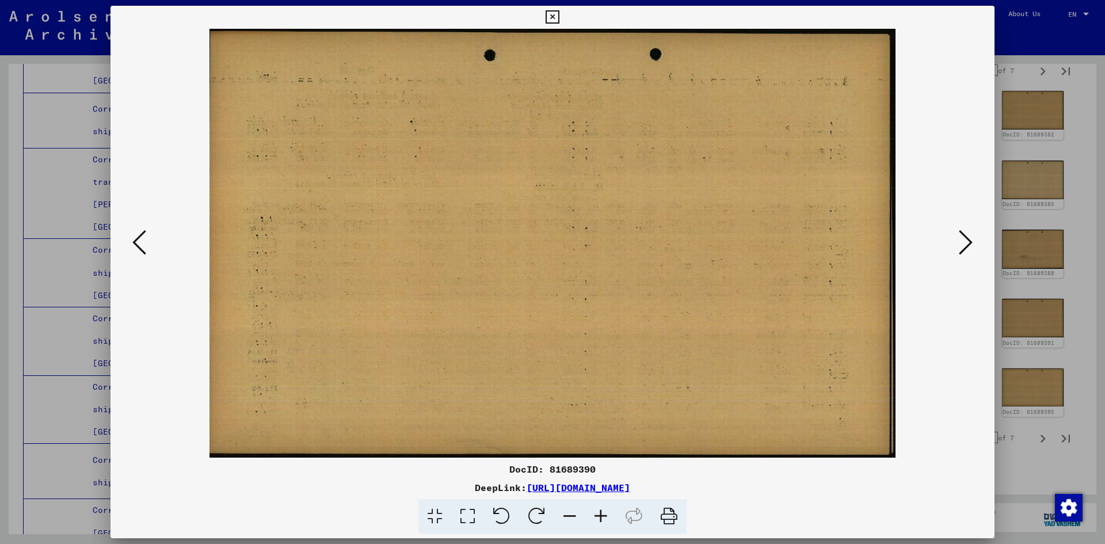
click at [565, 246] on icon at bounding box center [966, 243] width 14 height 28
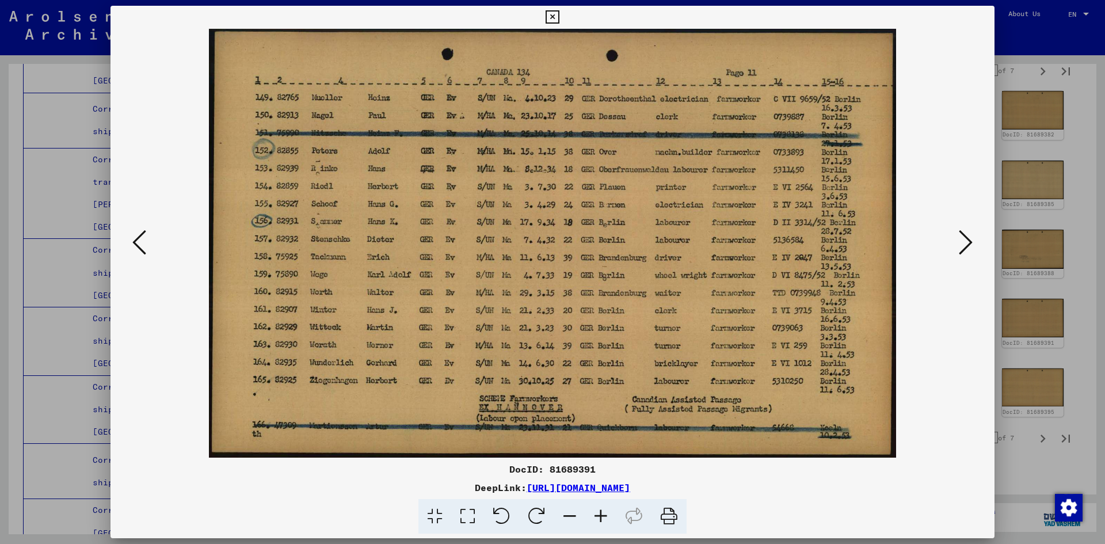
click at [565, 246] on icon at bounding box center [966, 243] width 14 height 28
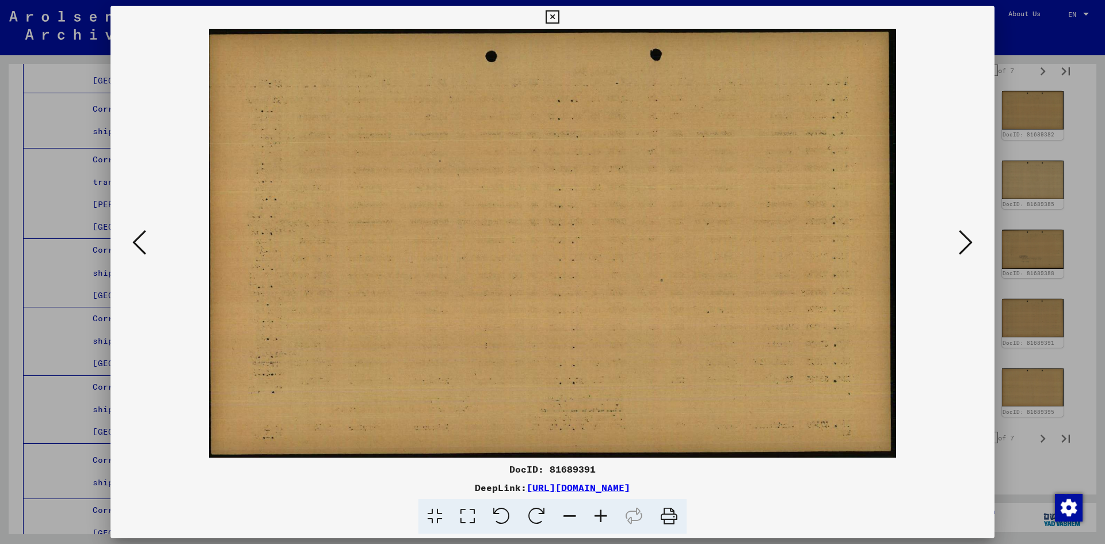
click at [565, 246] on icon at bounding box center [966, 243] width 14 height 28
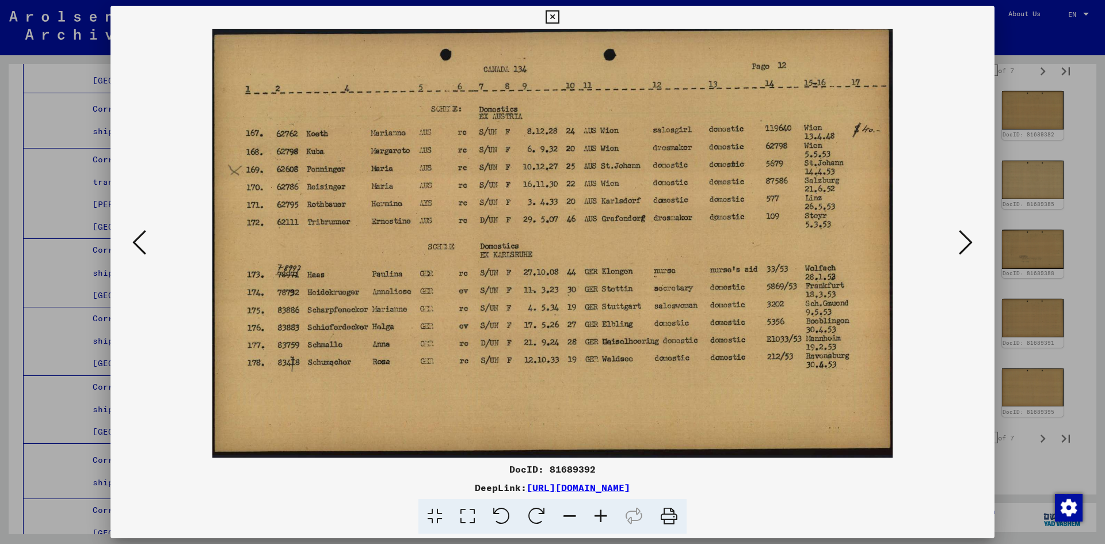
click at [565, 246] on icon at bounding box center [966, 243] width 14 height 28
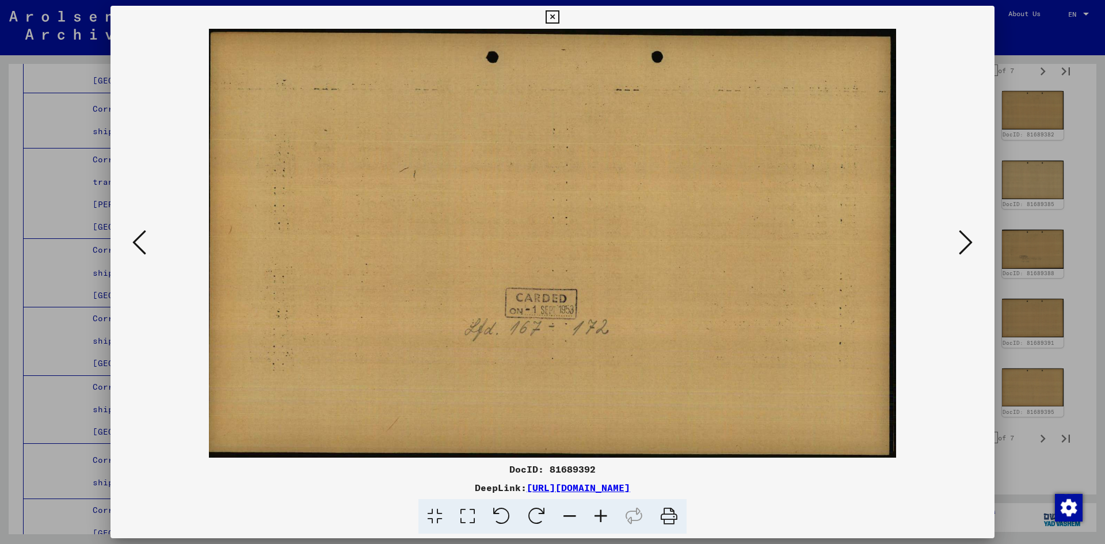
click at [565, 246] on icon at bounding box center [966, 243] width 14 height 28
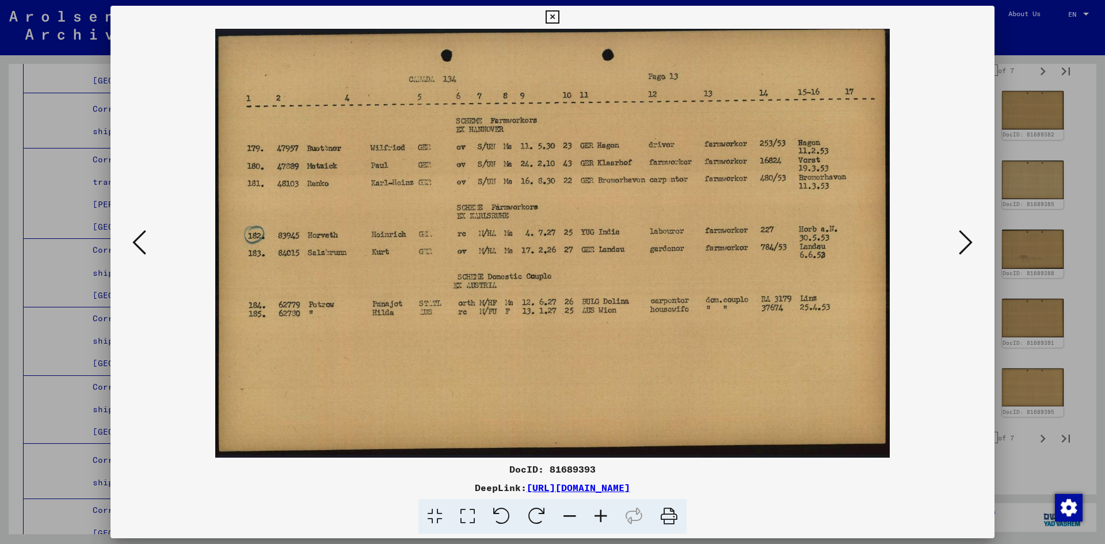
click at [565, 246] on icon at bounding box center [966, 243] width 14 height 28
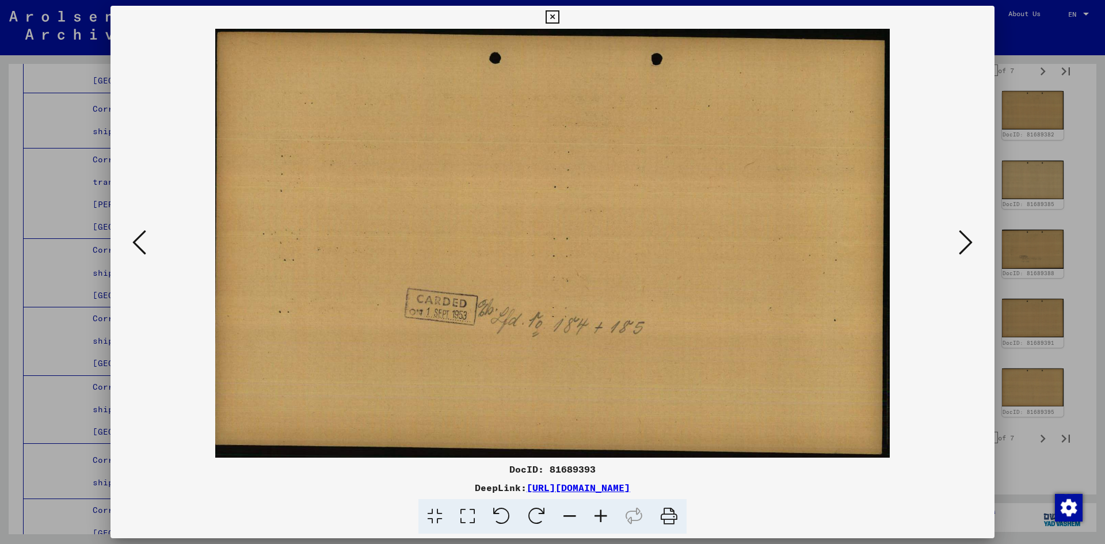
click at [565, 246] on icon at bounding box center [966, 243] width 14 height 28
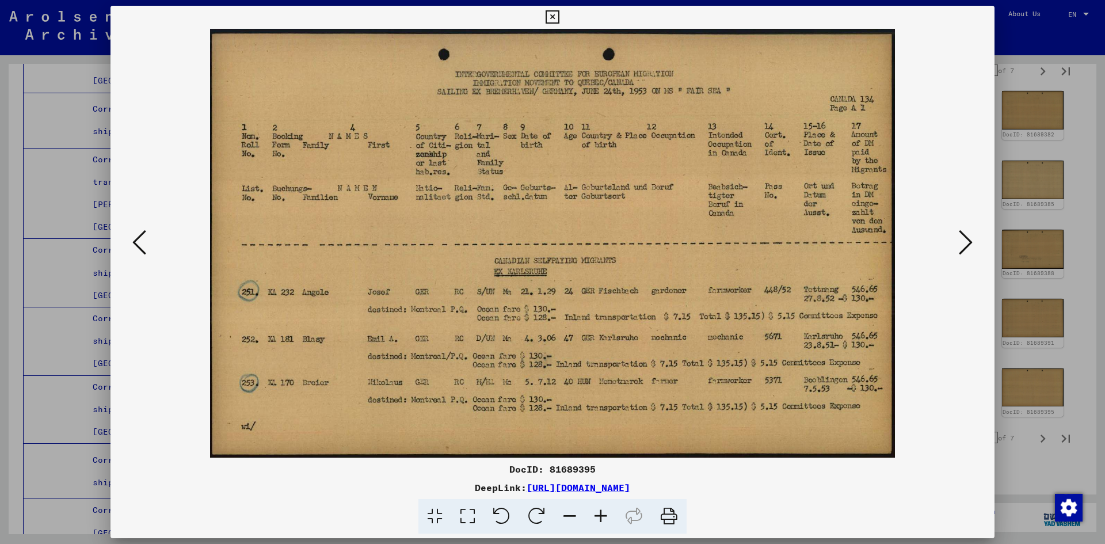
click at [565, 246] on icon at bounding box center [966, 243] width 14 height 28
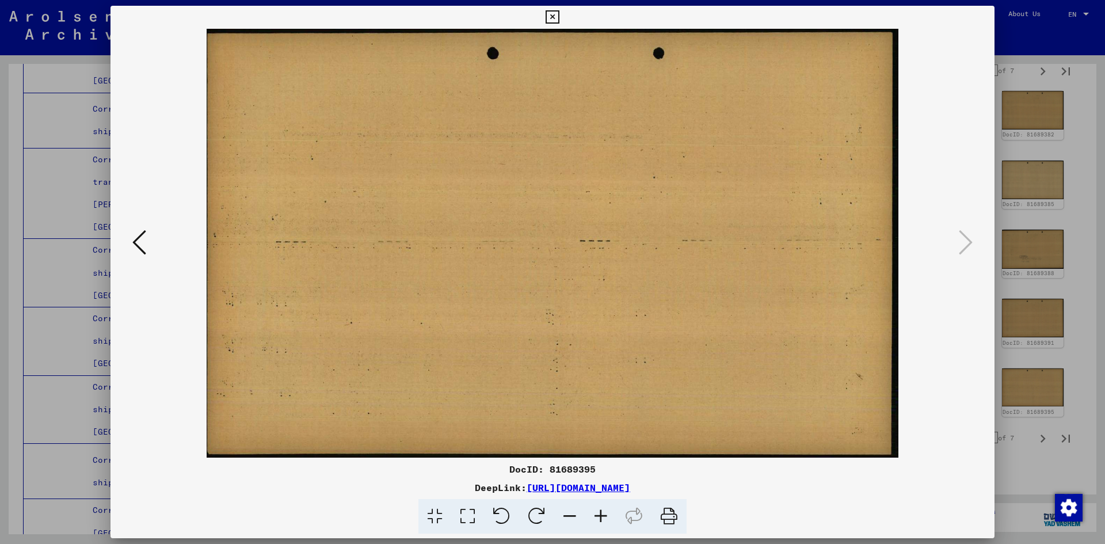
click at [565, 33] on div at bounding box center [552, 272] width 1105 height 544
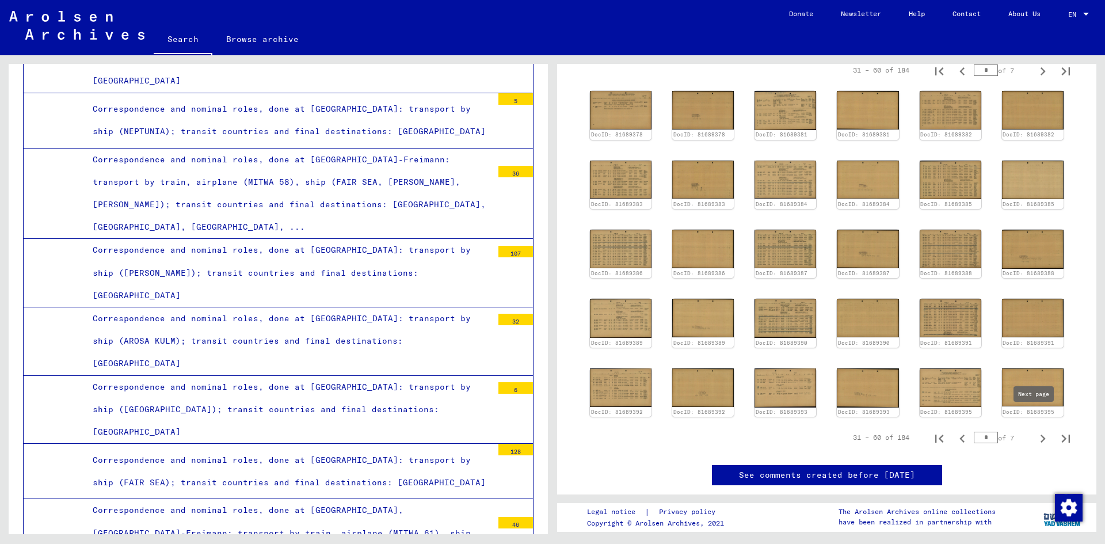
click at [565, 435] on icon "Next page" at bounding box center [1043, 439] width 5 height 8
type input "*"
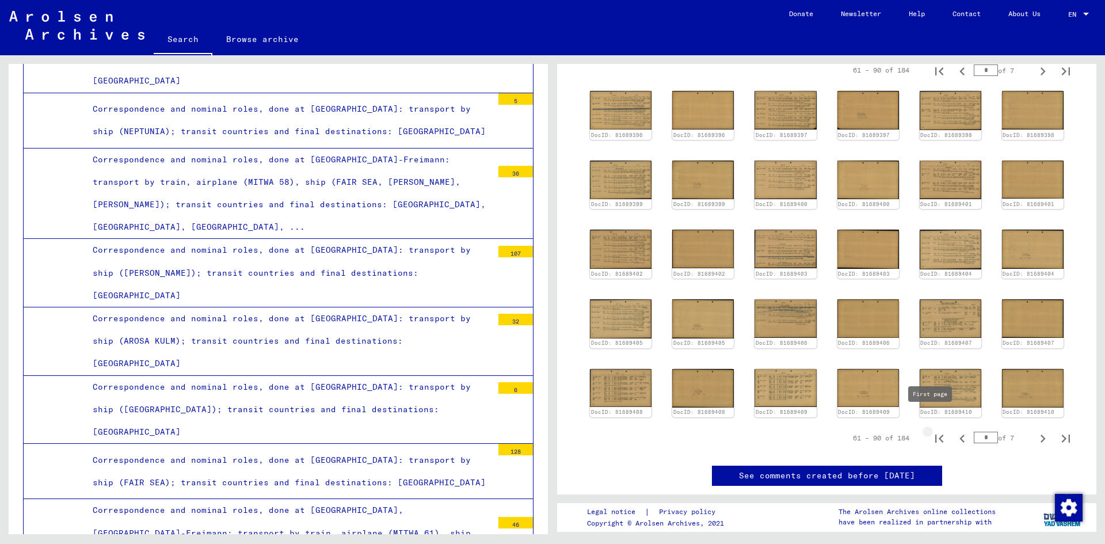
click at [565, 435] on icon "First page" at bounding box center [940, 439] width 8 height 8
type input "*"
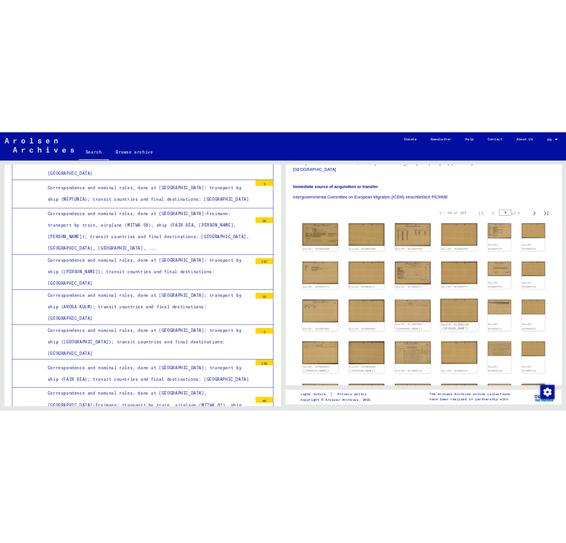
scroll to position [173, 0]
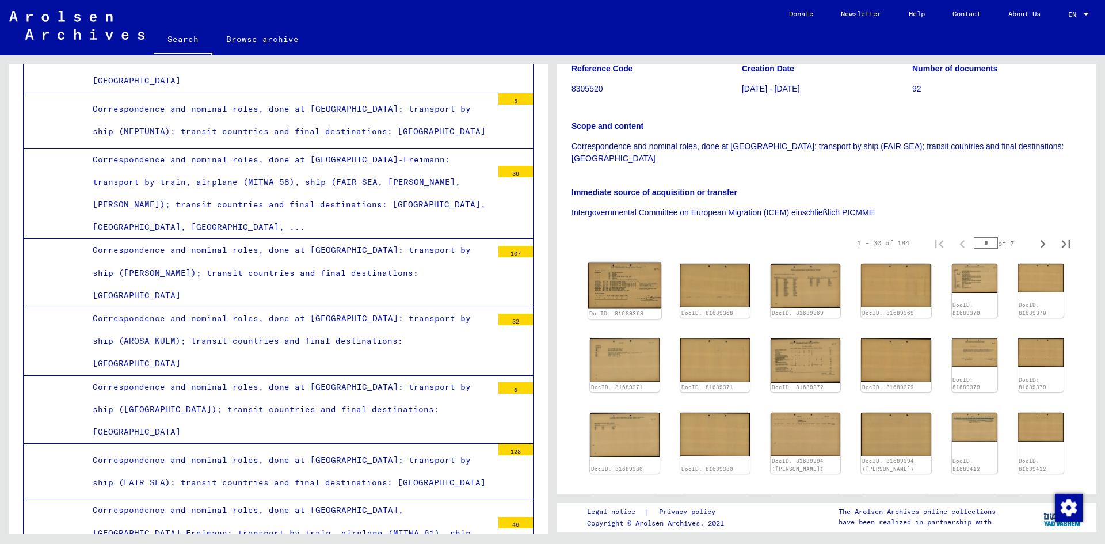
click at [565, 271] on img at bounding box center [624, 286] width 73 height 46
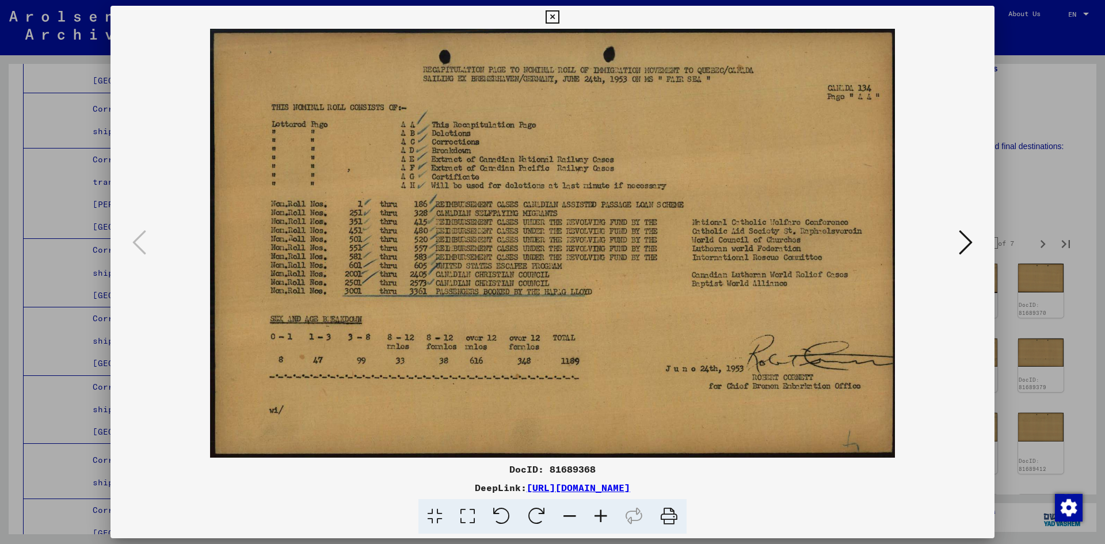
click at [565, 244] on icon at bounding box center [966, 243] width 14 height 28
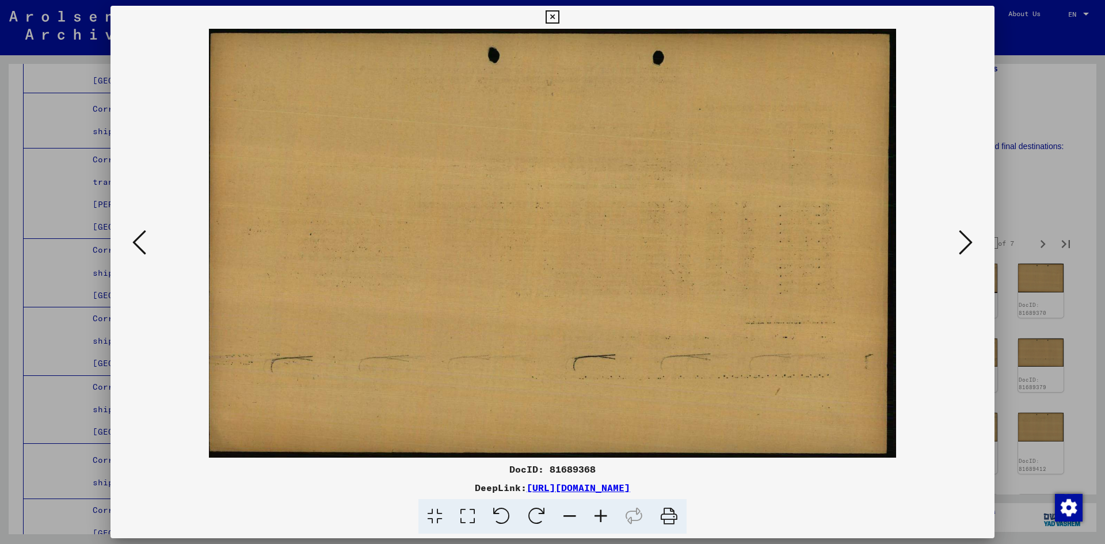
click at [565, 244] on icon at bounding box center [966, 243] width 14 height 28
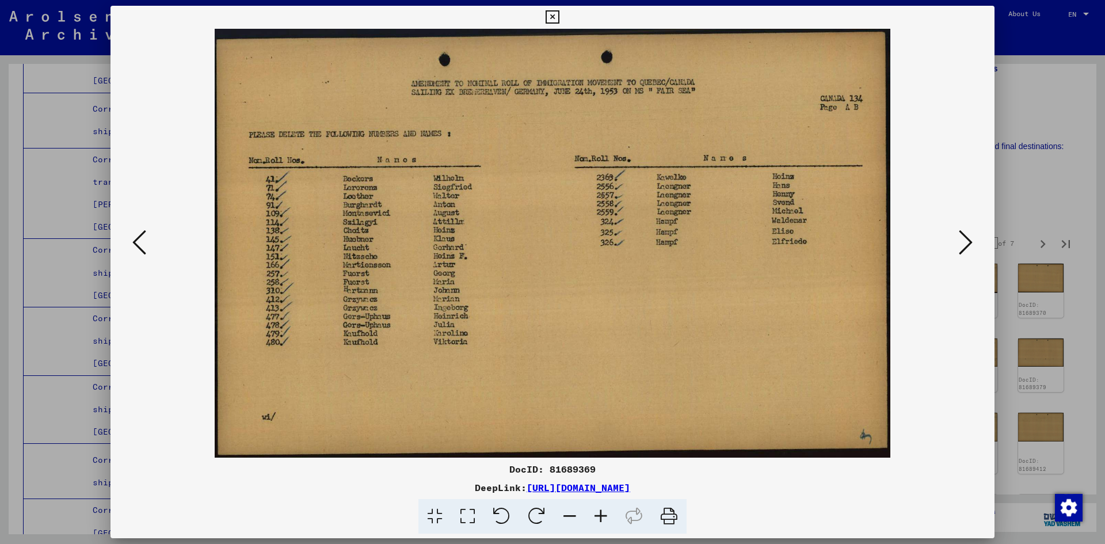
click at [565, 244] on icon at bounding box center [966, 243] width 14 height 28
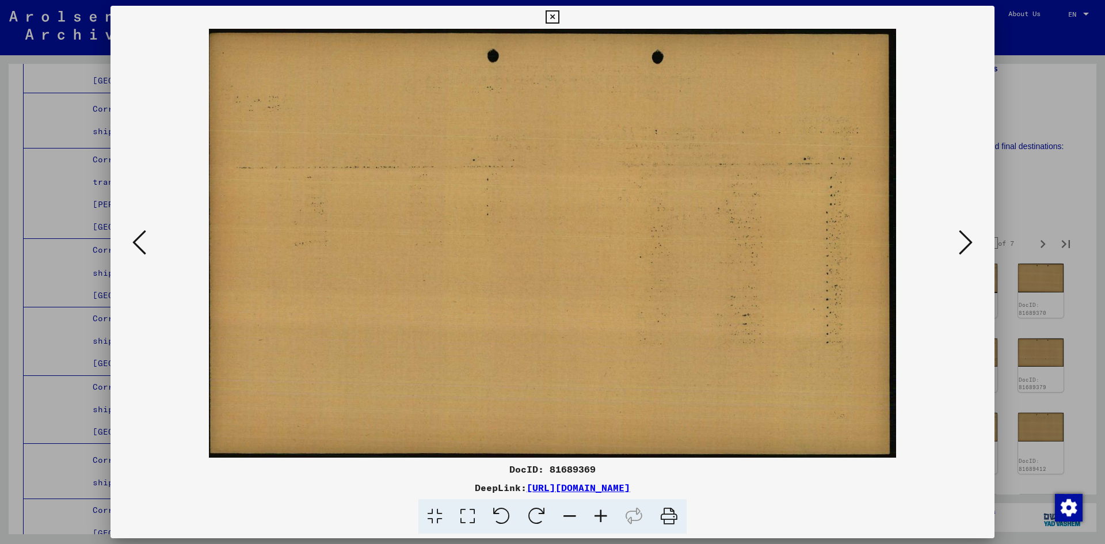
click at [565, 244] on icon at bounding box center [966, 243] width 14 height 28
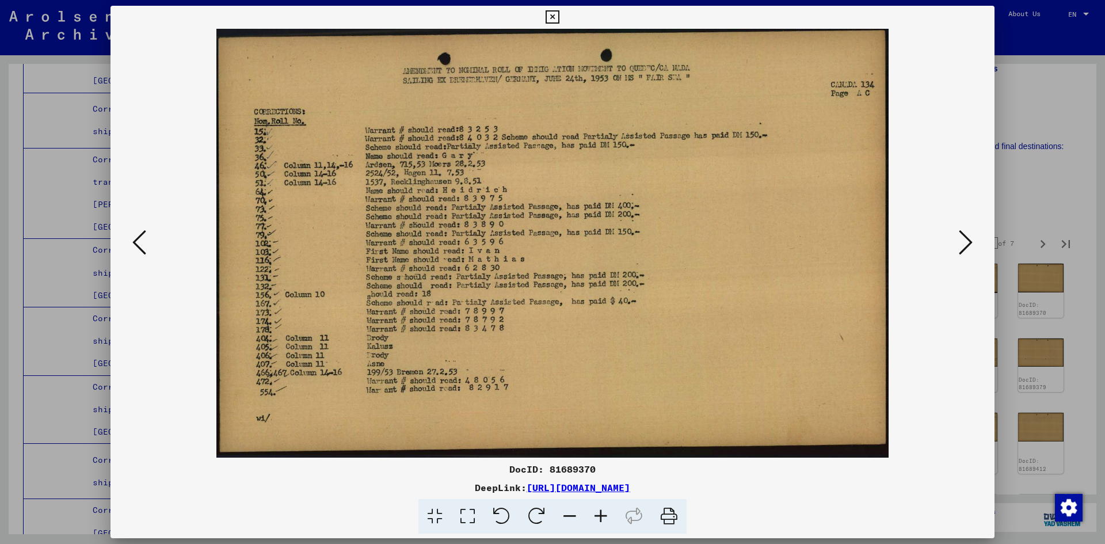
click at [565, 244] on icon at bounding box center [966, 243] width 14 height 28
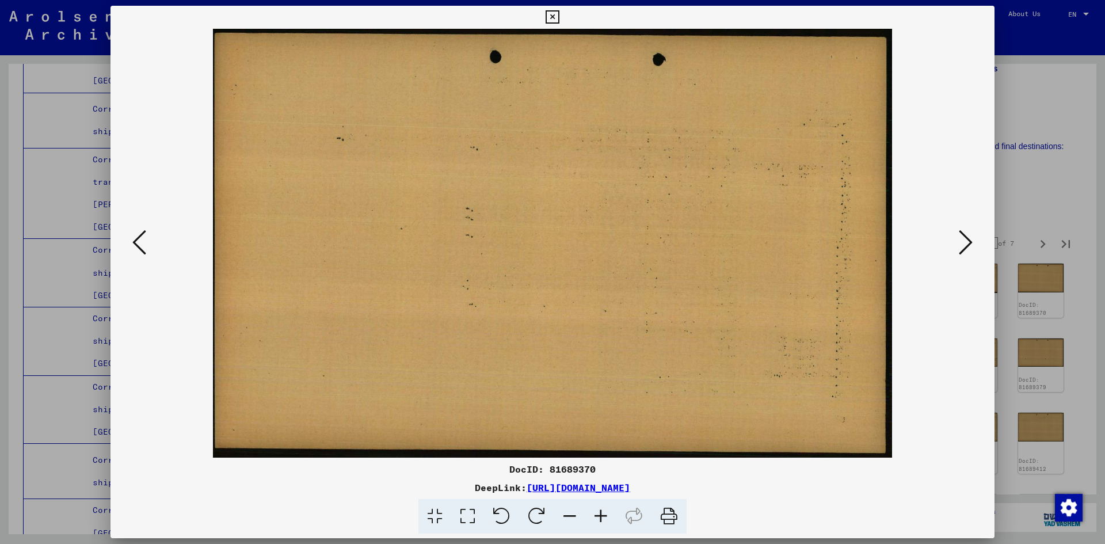
click at [565, 244] on icon at bounding box center [966, 243] width 14 height 28
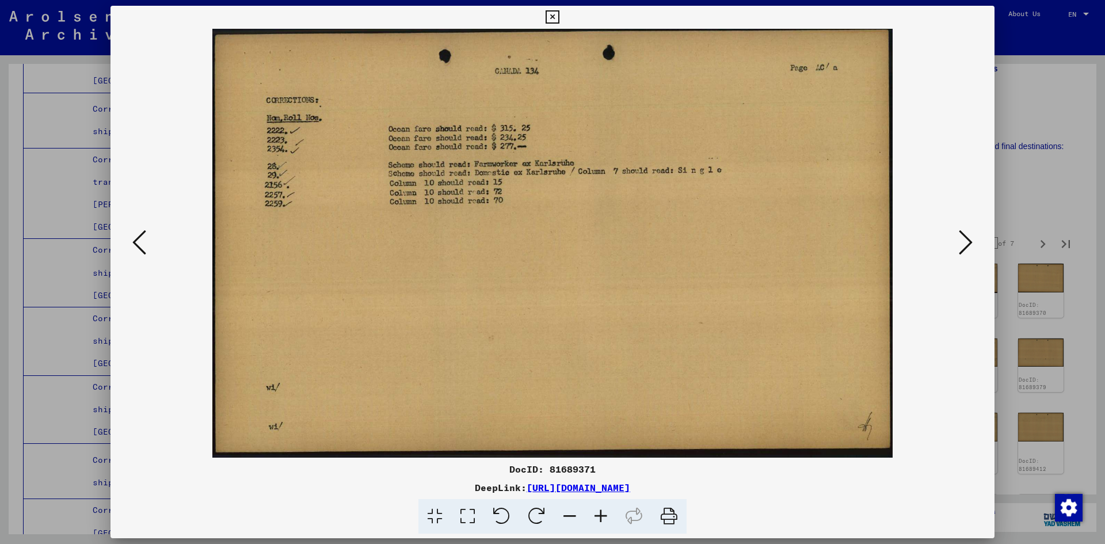
click at [565, 244] on icon at bounding box center [966, 243] width 14 height 28
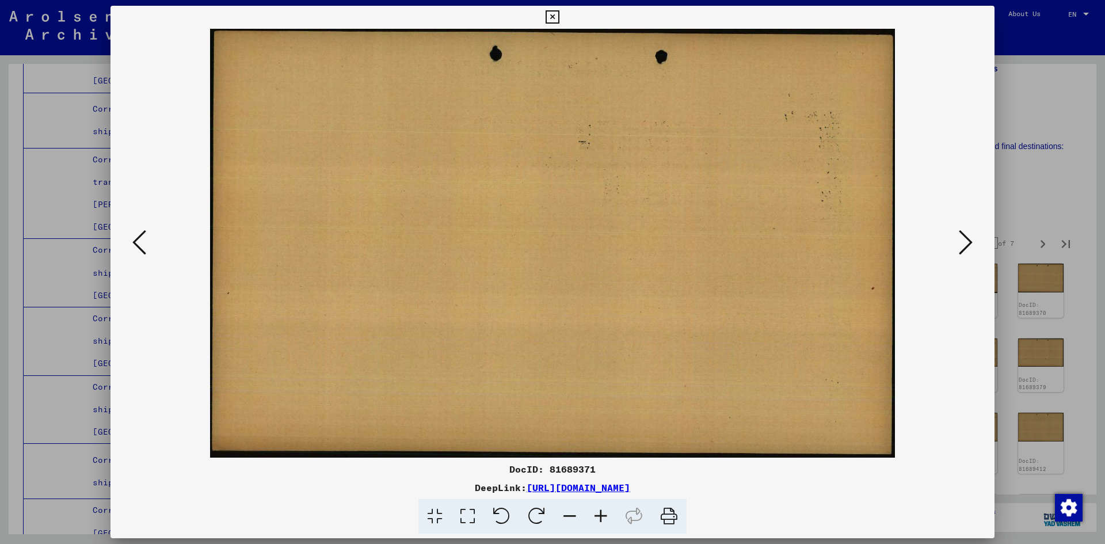
click at [565, 244] on icon at bounding box center [966, 243] width 14 height 28
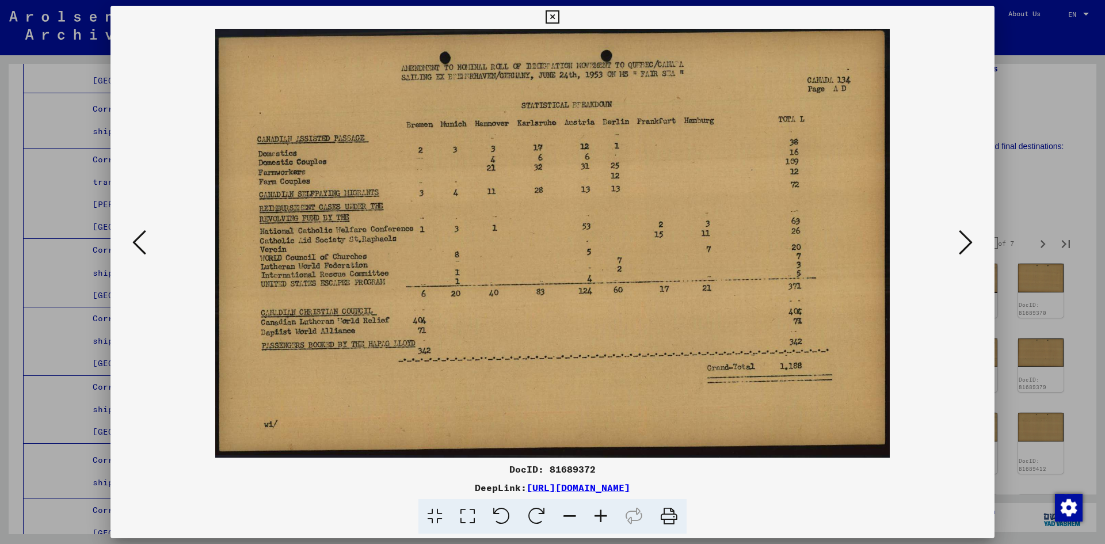
click at [565, 244] on icon at bounding box center [966, 243] width 14 height 28
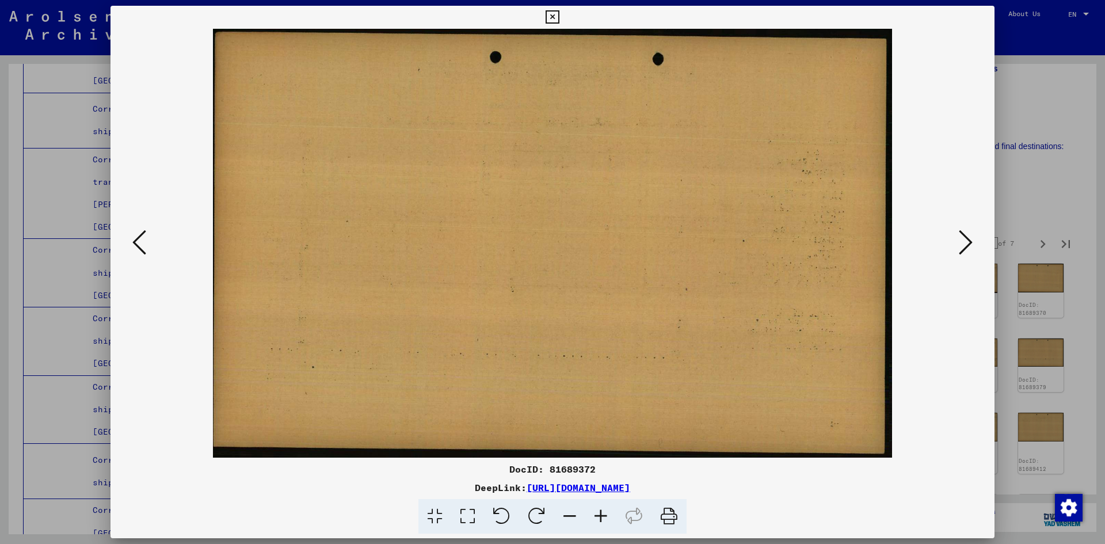
click at [565, 244] on icon at bounding box center [966, 243] width 14 height 28
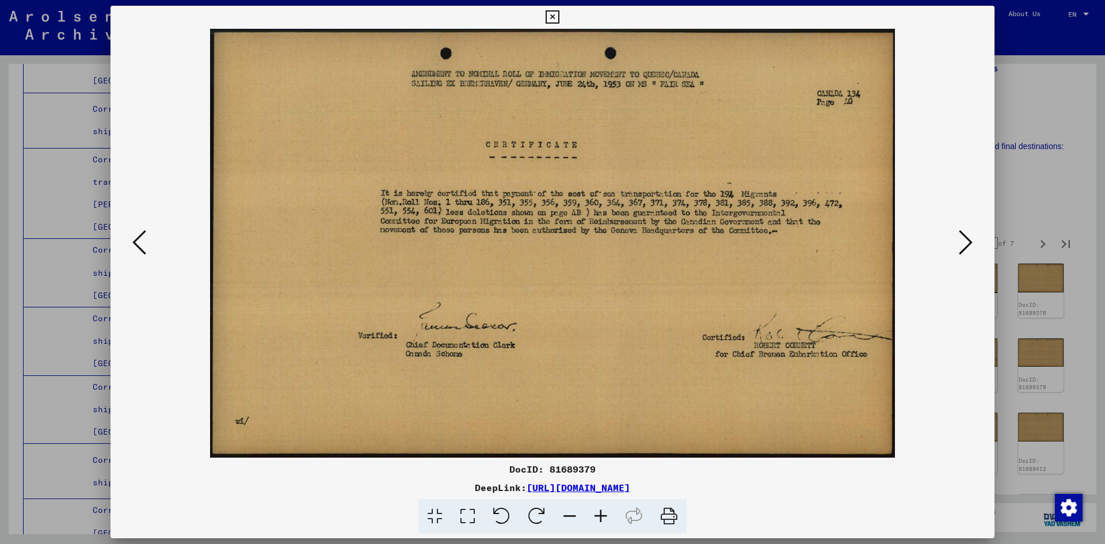
click at [565, 244] on icon at bounding box center [966, 243] width 14 height 28
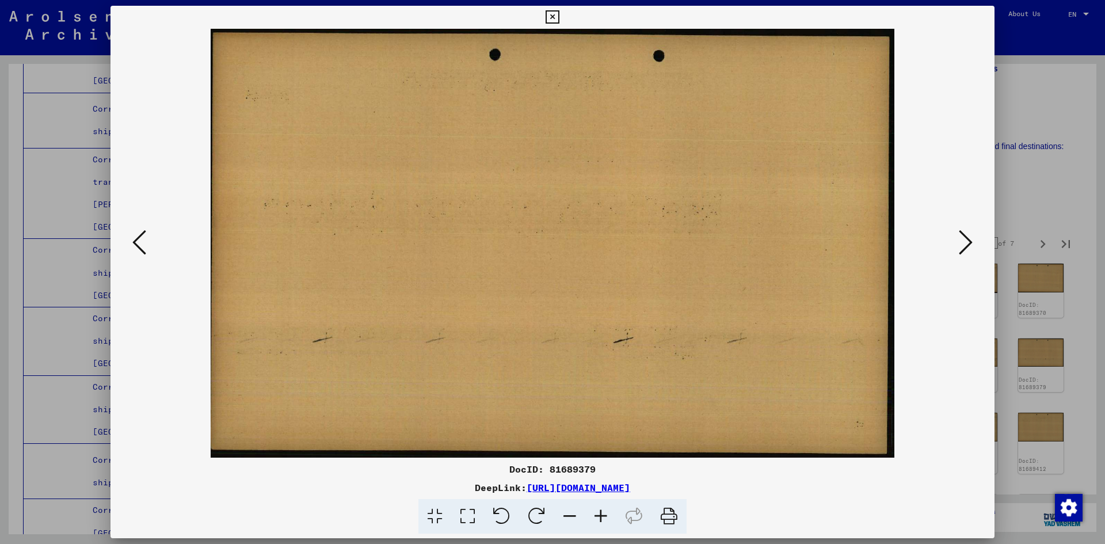
click at [565, 244] on icon at bounding box center [966, 243] width 14 height 28
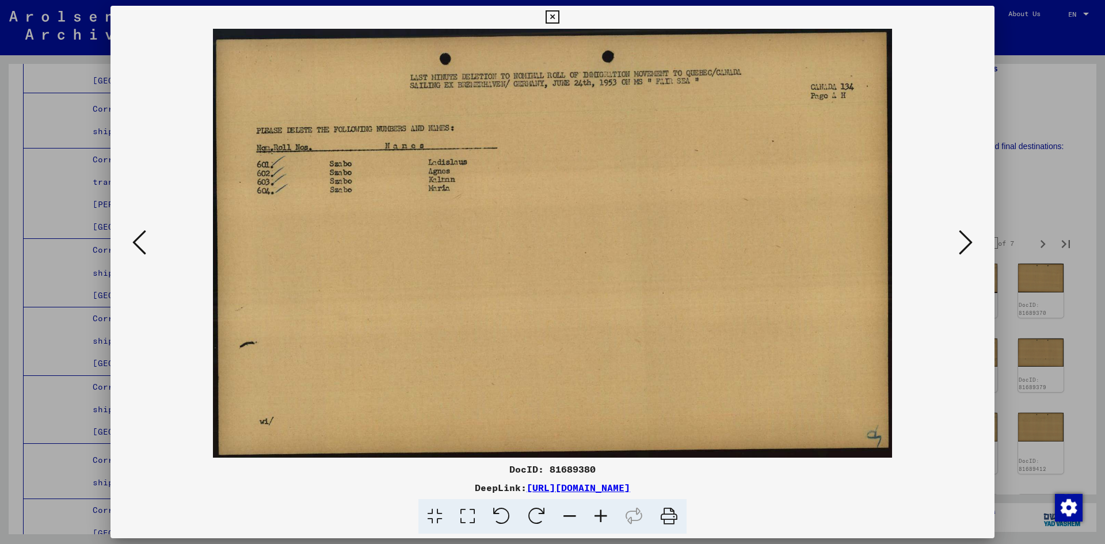
click at [565, 244] on icon at bounding box center [966, 243] width 14 height 28
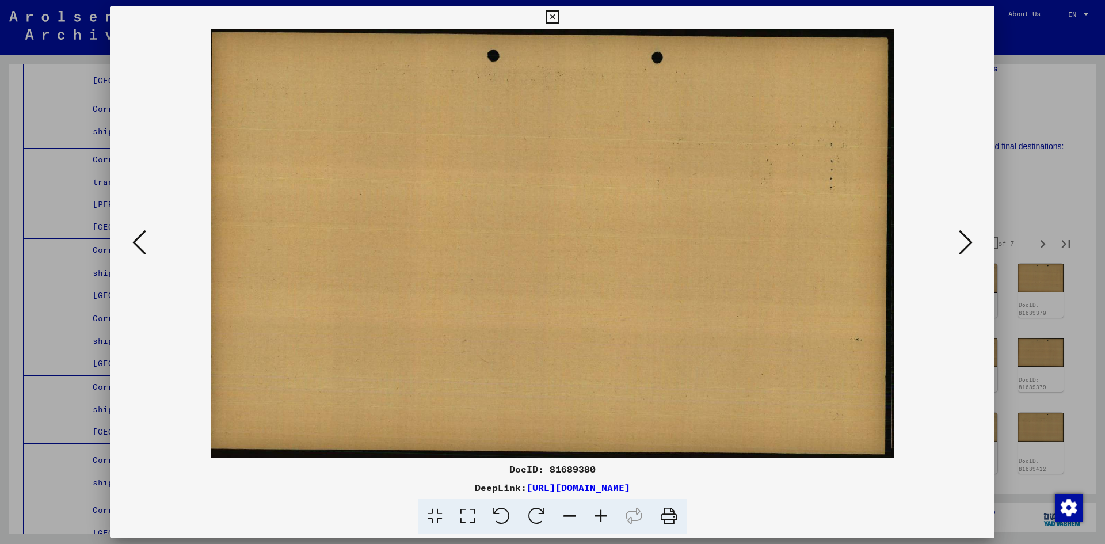
click at [565, 244] on icon at bounding box center [966, 243] width 14 height 28
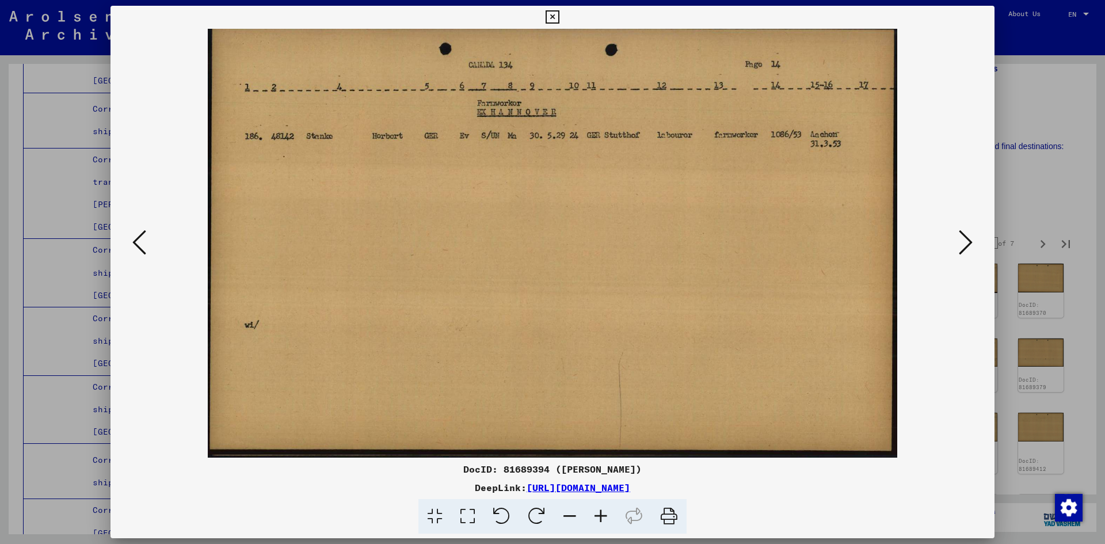
click at [558, 18] on icon at bounding box center [552, 17] width 13 height 14
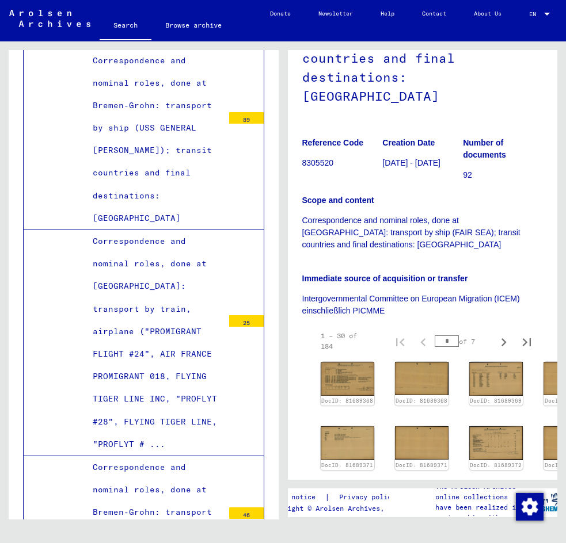
scroll to position [19022, 0]
